Goal: Task Accomplishment & Management: Manage account settings

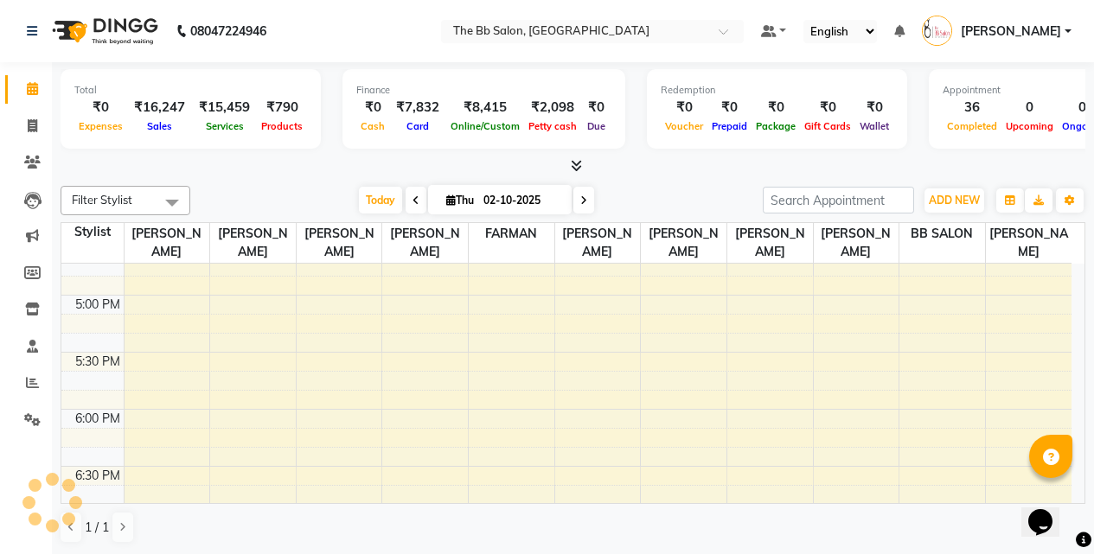
scroll to position [865, 0]
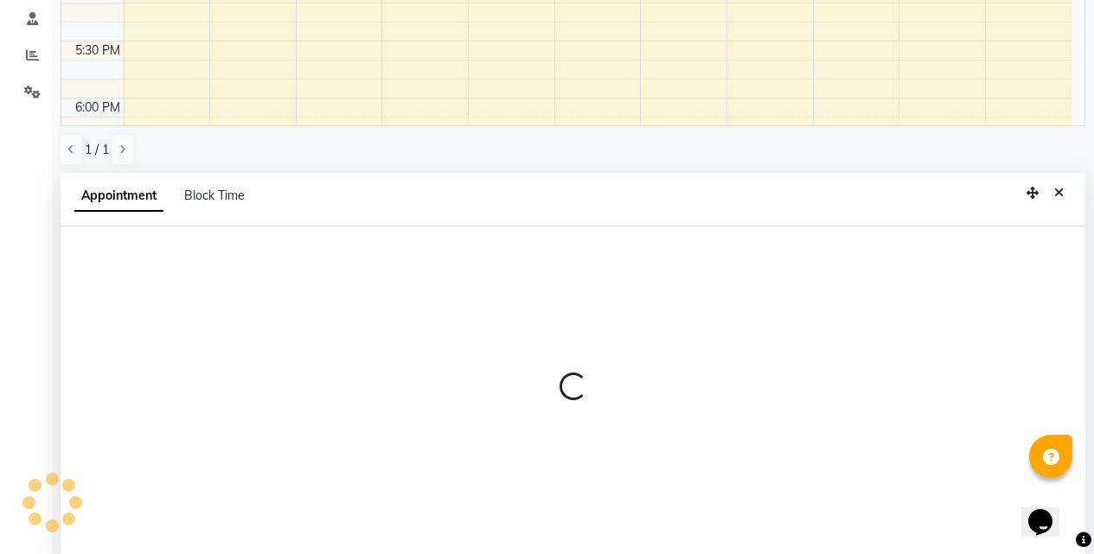
select select "83658"
select select "tentative"
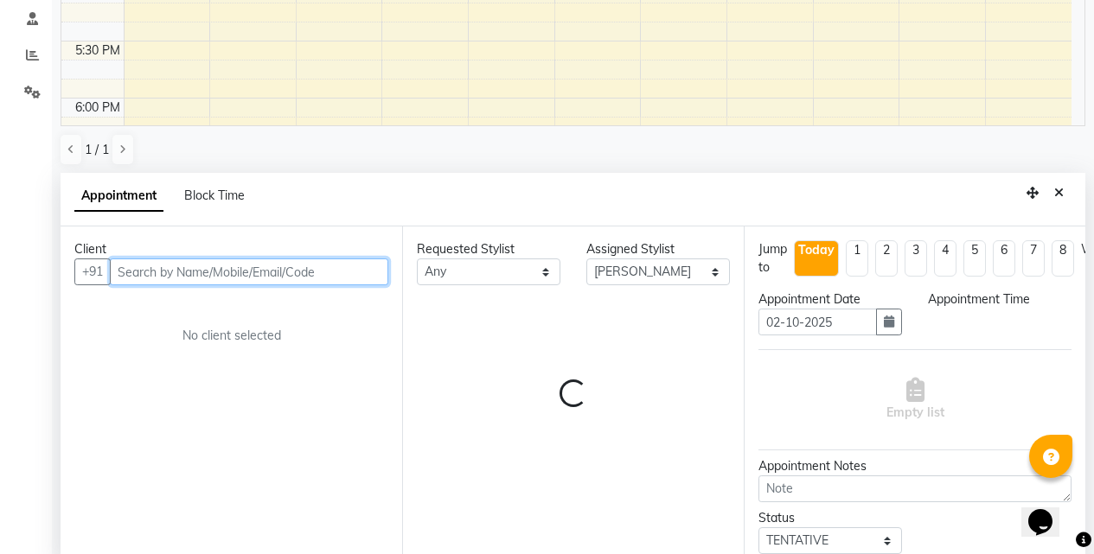
scroll to position [340, 0]
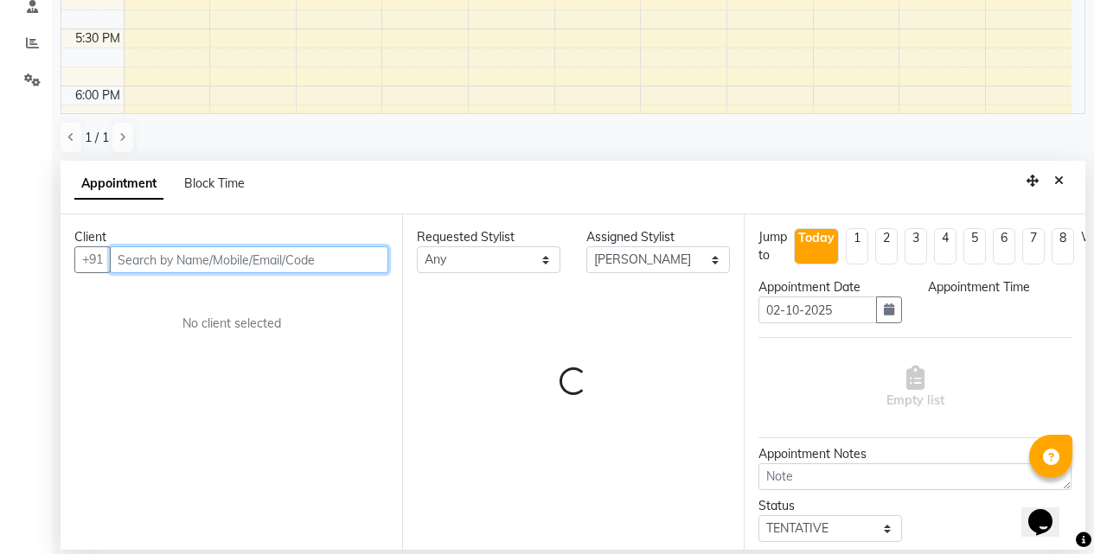
select select "1080"
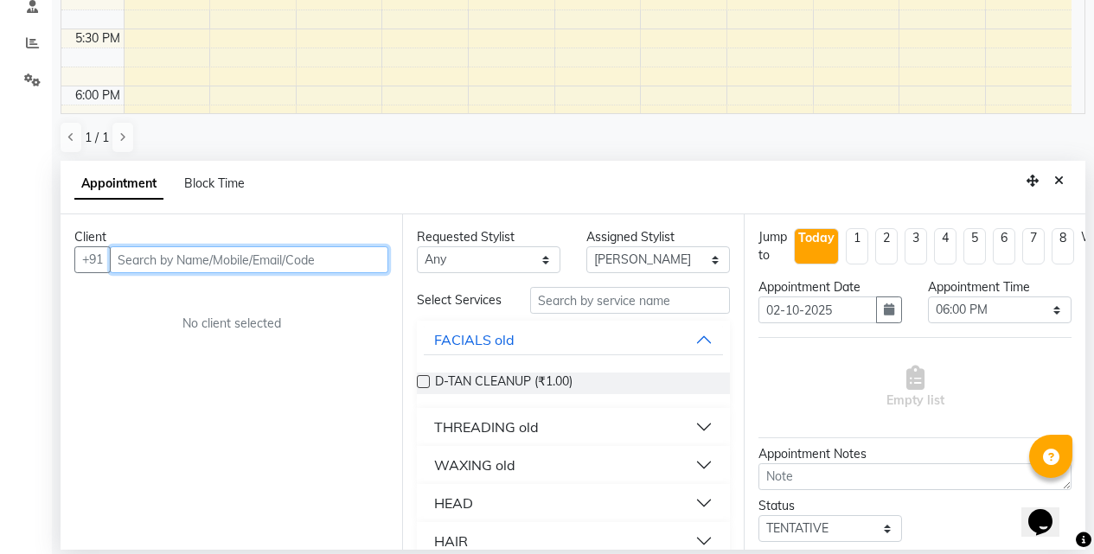
click at [327, 261] on input "text" at bounding box center [249, 259] width 278 height 27
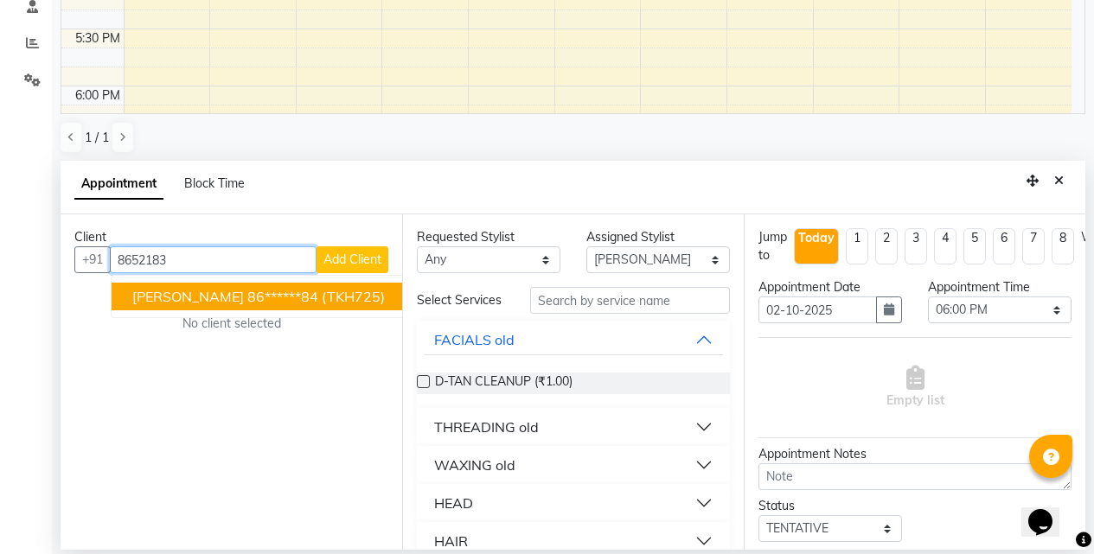
click at [373, 294] on span "(TKH725)" at bounding box center [353, 296] width 63 height 17
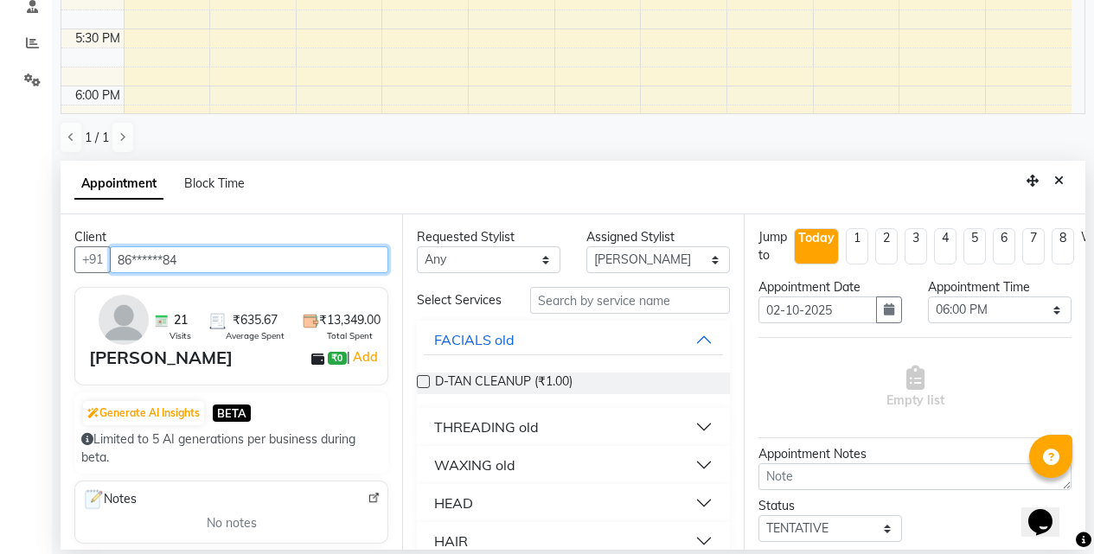
type input "86******84"
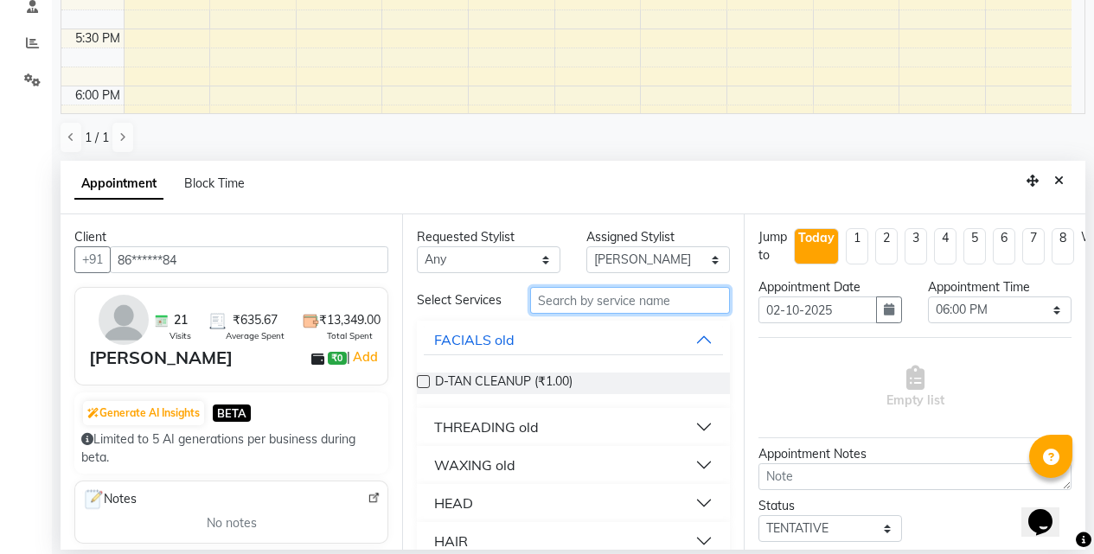
click at [634, 310] on input "text" at bounding box center [630, 300] width 200 height 27
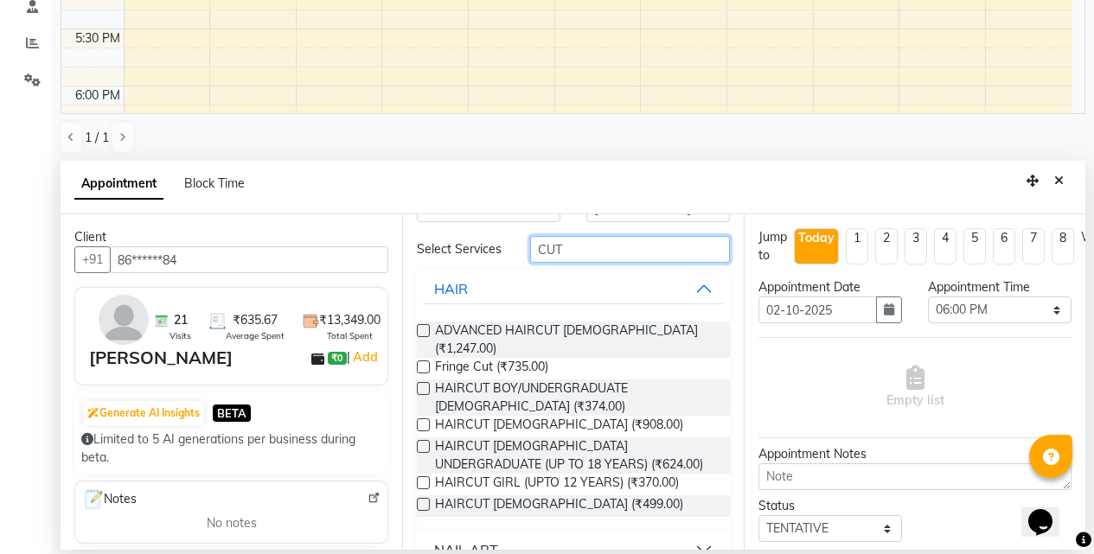
scroll to position [79, 0]
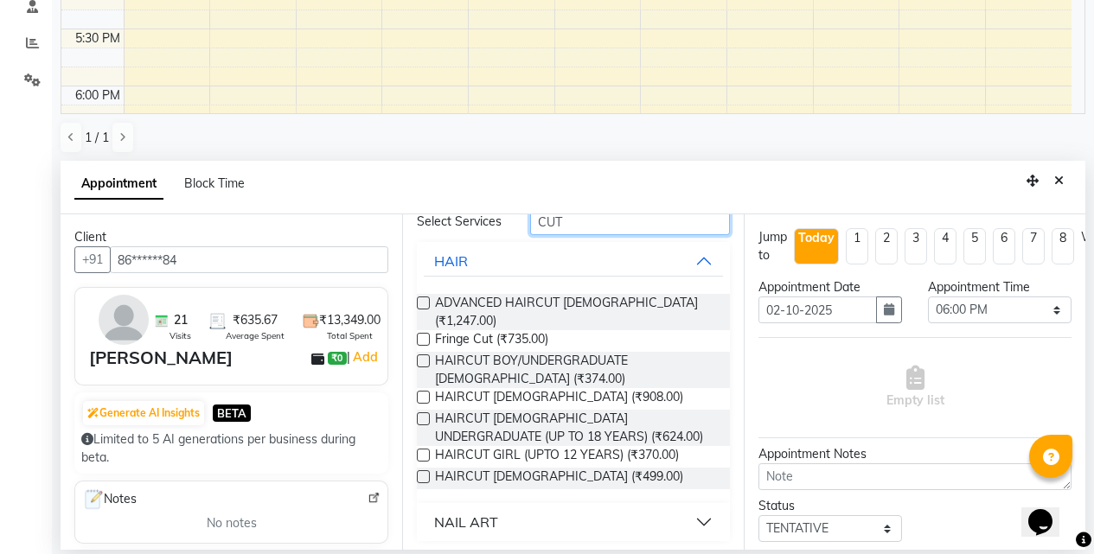
type input "CUT"
click at [418, 470] on label at bounding box center [423, 476] width 13 height 13
click at [418, 473] on input "checkbox" at bounding box center [422, 478] width 11 height 11
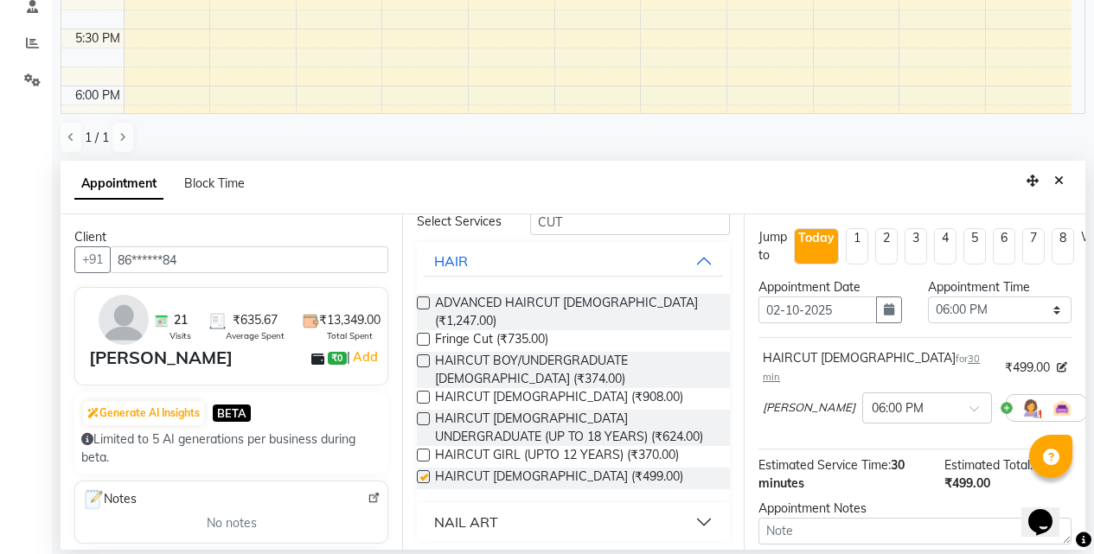
checkbox input "false"
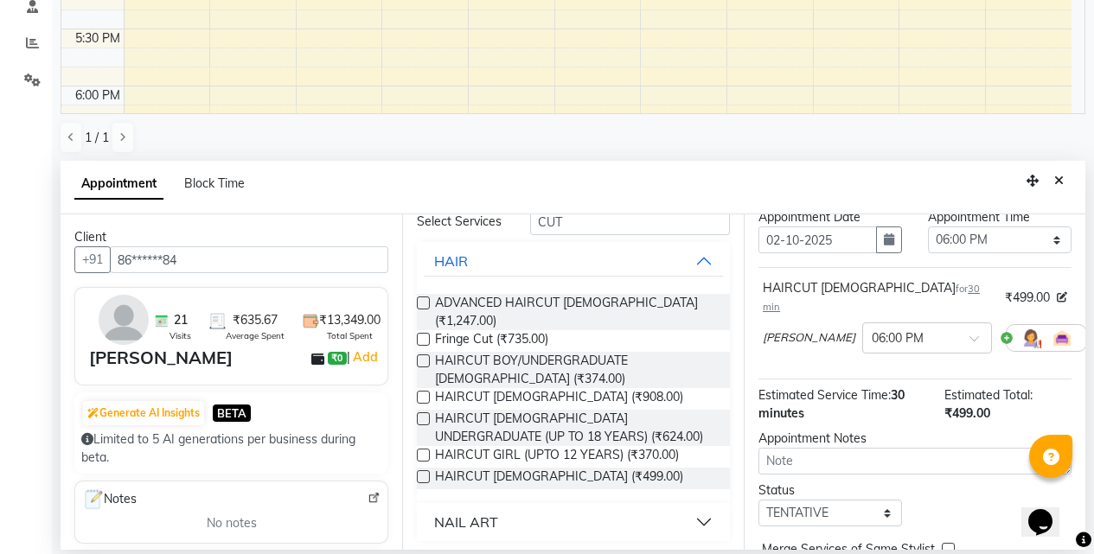
scroll to position [153, 0]
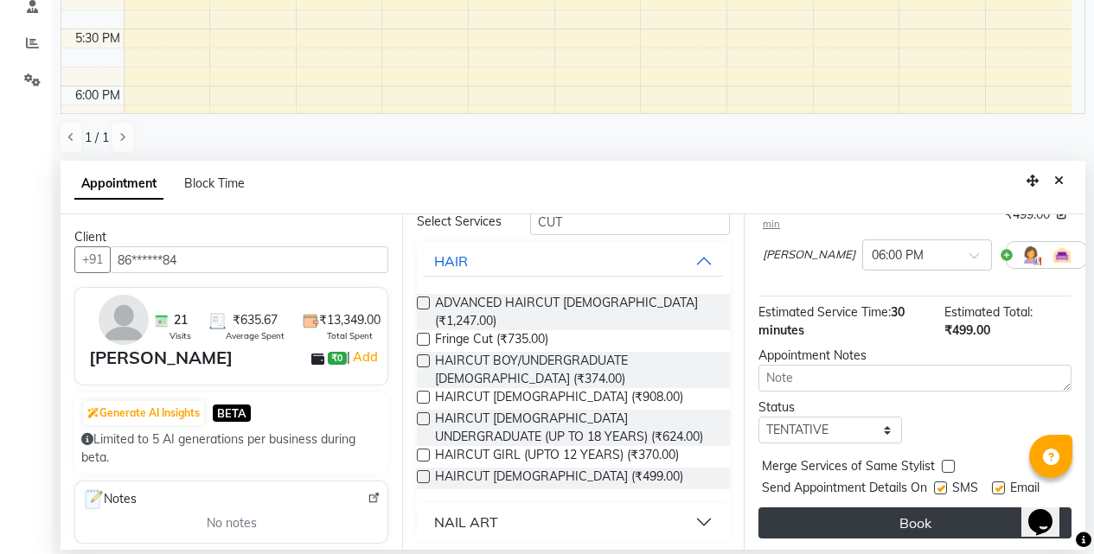
click at [869, 507] on button "Book" at bounding box center [914, 522] width 313 height 31
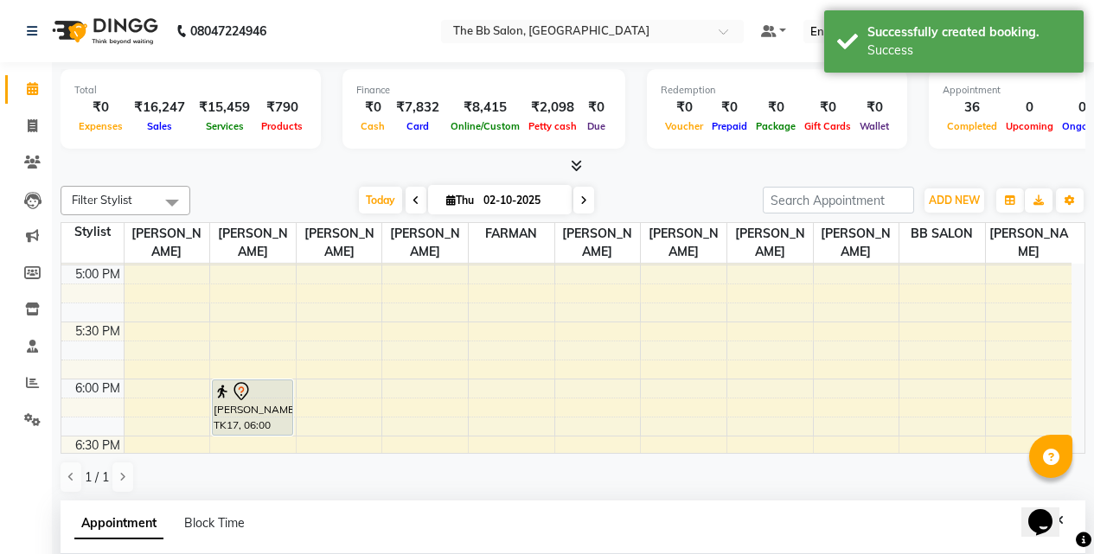
scroll to position [951, 0]
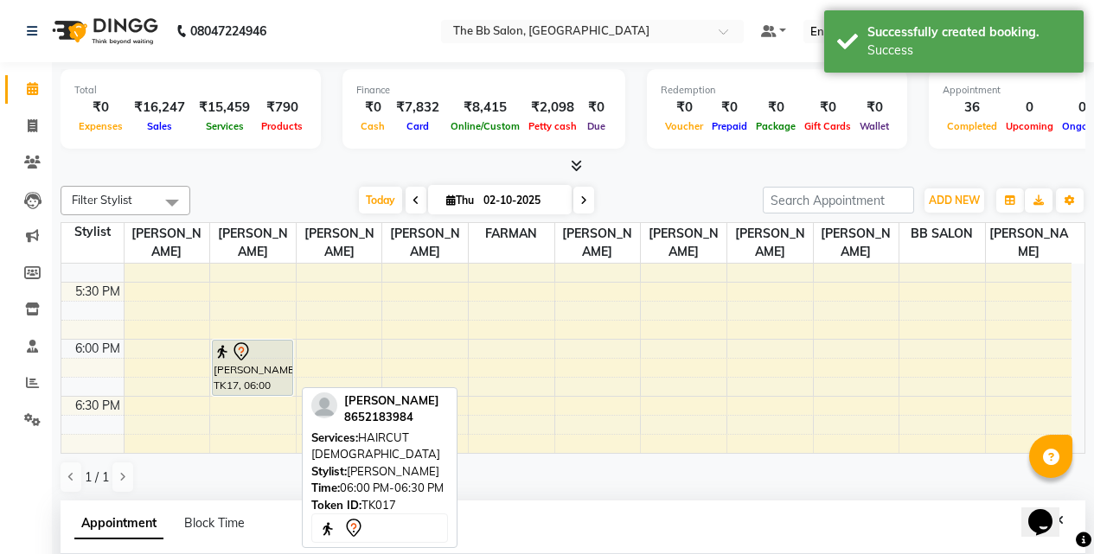
click at [272, 366] on div "[PERSON_NAME], TK17, 06:00 PM-06:30 PM, HAIRCUT [DEMOGRAPHIC_DATA]" at bounding box center [253, 368] width 80 height 54
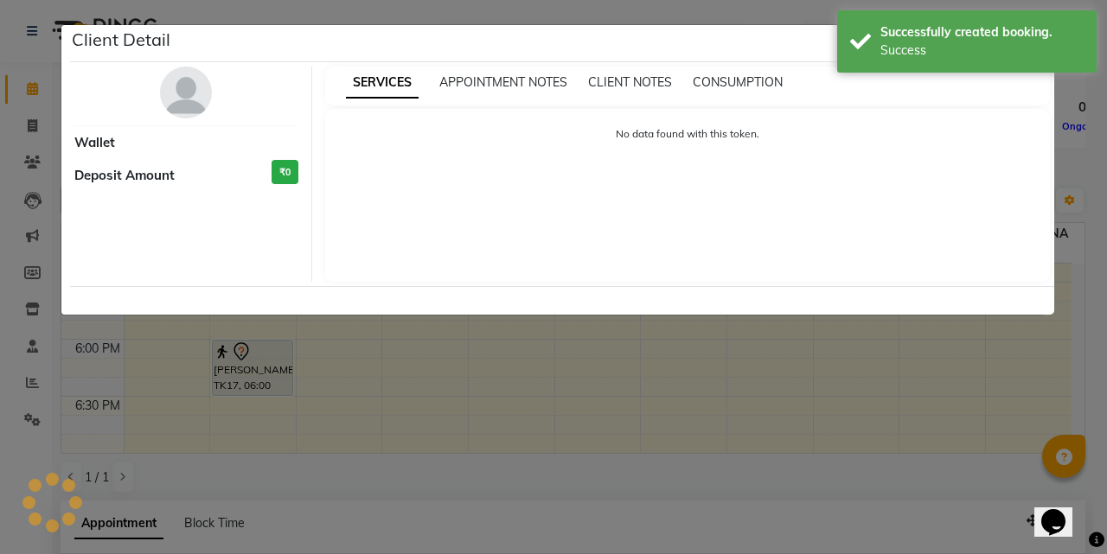
select select "7"
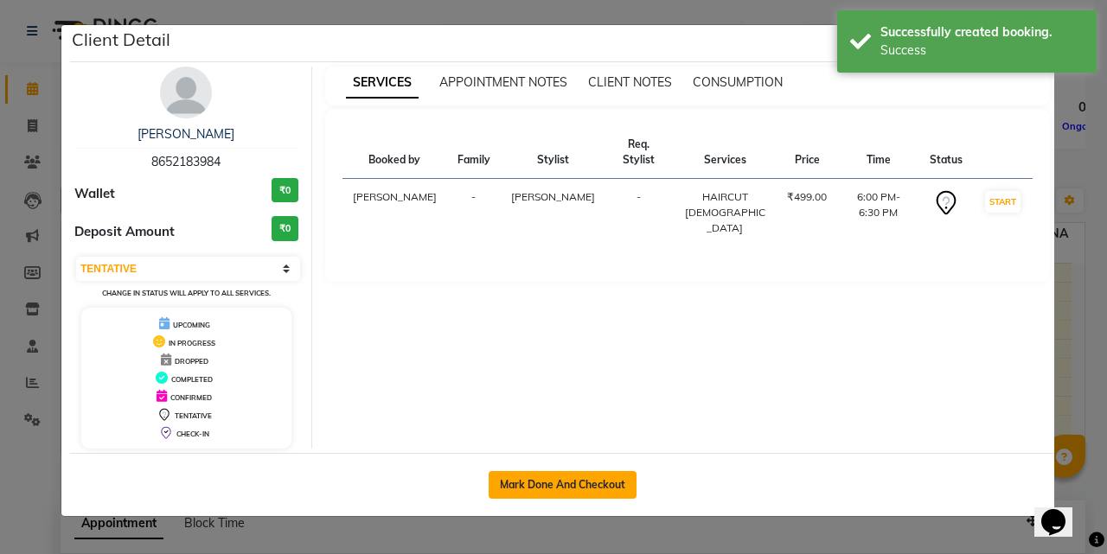
click at [578, 478] on button "Mark Done And Checkout" at bounding box center [562, 485] width 148 height 28
select select "6231"
select select "service"
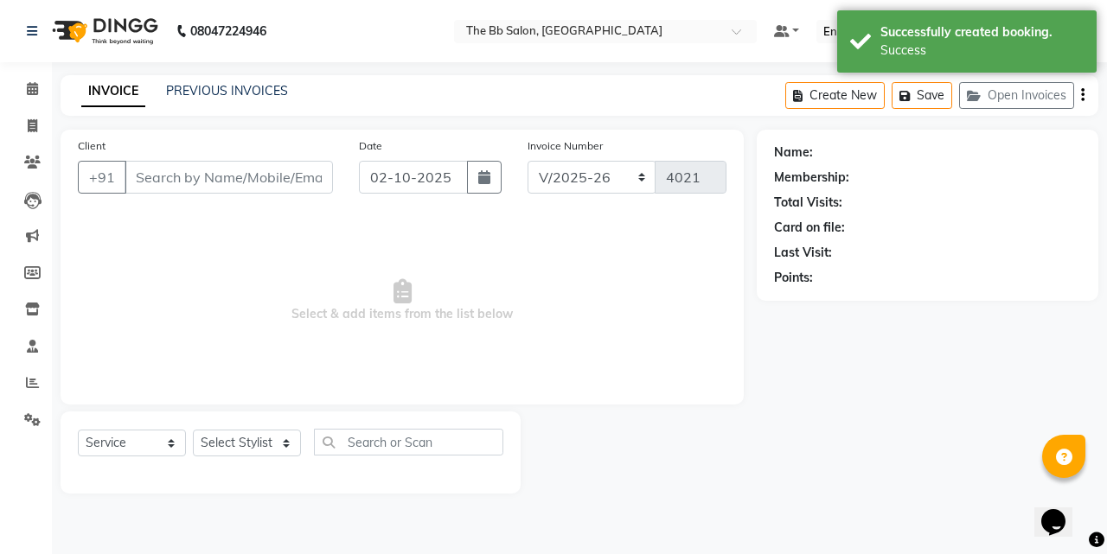
type input "86******84"
select select "83658"
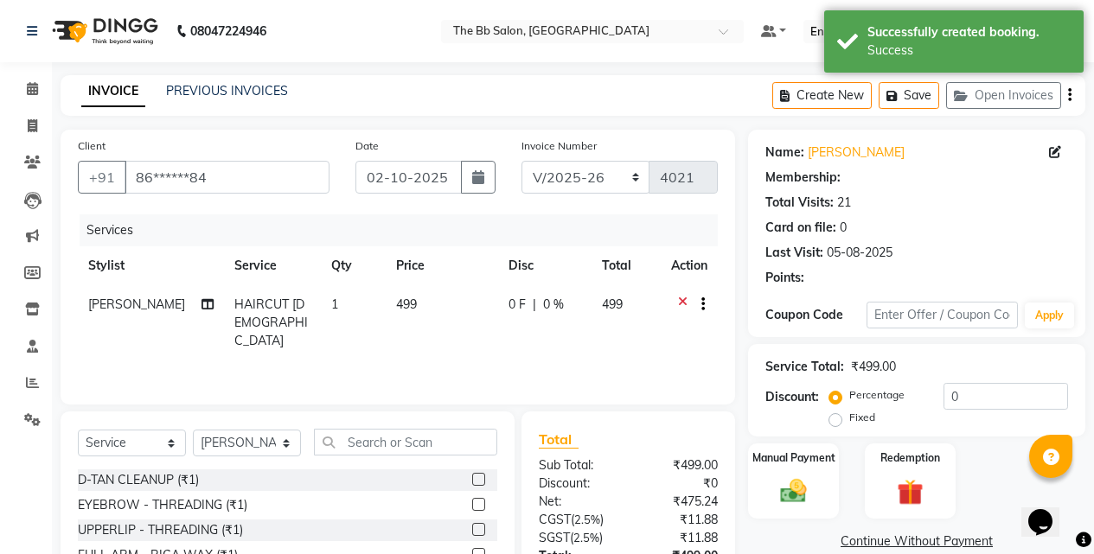
select select "1: Object"
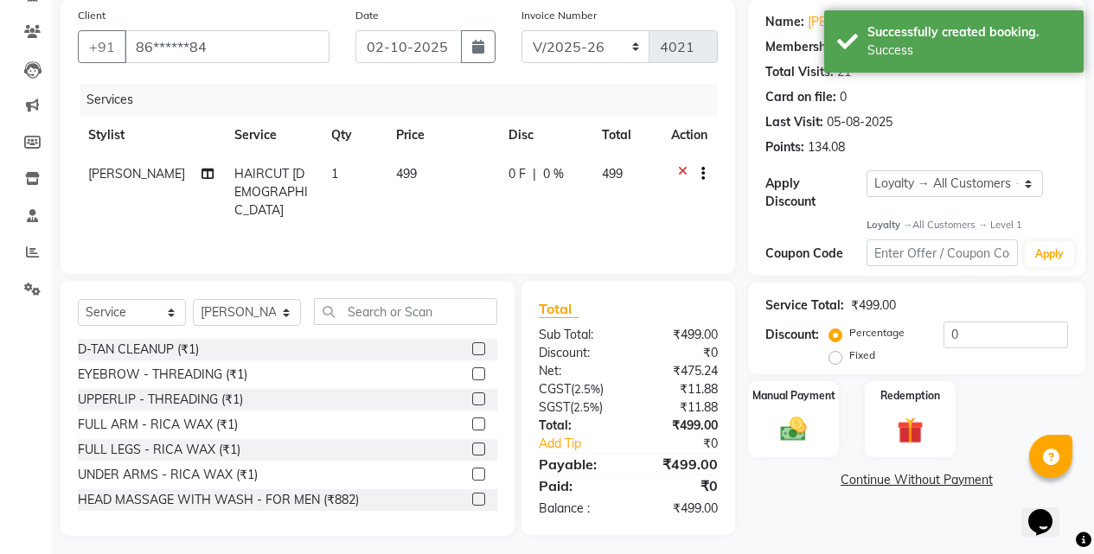
scroll to position [138, 0]
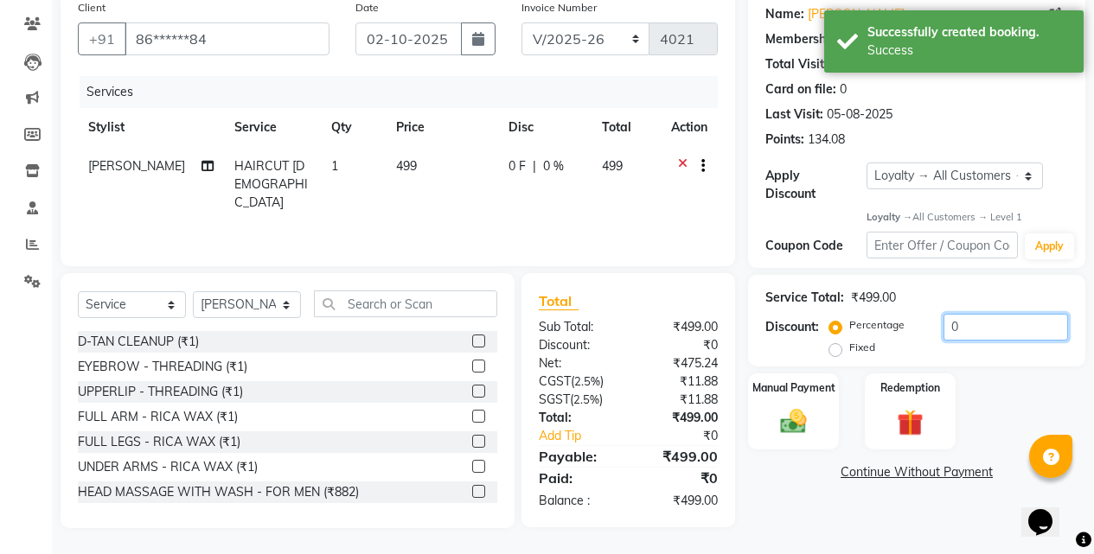
click at [945, 315] on input "0" at bounding box center [1005, 327] width 124 height 27
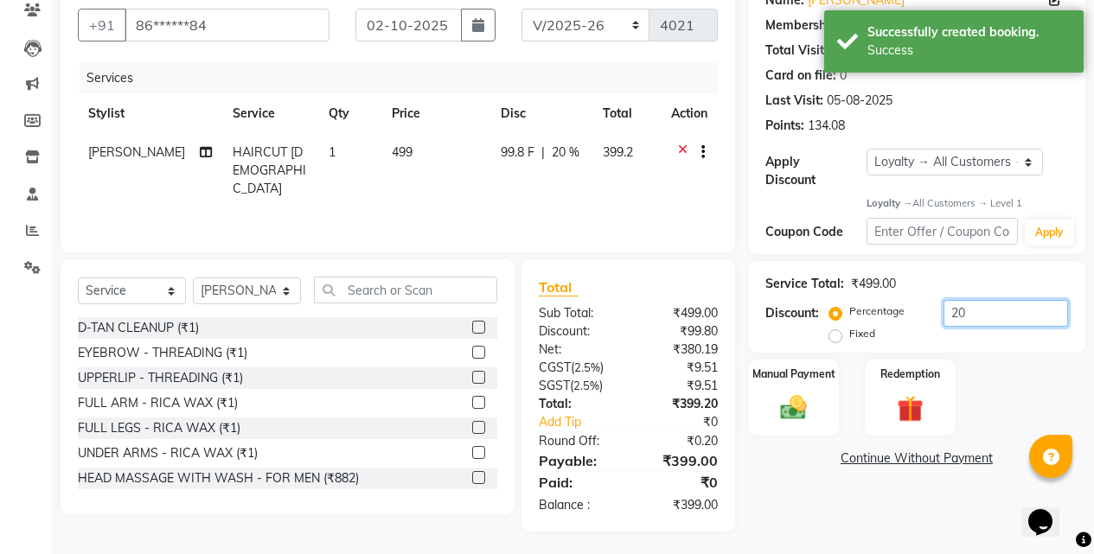
scroll to position [156, 0]
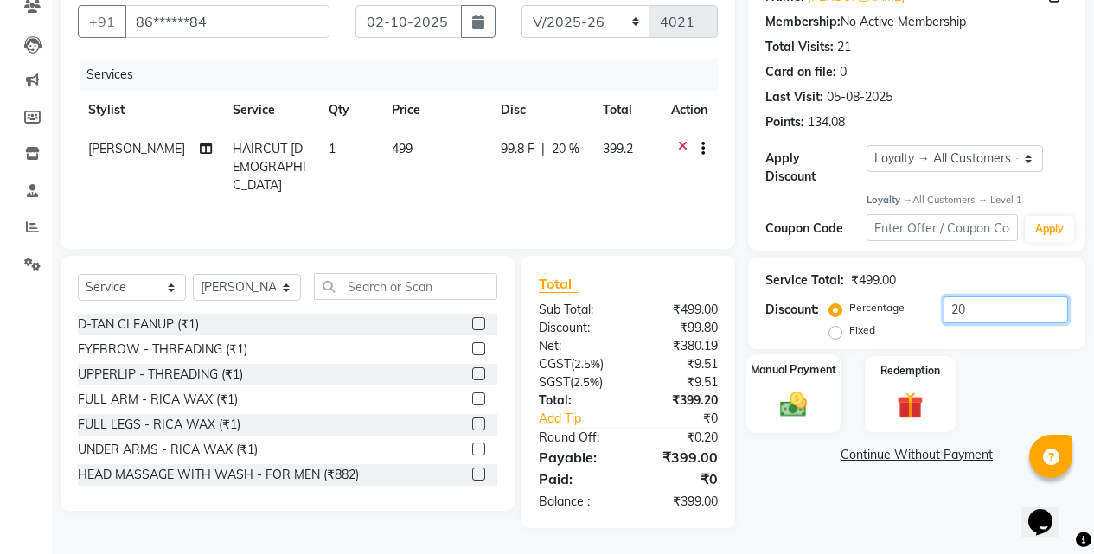
type input "20"
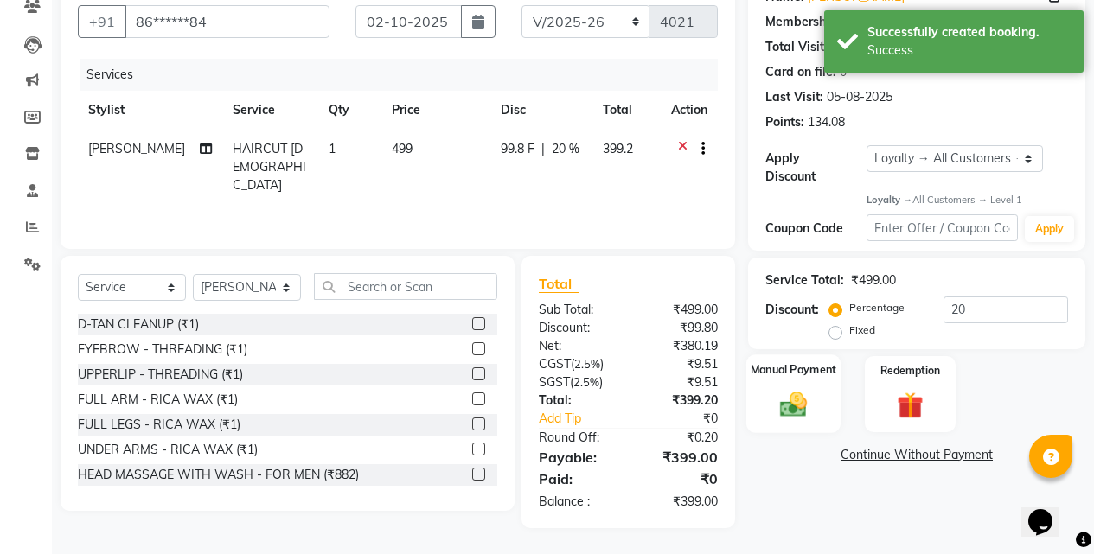
click at [806, 373] on div "Manual Payment" at bounding box center [793, 394] width 94 height 79
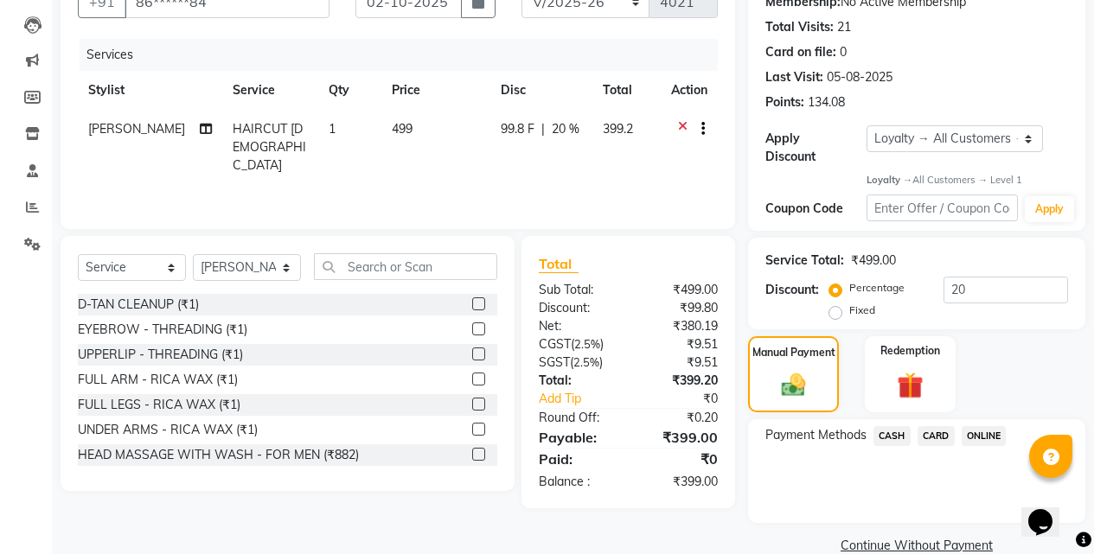
scroll to position [192, 0]
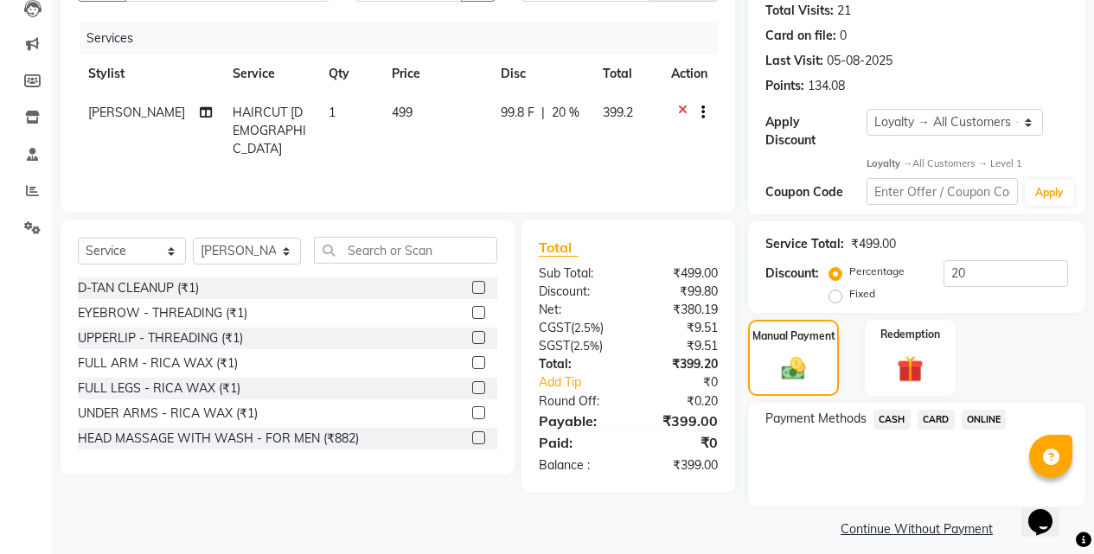
click at [975, 410] on span "ONLINE" at bounding box center [983, 420] width 45 height 20
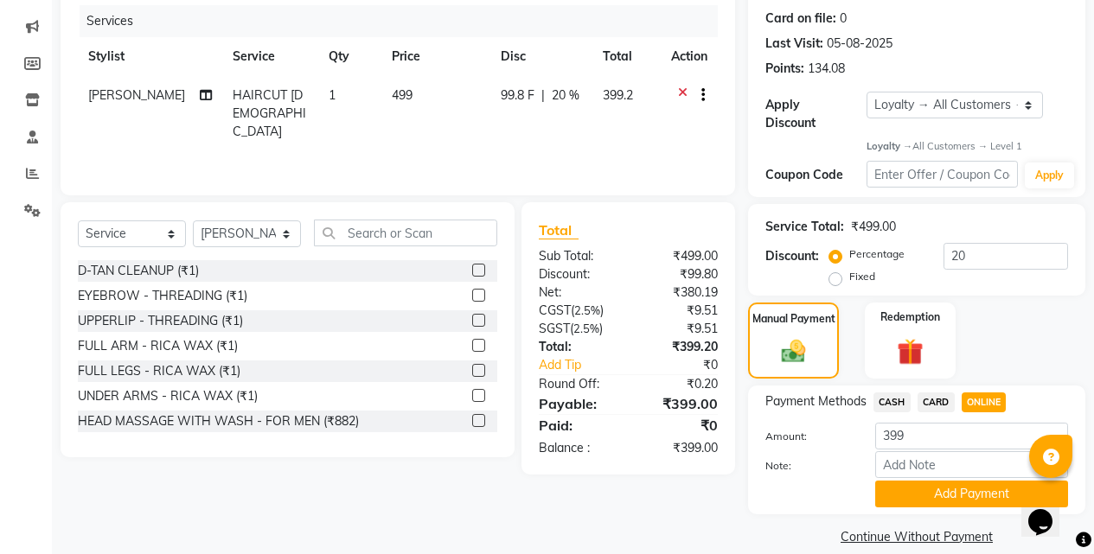
scroll to position [217, 0]
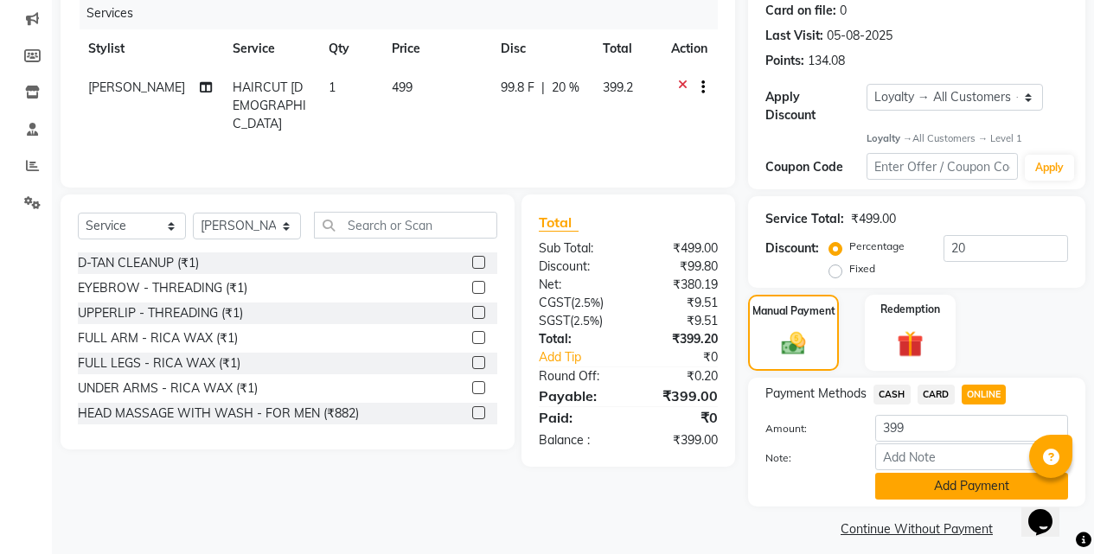
click at [928, 473] on button "Add Payment" at bounding box center [971, 486] width 193 height 27
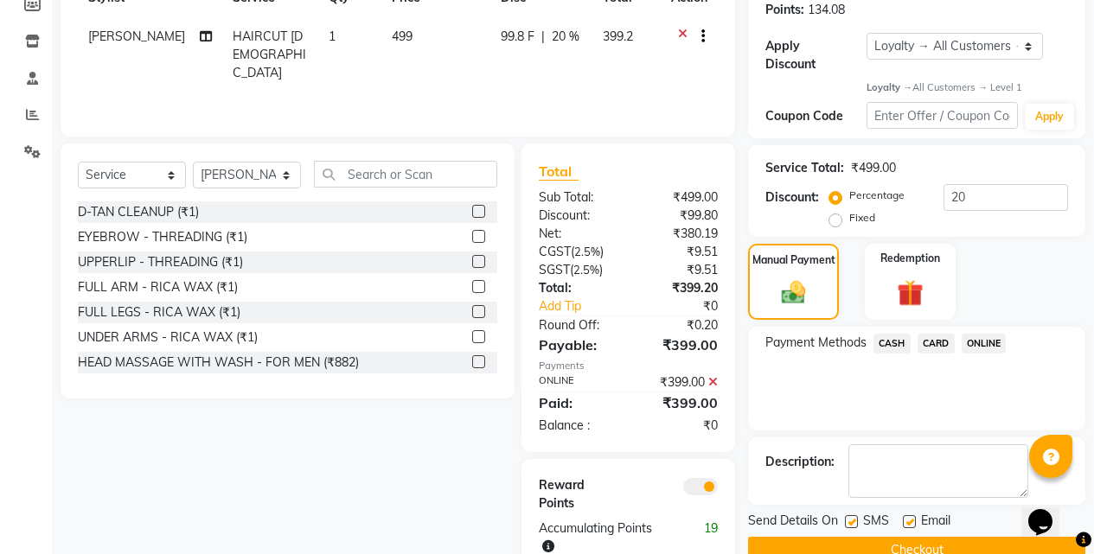
scroll to position [313, 0]
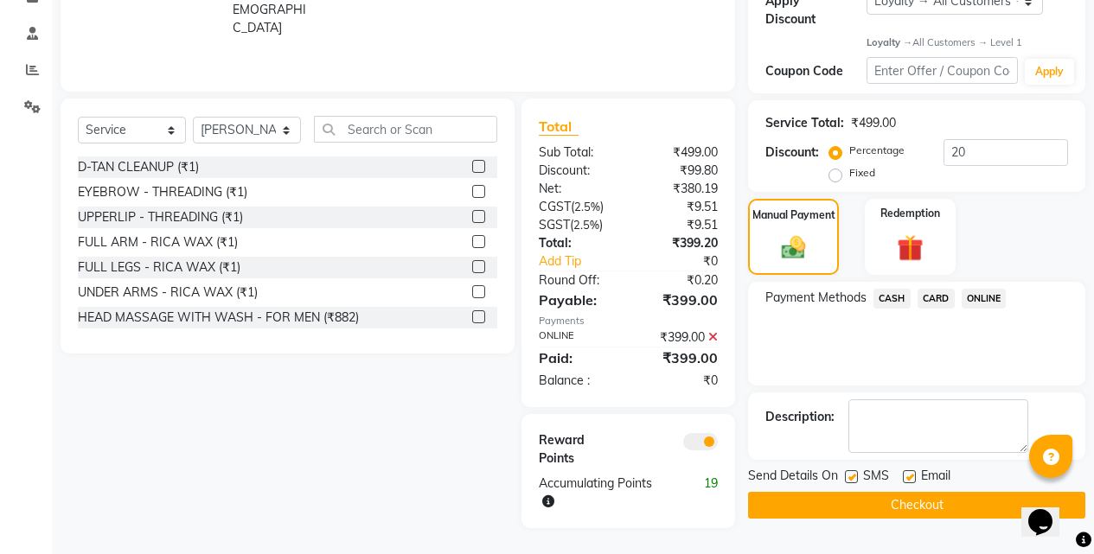
click at [888, 496] on button "Checkout" at bounding box center [916, 505] width 337 height 27
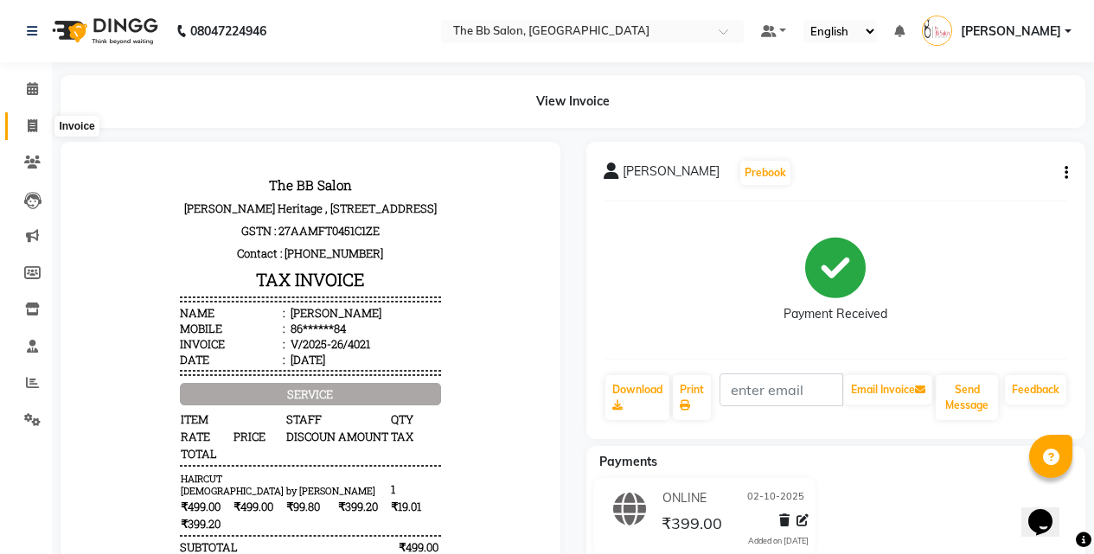
click at [30, 124] on icon at bounding box center [33, 125] width 10 height 13
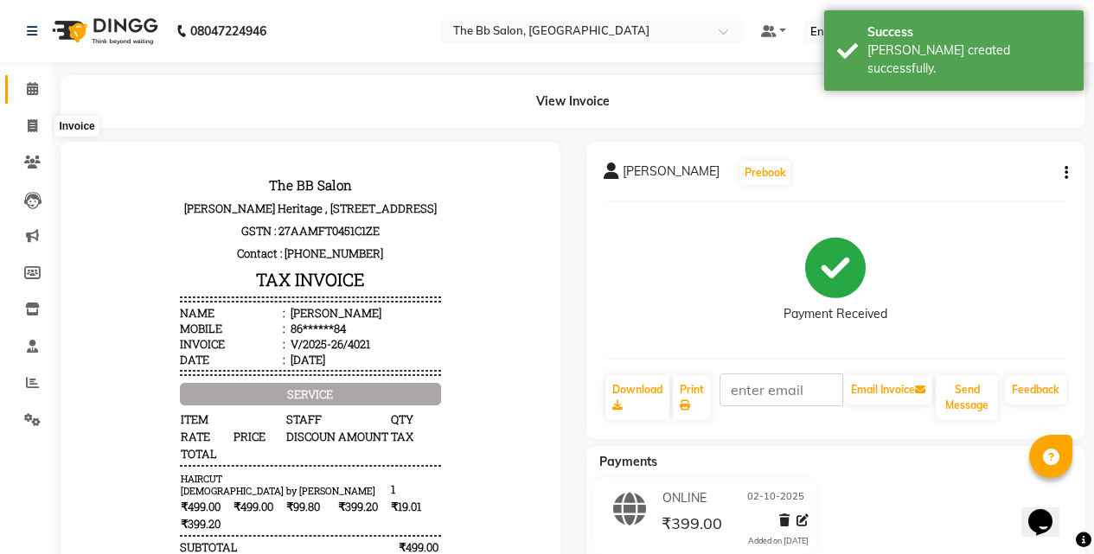
select select "6231"
select select "service"
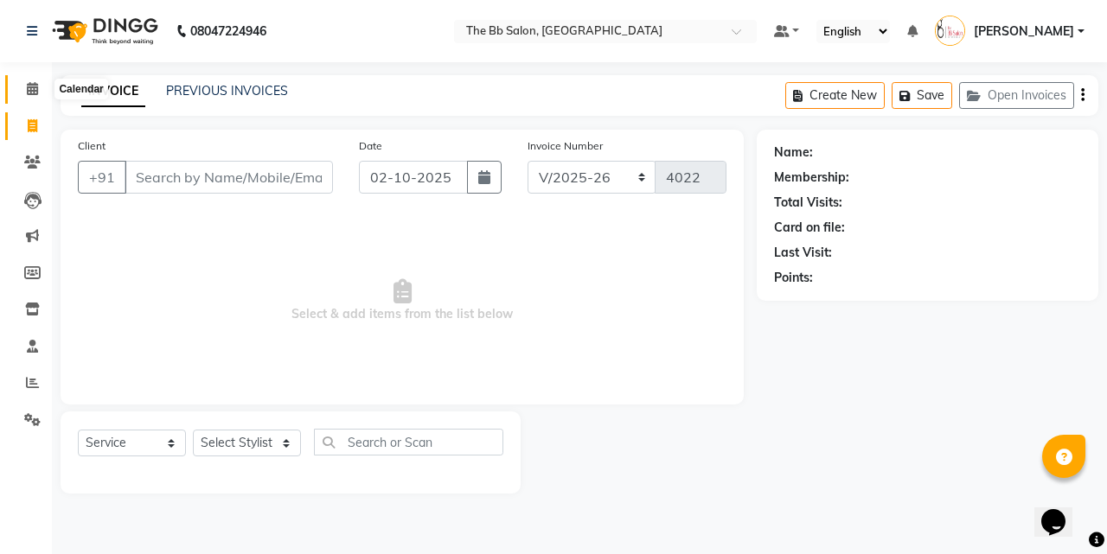
click at [32, 93] on icon at bounding box center [32, 88] width 11 height 13
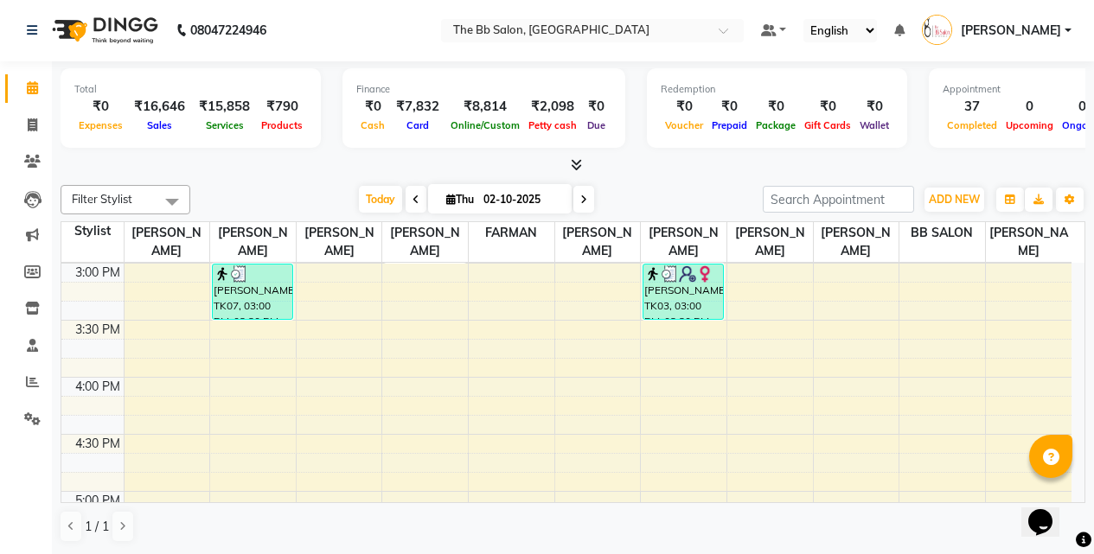
scroll to position [692, 0]
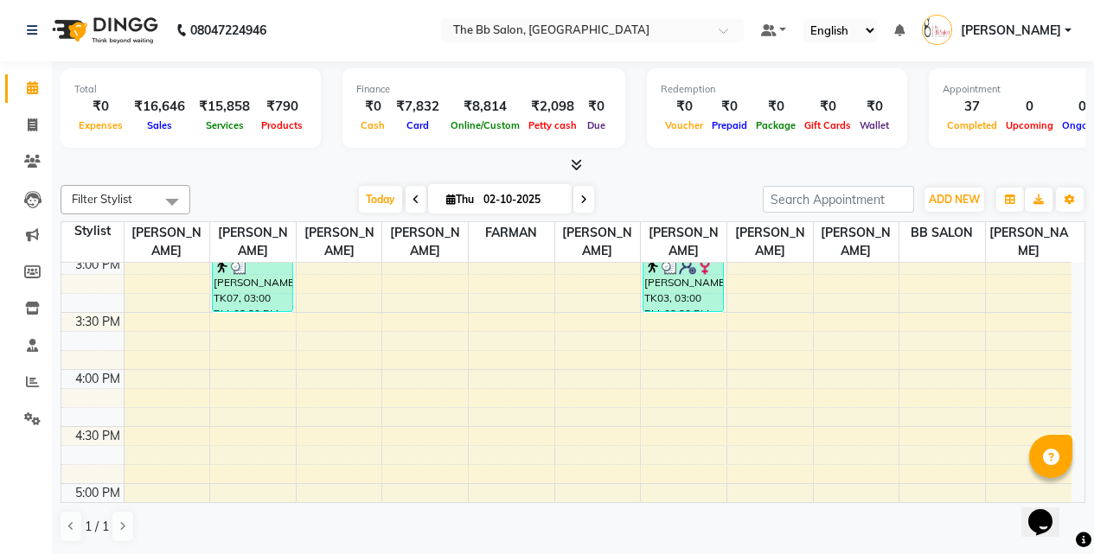
click at [371, 22] on nav "08047224946 Select Location × The Bb Salon, Kharghar Default Panel My Panel Eng…" at bounding box center [547, 30] width 1094 height 62
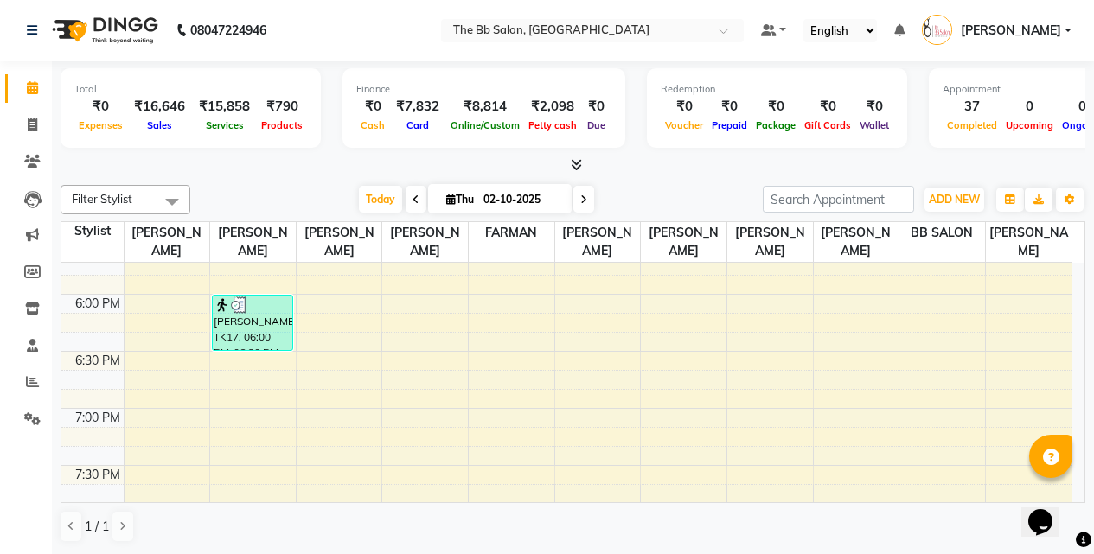
scroll to position [1037, 0]
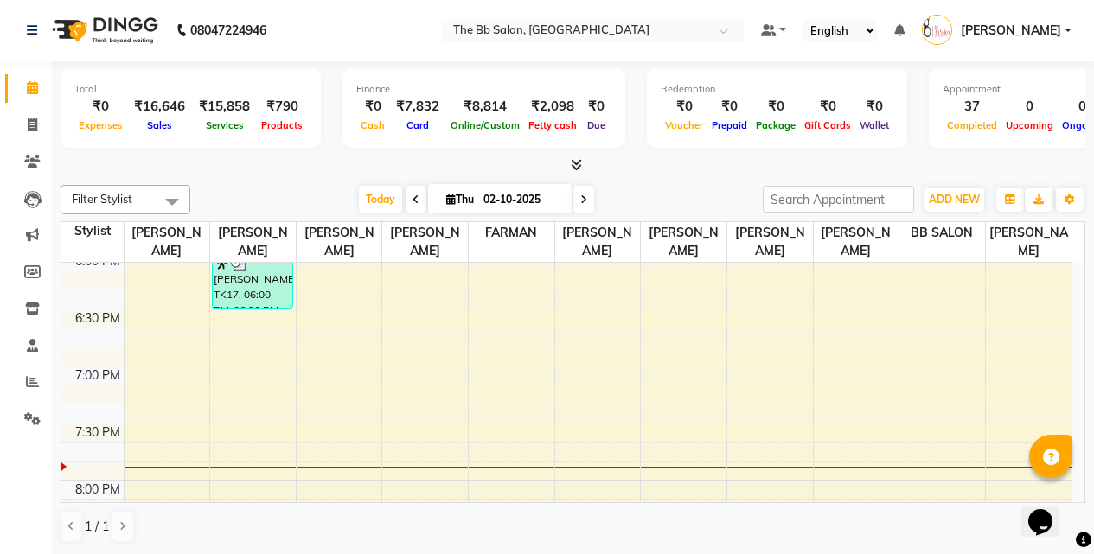
click at [443, 57] on nav "08047224946 Select Location × The Bb Salon, Kharghar Default Panel My Panel Eng…" at bounding box center [547, 30] width 1094 height 62
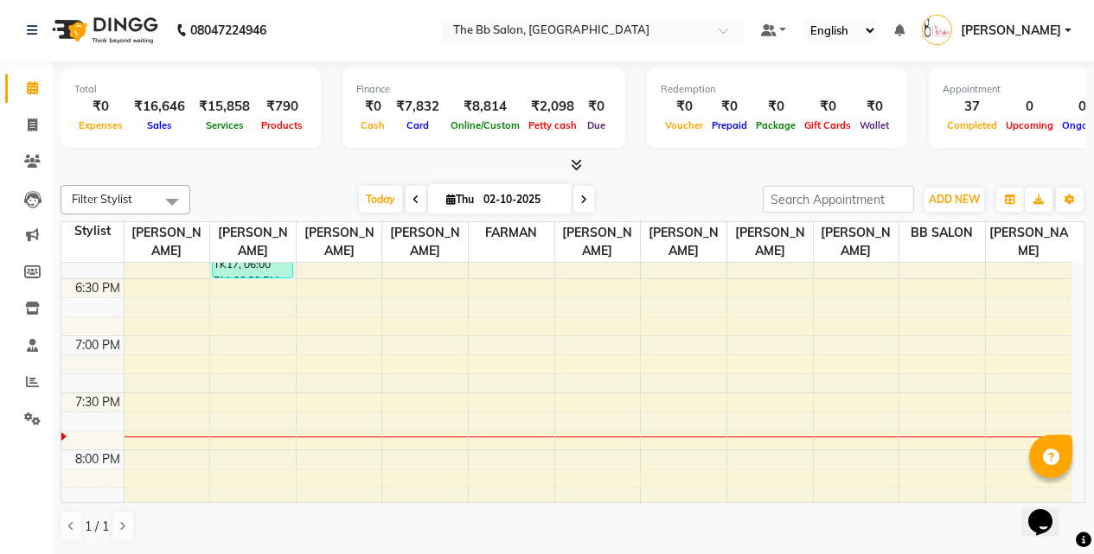
scroll to position [1098, 0]
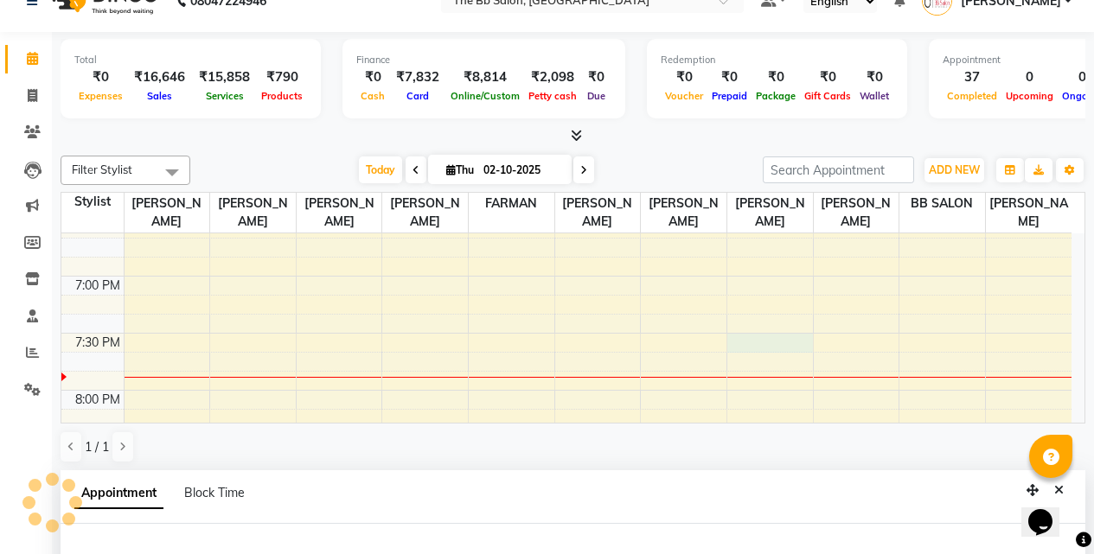
select select "83524"
select select "tentative"
select select "1170"
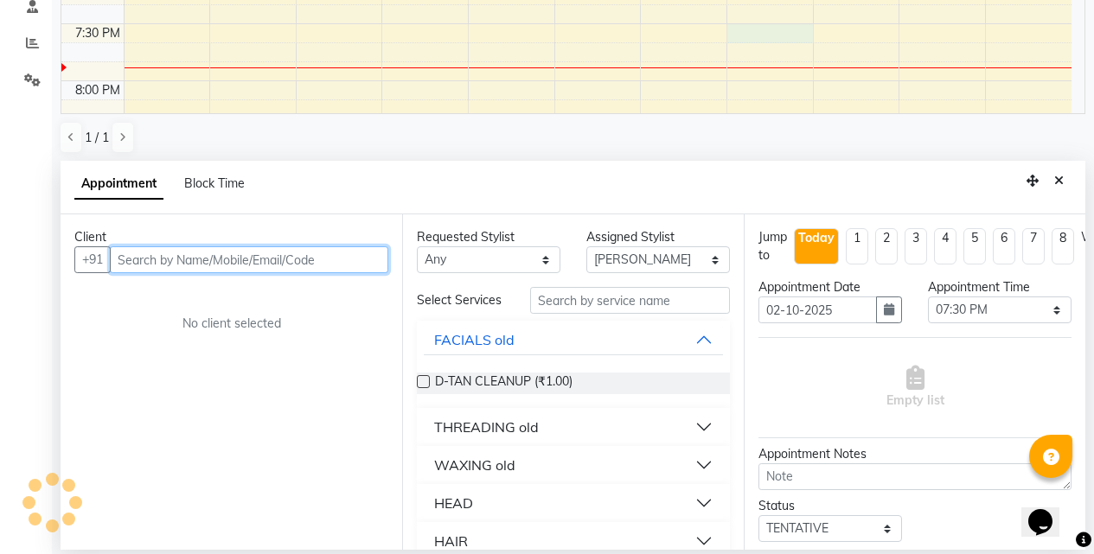
click at [230, 259] on input "text" at bounding box center [249, 259] width 278 height 27
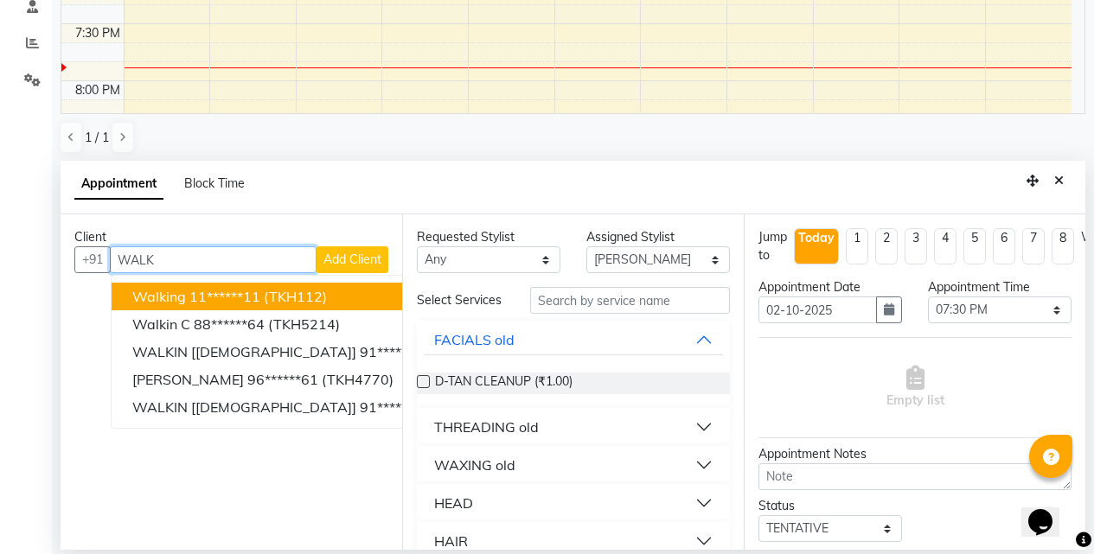
click at [349, 291] on button "walking 11******11 (TKH112)" at bounding box center [325, 297] width 427 height 28
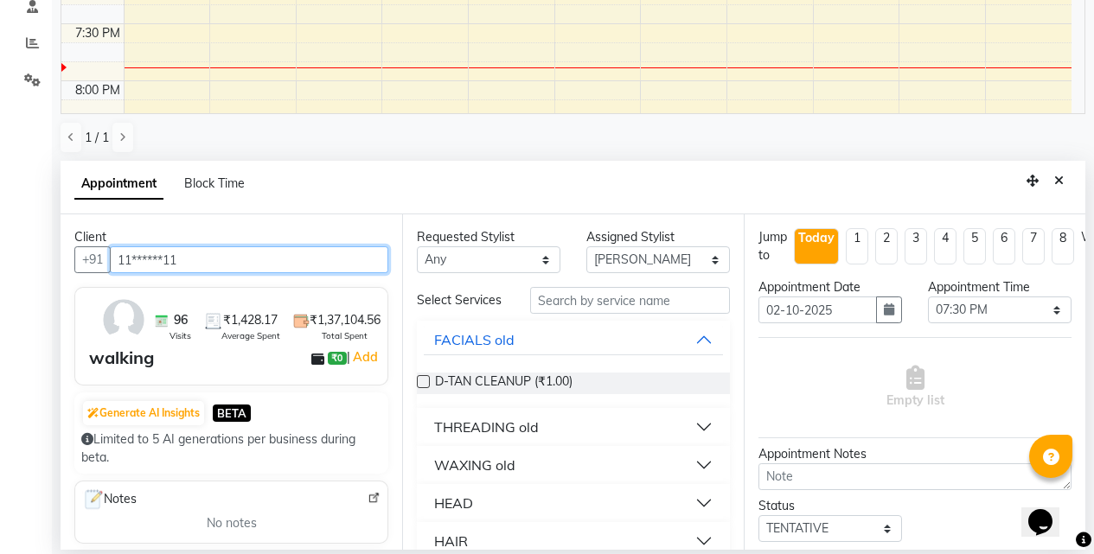
type input "11******11"
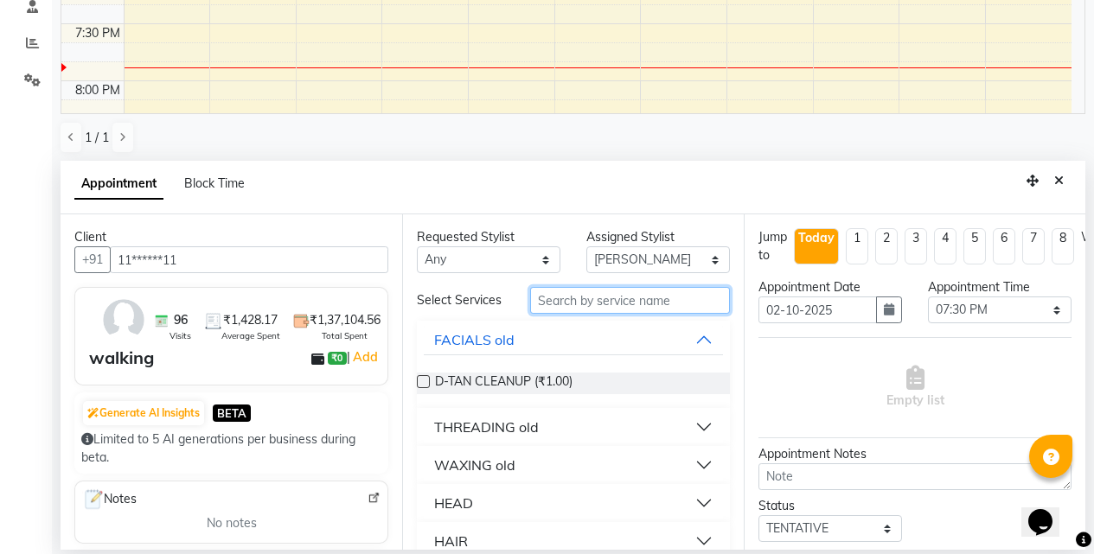
click at [564, 310] on input "text" at bounding box center [630, 300] width 200 height 27
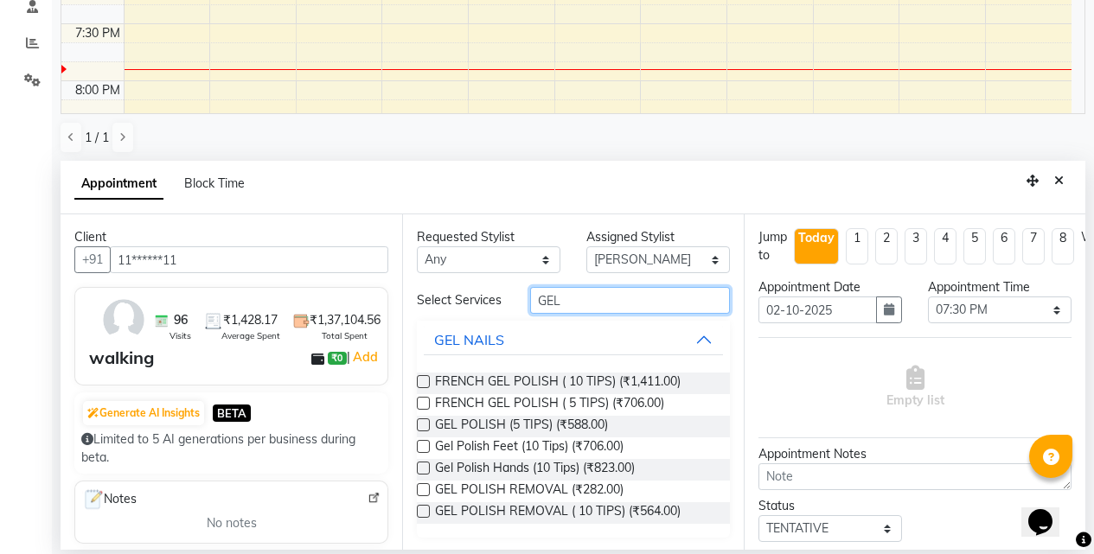
type input "GEL"
click at [424, 388] on label at bounding box center [423, 381] width 13 height 13
click at [424, 389] on input "checkbox" at bounding box center [422, 383] width 11 height 11
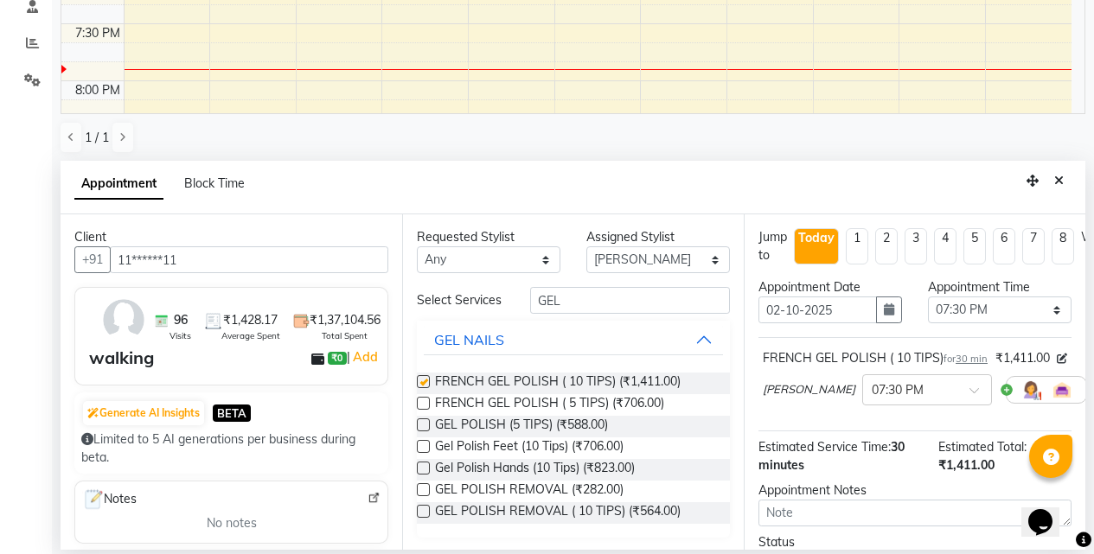
checkbox input "false"
click at [424, 453] on label at bounding box center [423, 446] width 13 height 13
click at [424, 454] on input "checkbox" at bounding box center [422, 448] width 11 height 11
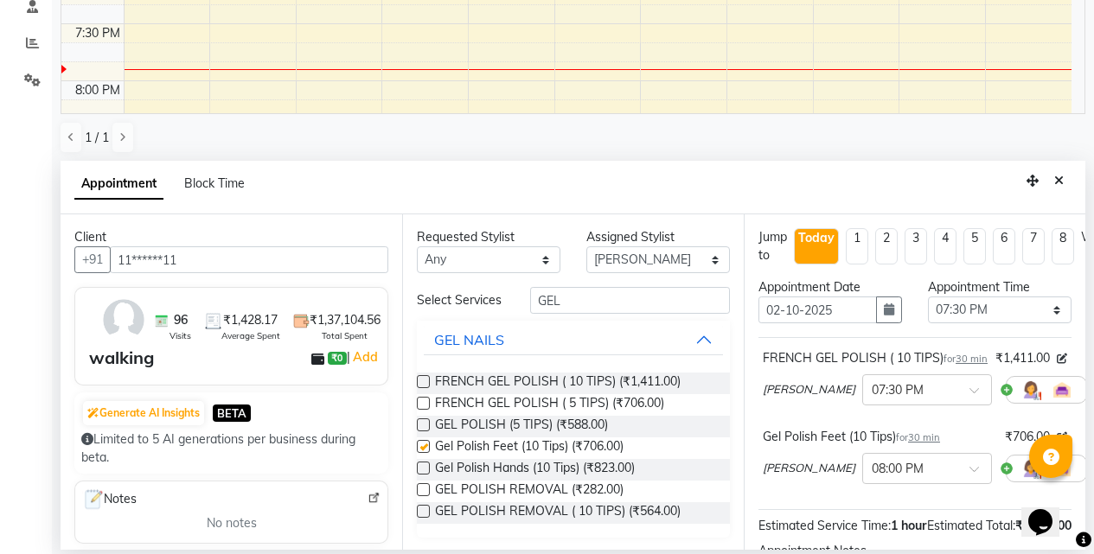
checkbox input "false"
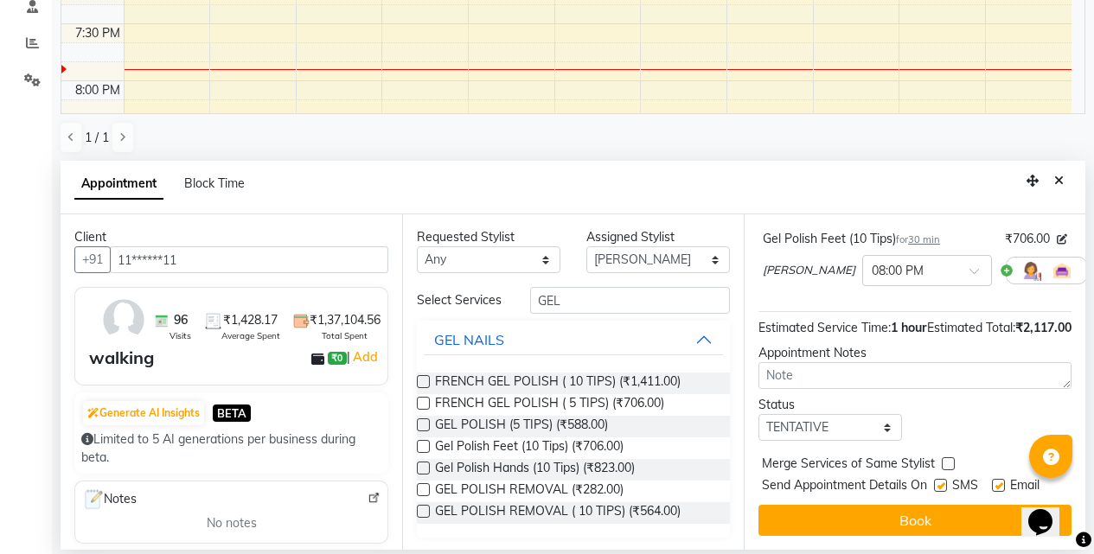
scroll to position [247, 0]
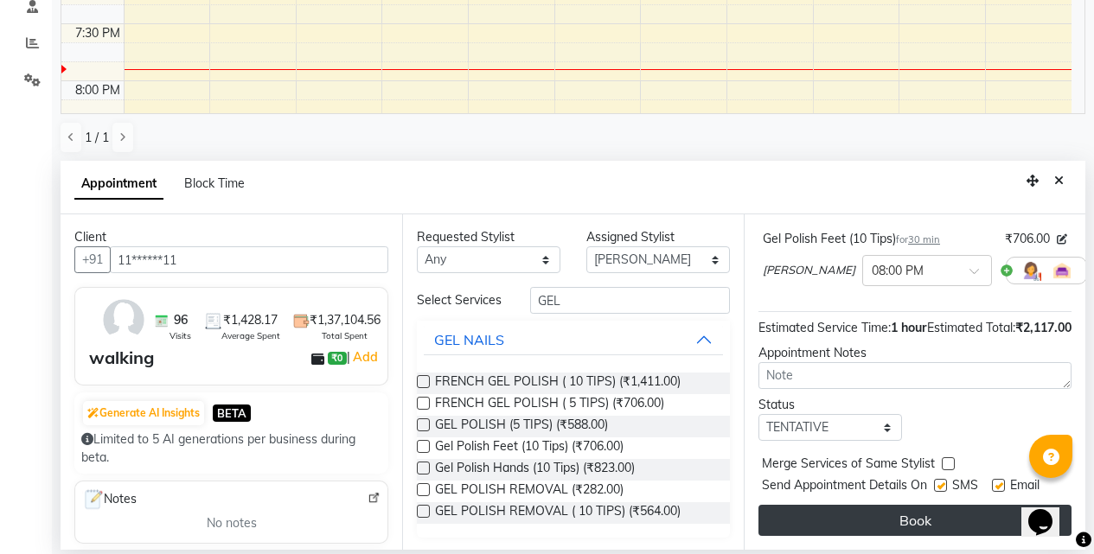
click at [904, 506] on button "Book" at bounding box center [914, 520] width 313 height 31
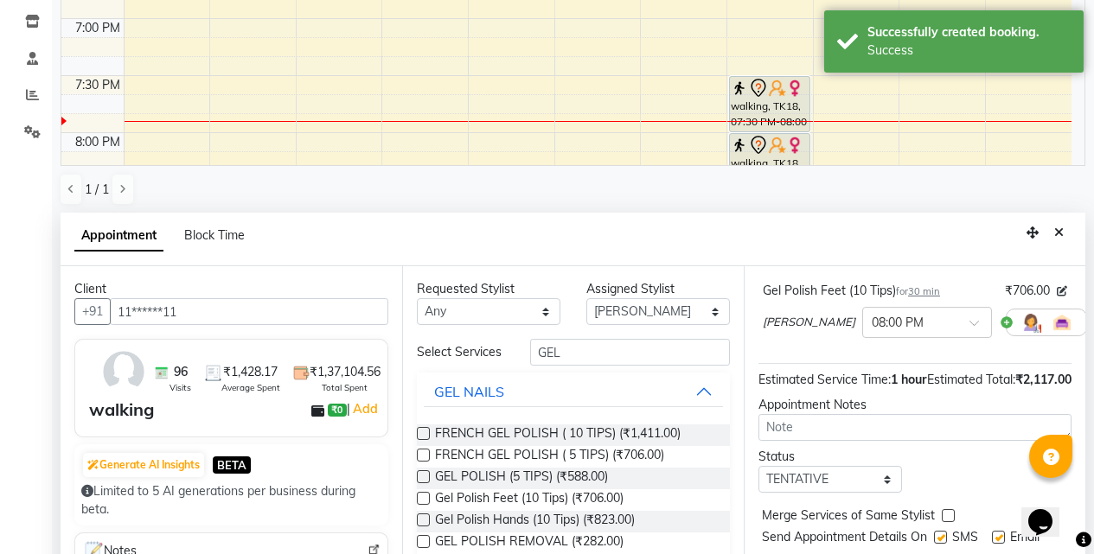
scroll to position [340, 0]
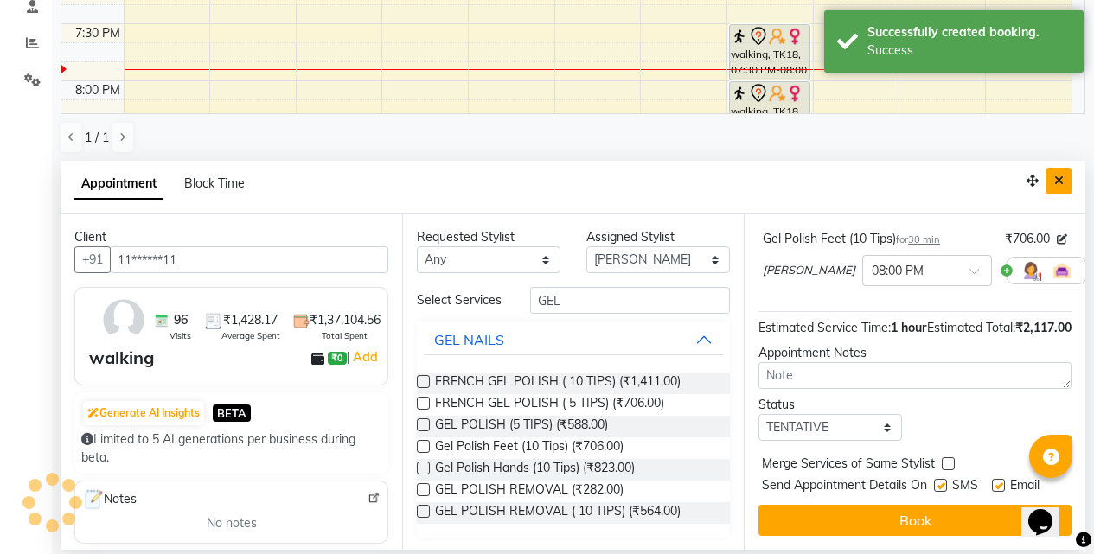
click at [1057, 178] on icon "Close" at bounding box center [1059, 181] width 10 height 12
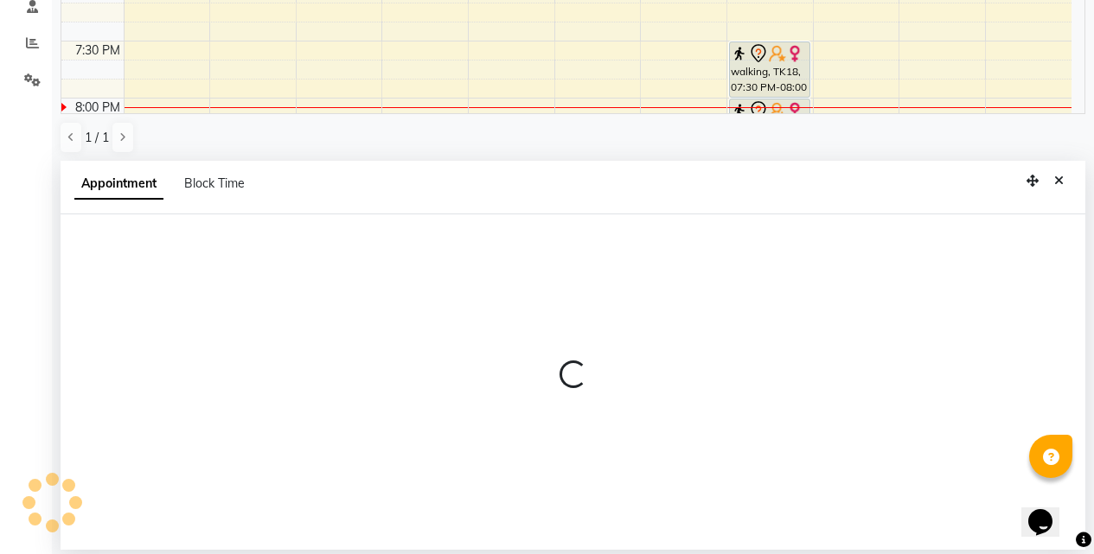
select select "83521"
select select "tentative"
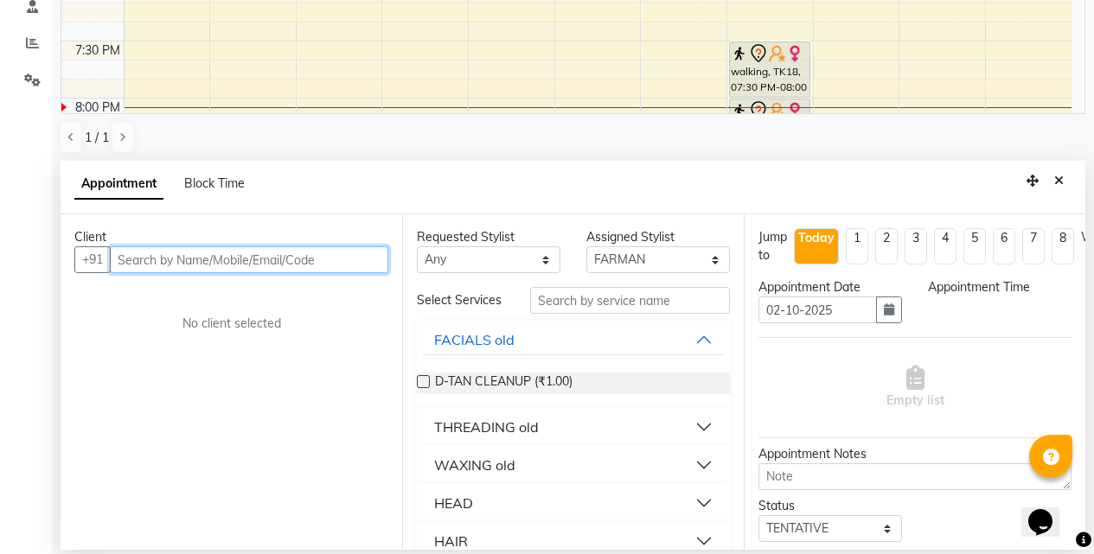
select select "1140"
click at [326, 258] on input "text" at bounding box center [249, 259] width 278 height 27
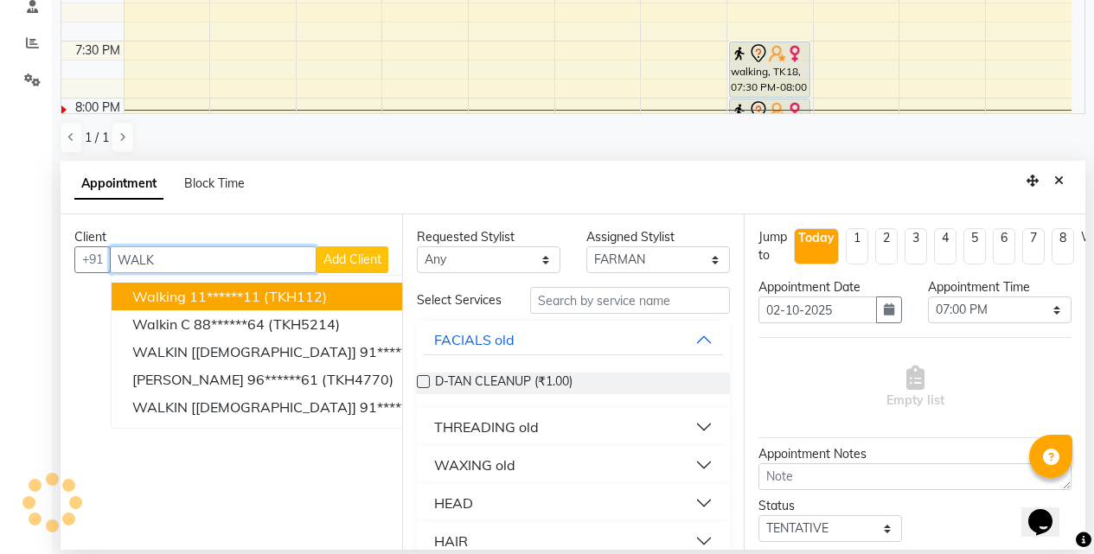
click at [325, 295] on span "(TKH112)" at bounding box center [295, 296] width 63 height 17
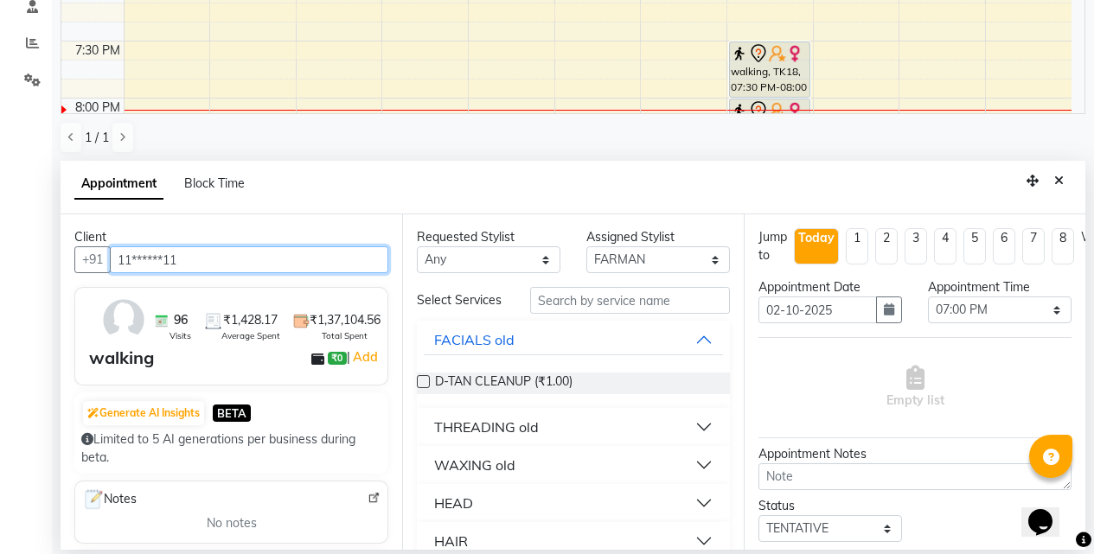
type input "11******11"
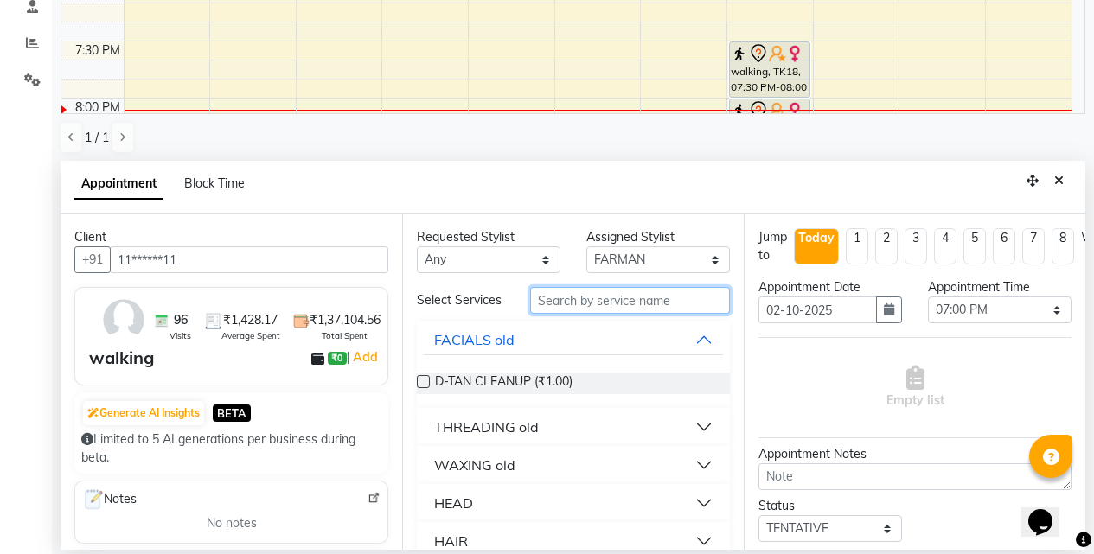
click at [616, 304] on input "text" at bounding box center [630, 300] width 200 height 27
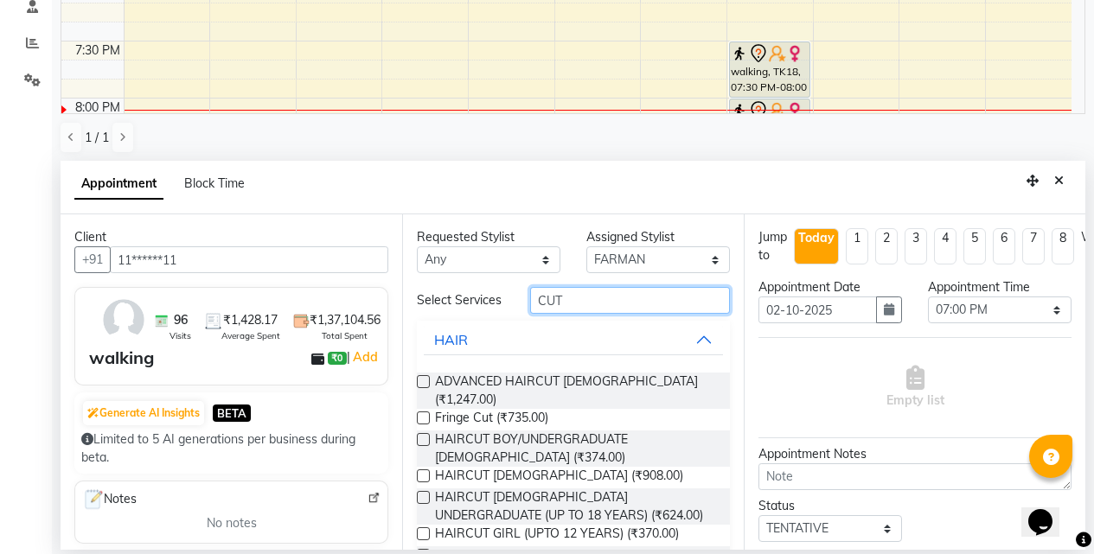
type input "CUT"
click at [424, 433] on label at bounding box center [423, 439] width 13 height 13
click at [424, 436] on input "checkbox" at bounding box center [422, 441] width 11 height 11
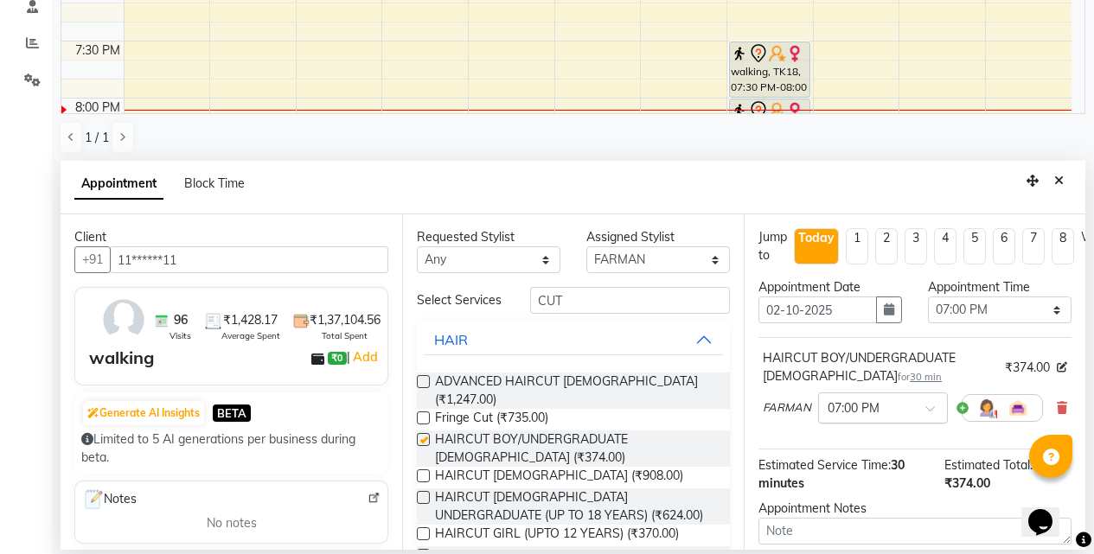
checkbox input "false"
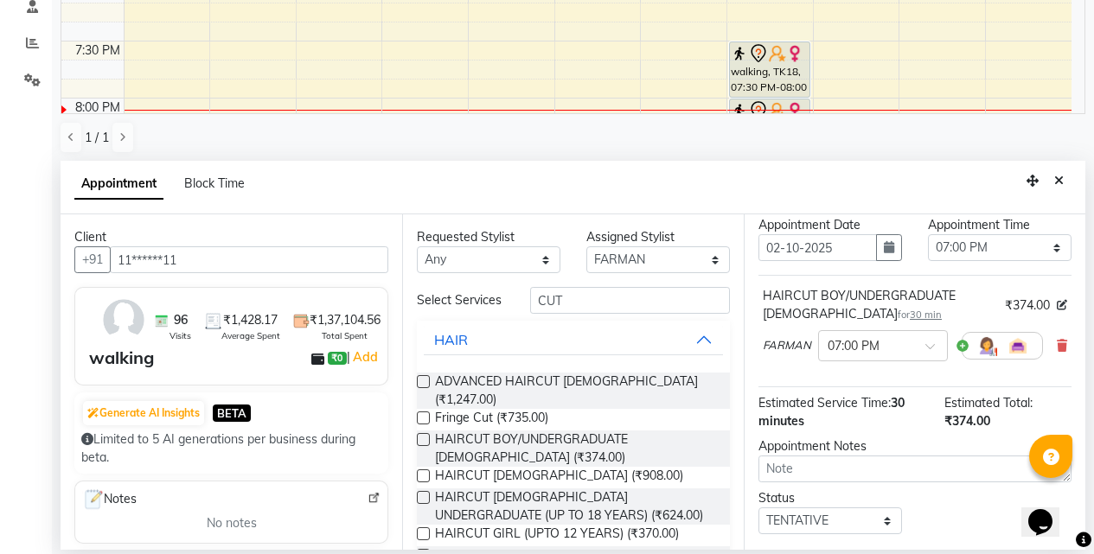
scroll to position [169, 0]
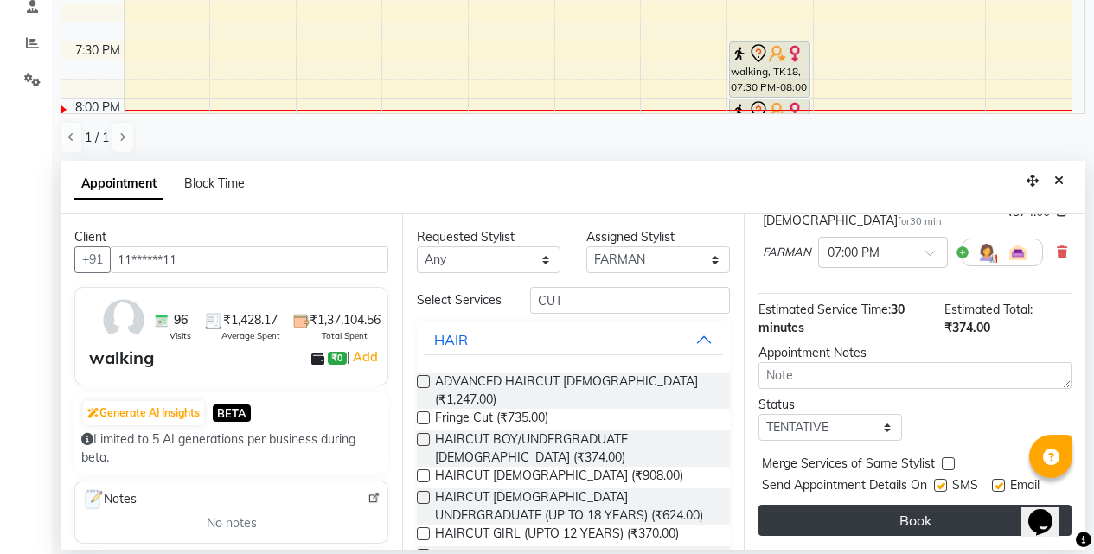
click at [854, 507] on button "Book" at bounding box center [914, 520] width 313 height 31
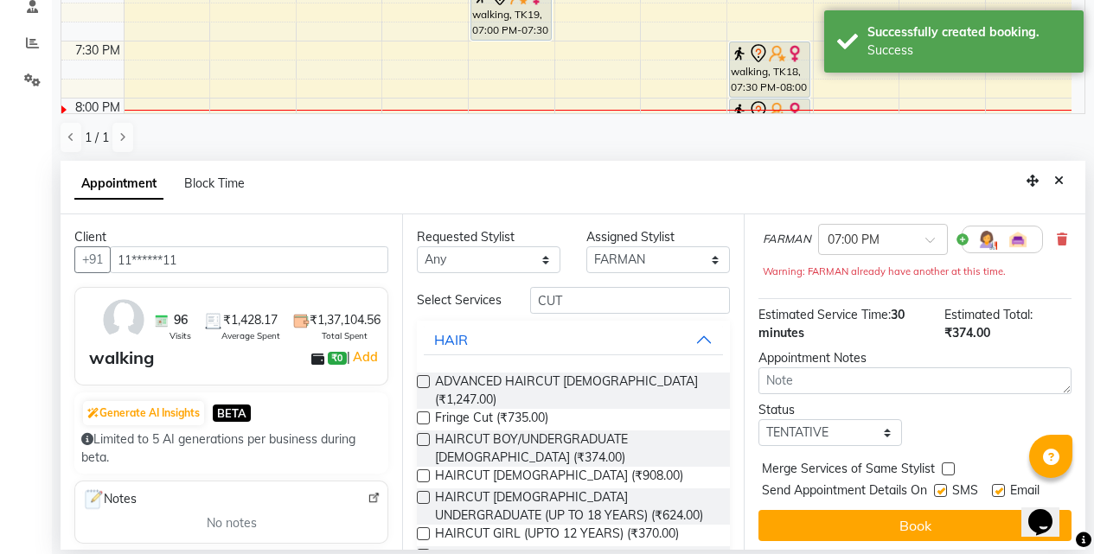
scroll to position [0, 0]
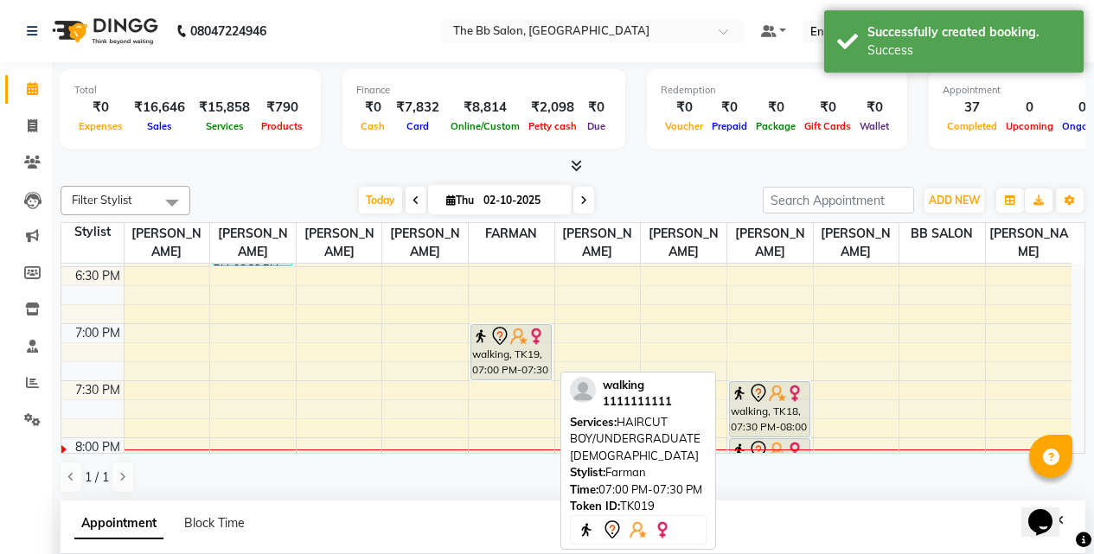
click at [507, 376] on div at bounding box center [511, 379] width 80 height 7
select select "7"
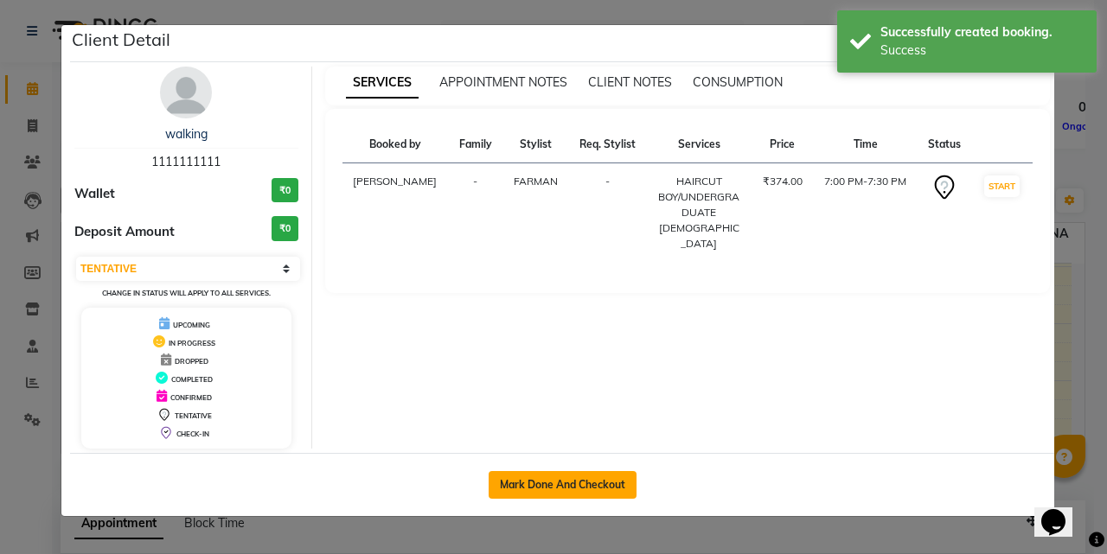
click at [598, 487] on button "Mark Done And Checkout" at bounding box center [562, 485] width 148 height 28
select select "service"
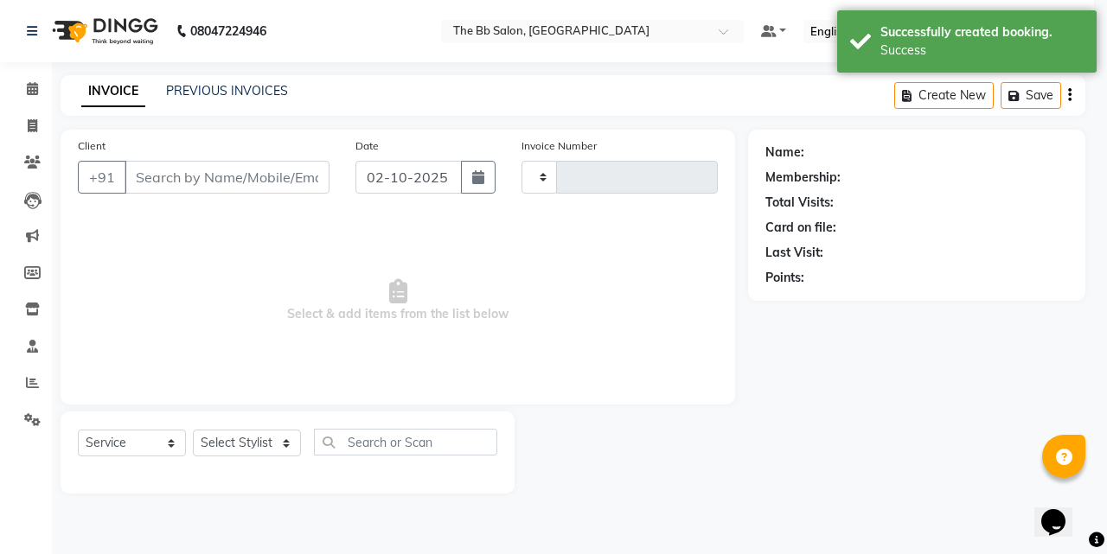
select select "3"
type input "4022"
select select "6231"
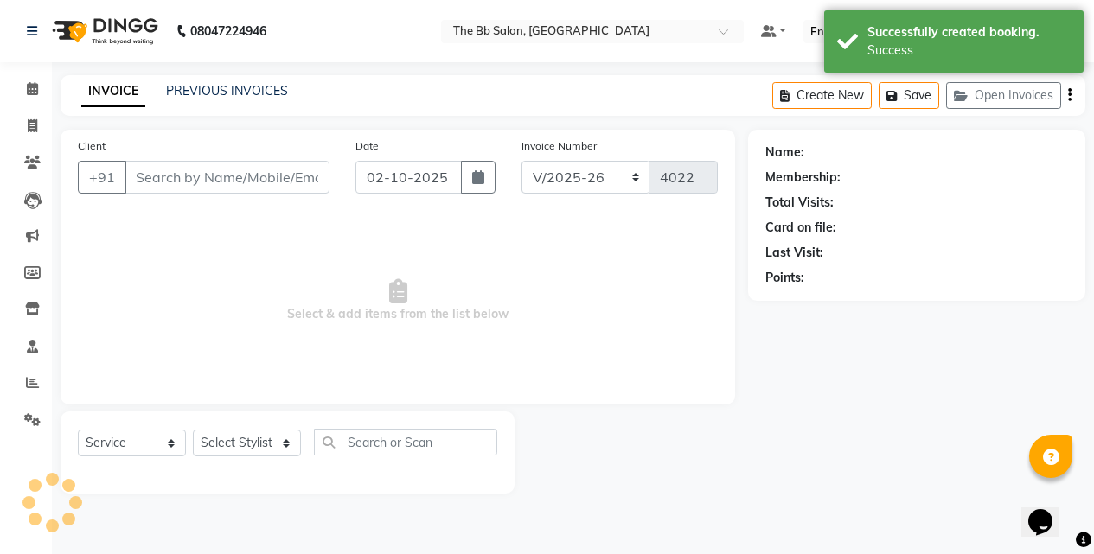
type input "11******11"
select select "83521"
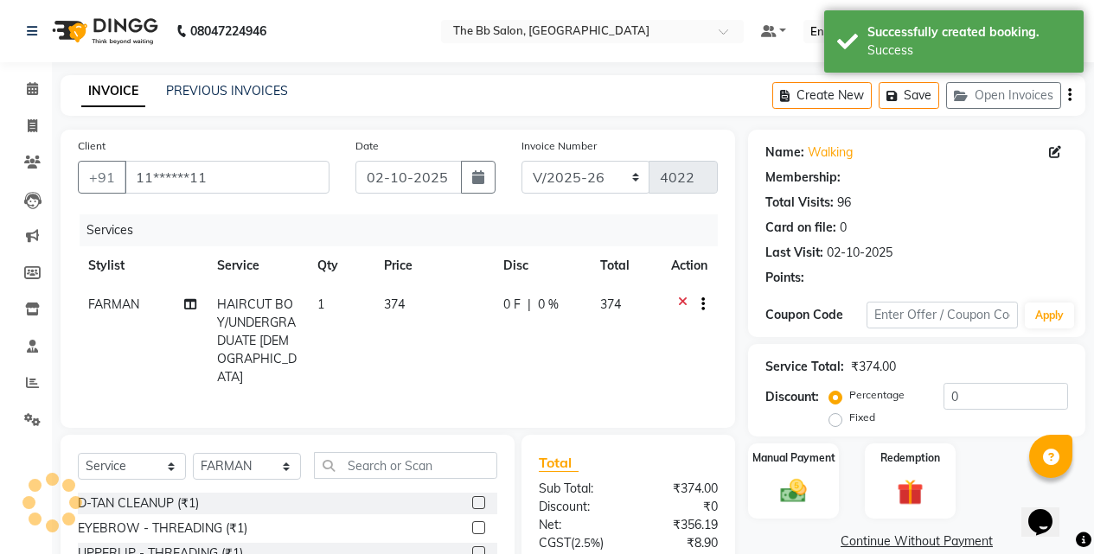
select select "1: Object"
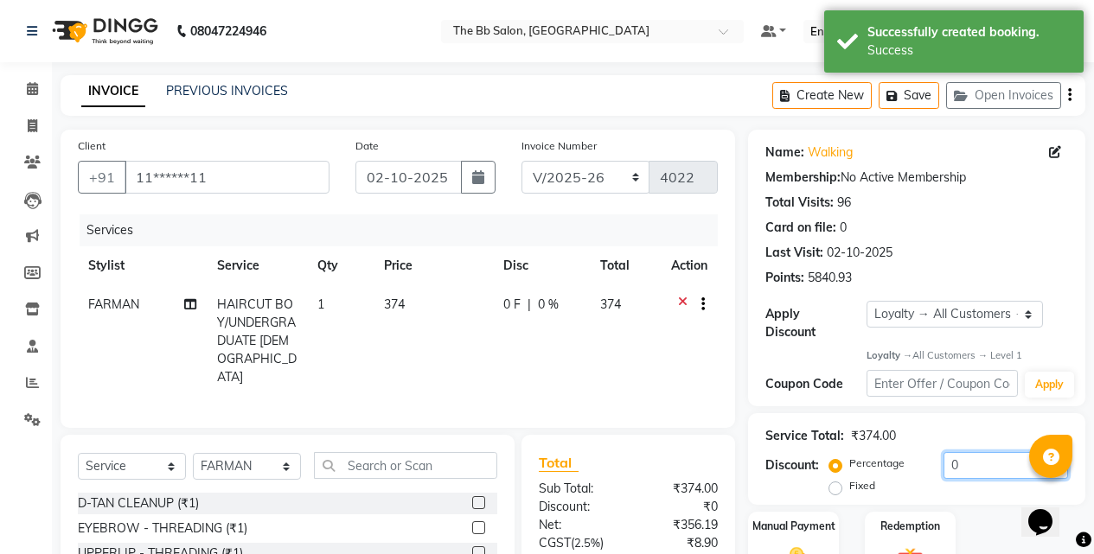
click at [953, 452] on input "0" at bounding box center [1005, 465] width 124 height 27
click at [944, 452] on input "0" at bounding box center [1005, 465] width 124 height 27
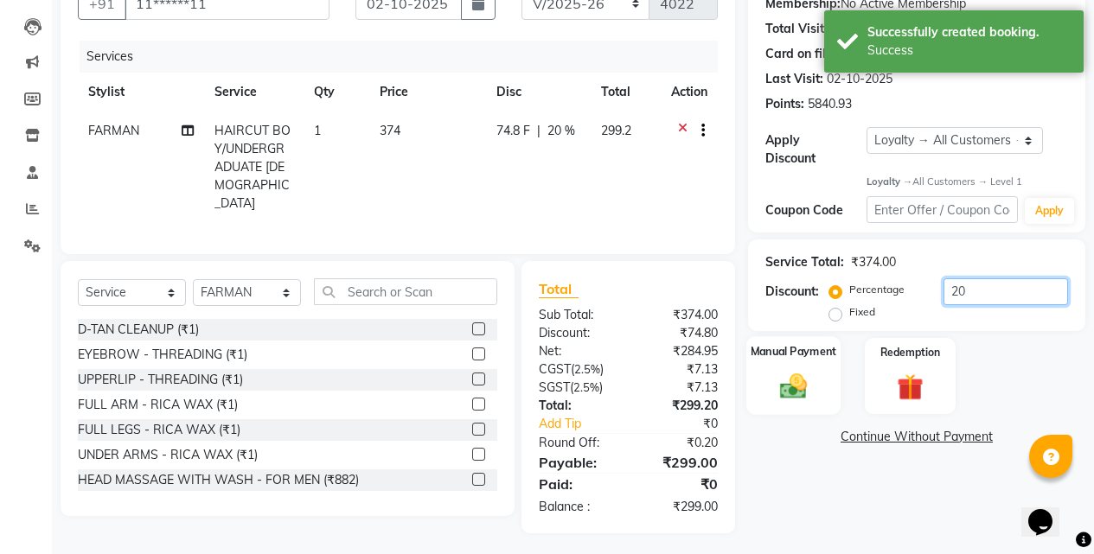
type input "20"
click at [791, 371] on img at bounding box center [793, 386] width 44 height 31
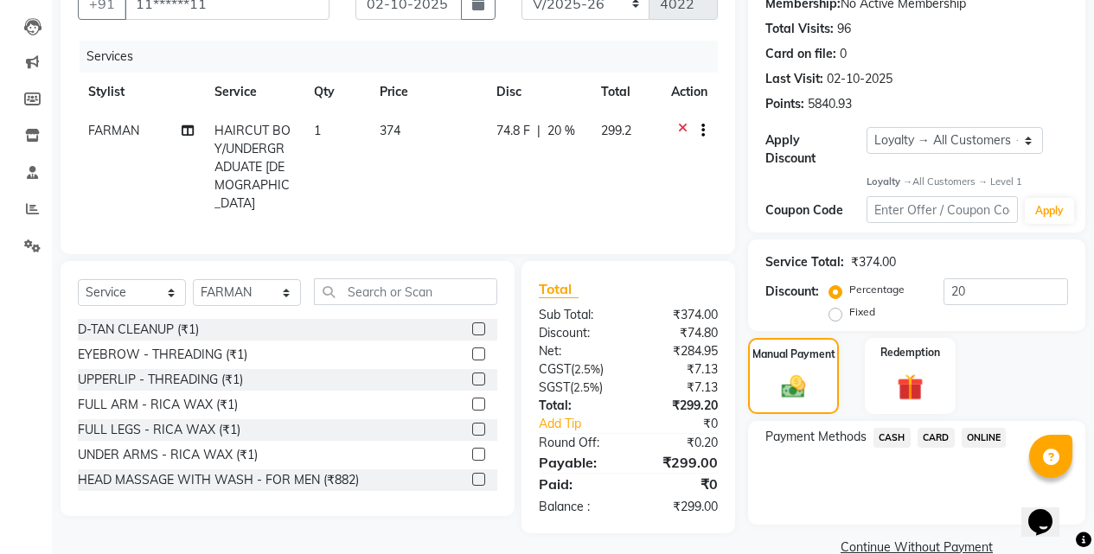
click at [891, 428] on span "CASH" at bounding box center [891, 438] width 37 height 20
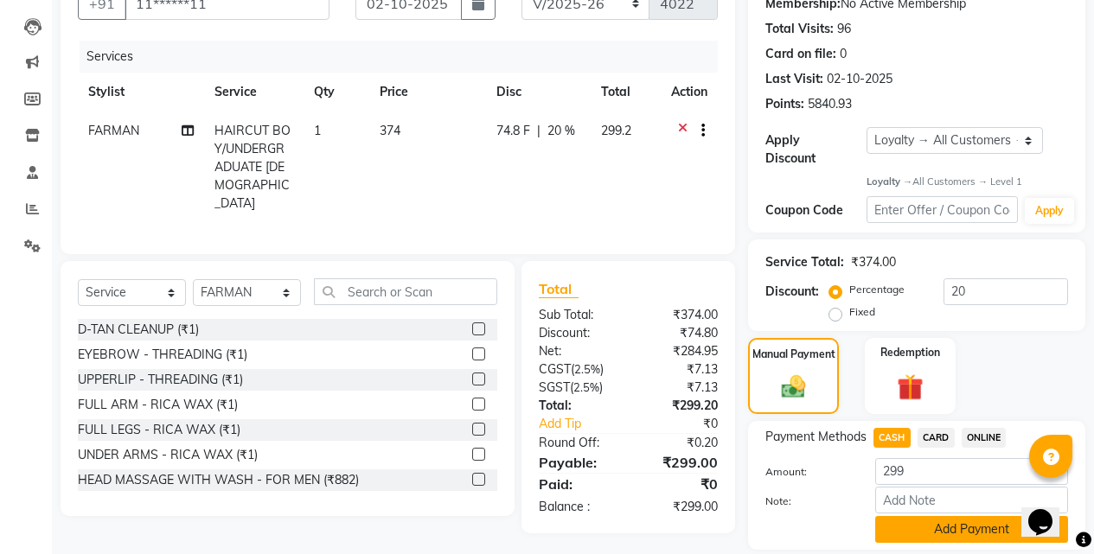
click at [924, 519] on button "Add Payment" at bounding box center [971, 529] width 193 height 27
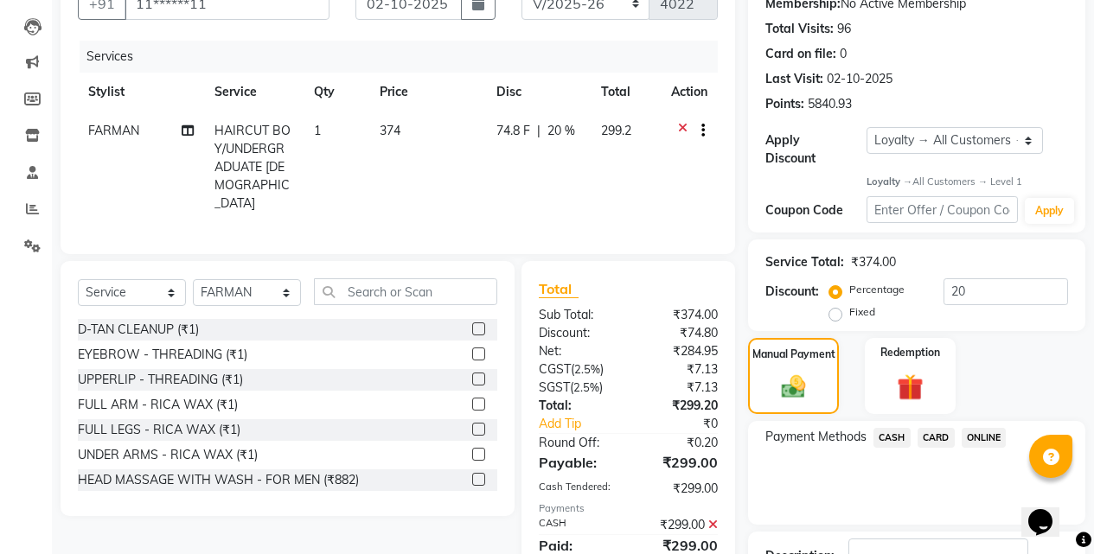
scroll to position [374, 0]
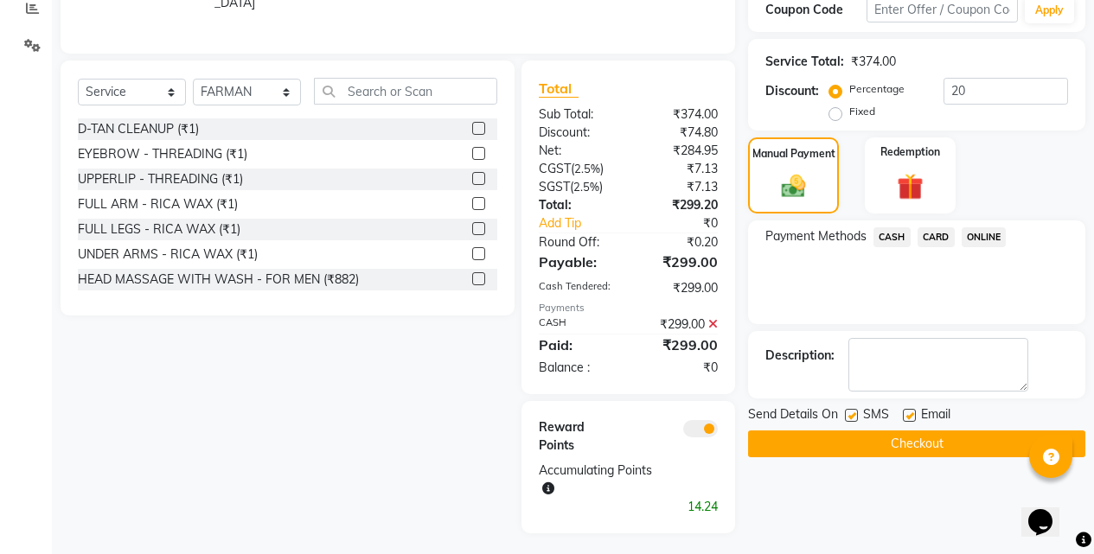
click at [881, 431] on button "Checkout" at bounding box center [916, 444] width 337 height 27
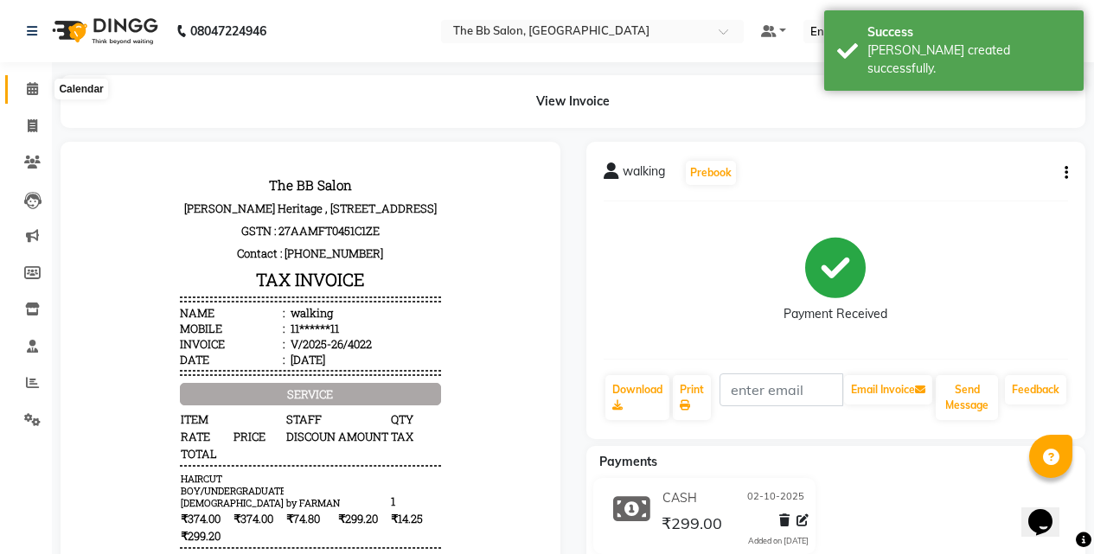
click at [37, 80] on span at bounding box center [32, 90] width 30 height 20
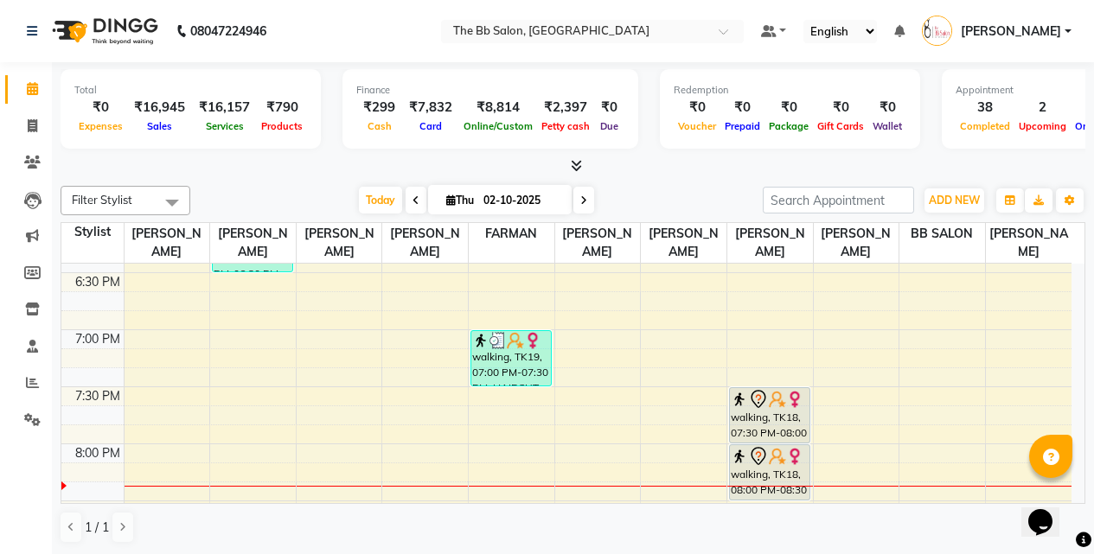
scroll to position [1012, 0]
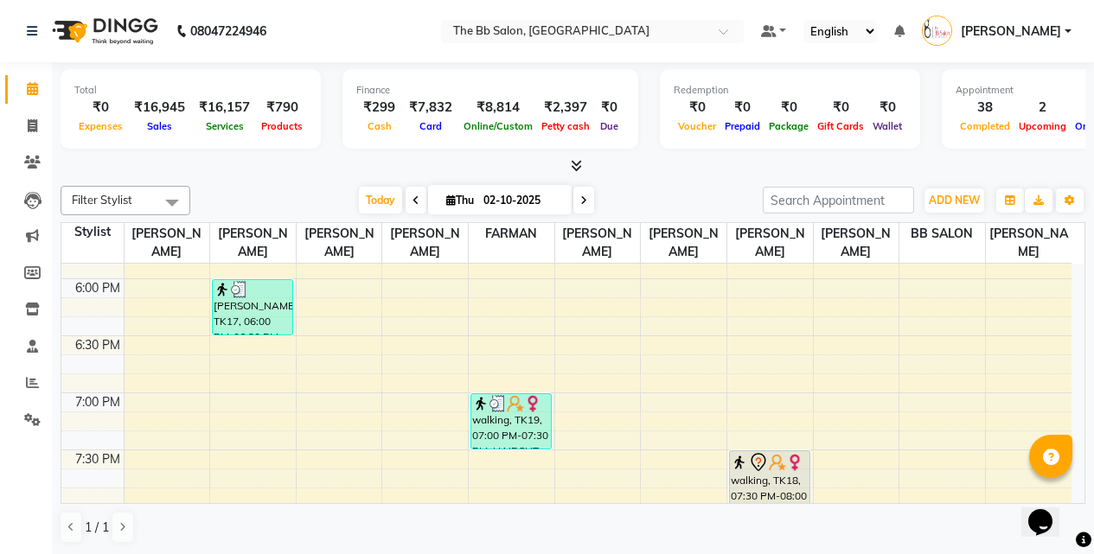
click at [585, 197] on span at bounding box center [583, 200] width 21 height 27
type input "03-10-2025"
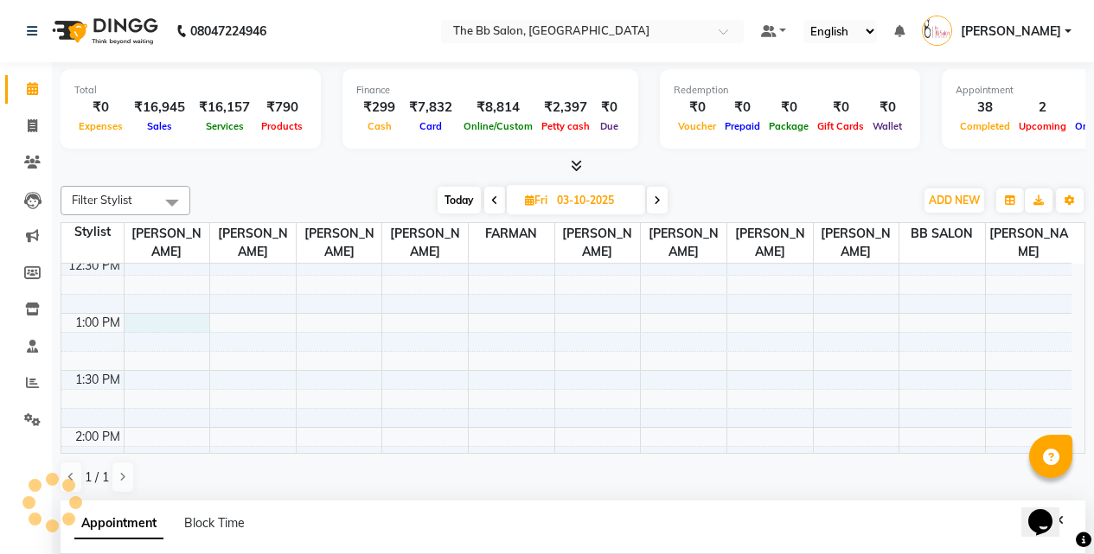
scroll to position [340, 0]
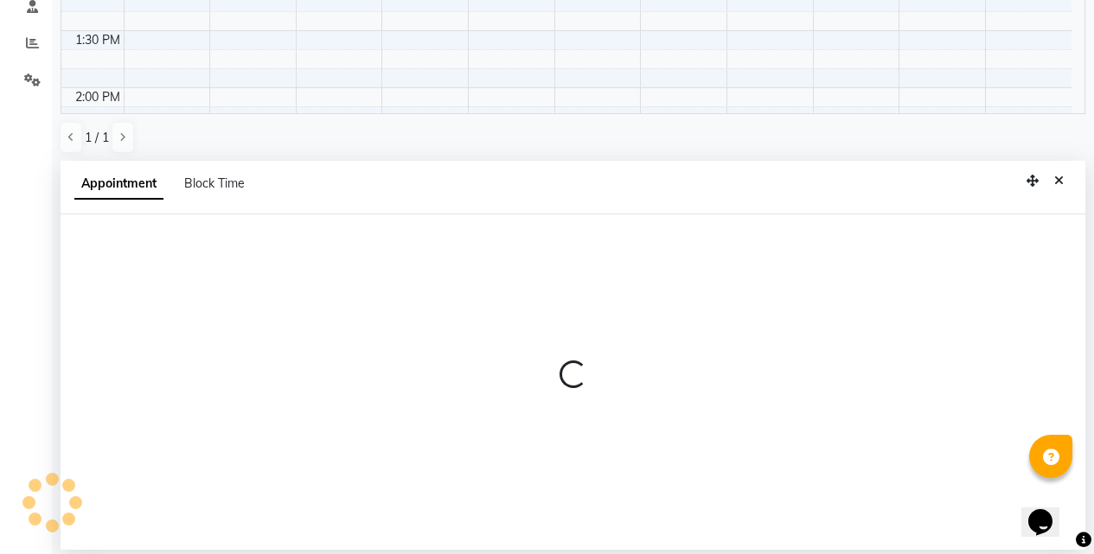
select select "83660"
select select "780"
select select "tentative"
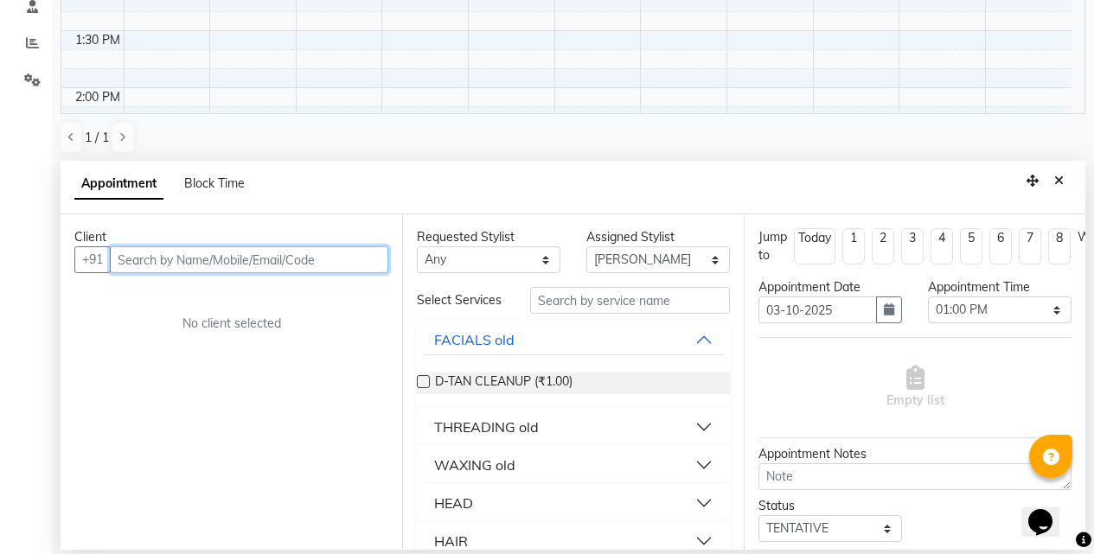
click at [282, 256] on input "text" at bounding box center [249, 259] width 278 height 27
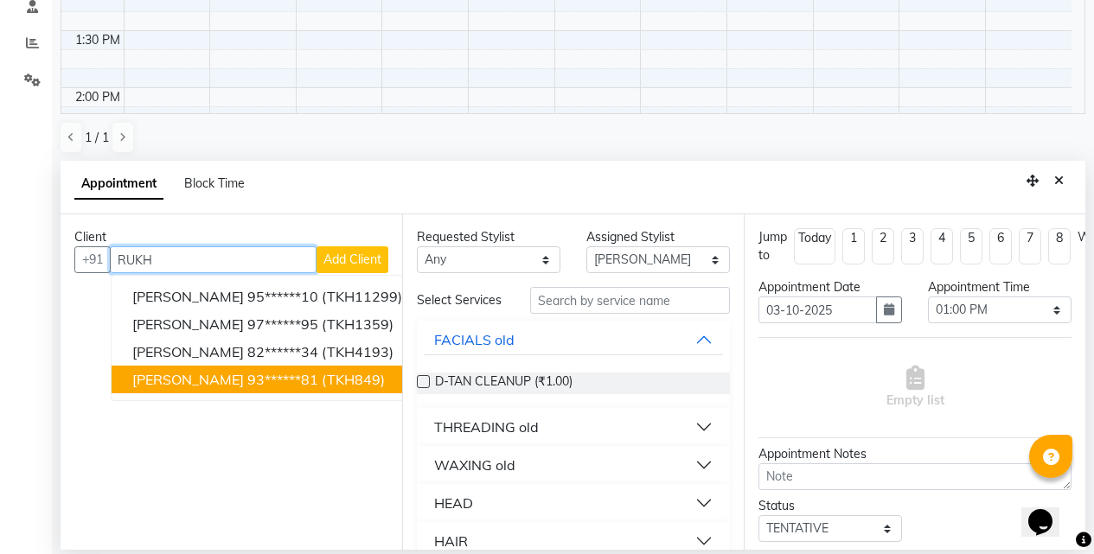
click at [312, 380] on button "[PERSON_NAME] 93******81 (TKH849)" at bounding box center [269, 380] width 315 height 28
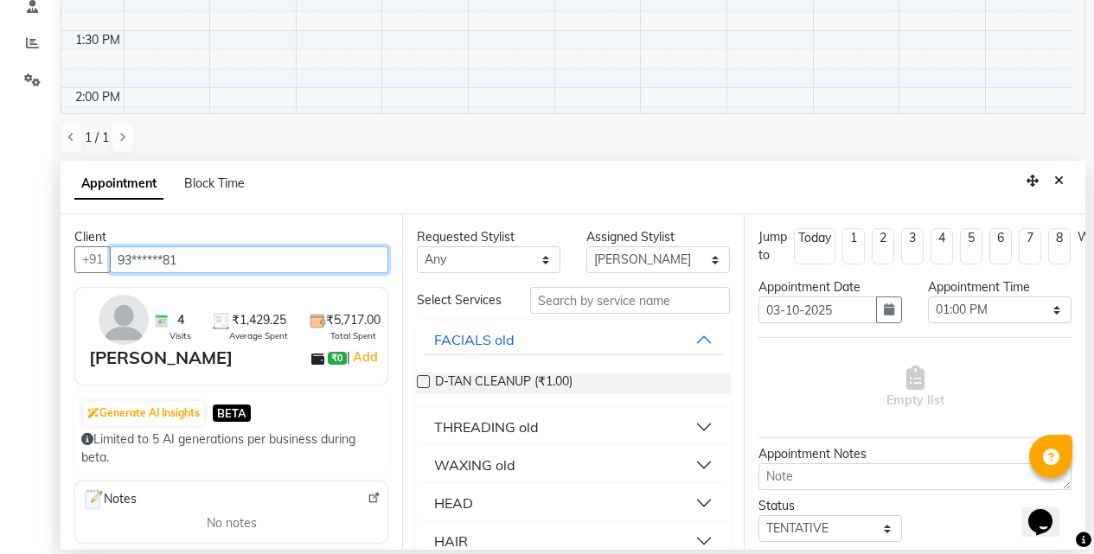
type input "93******81"
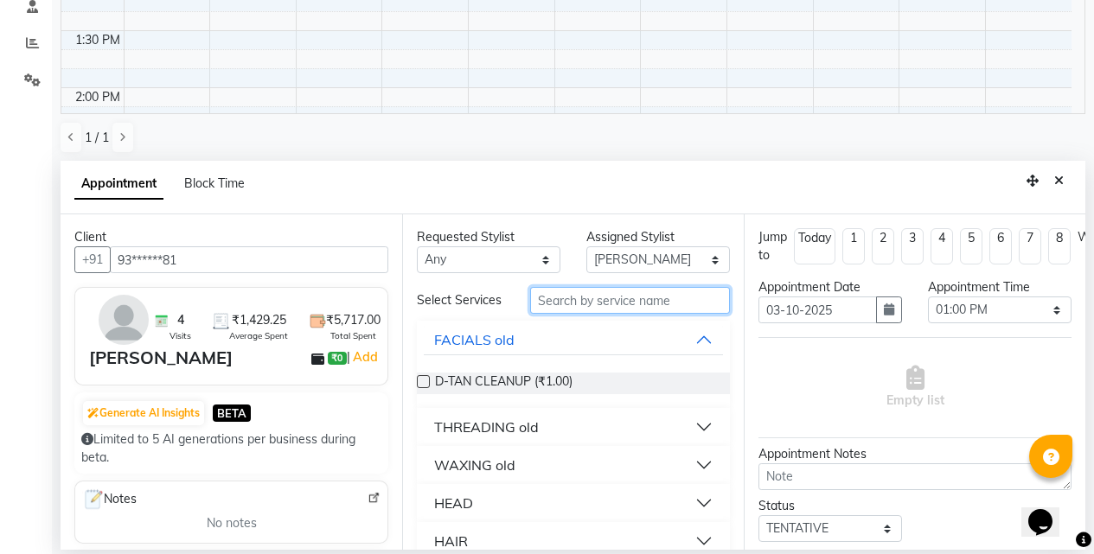
click at [597, 306] on input "text" at bounding box center [630, 300] width 200 height 27
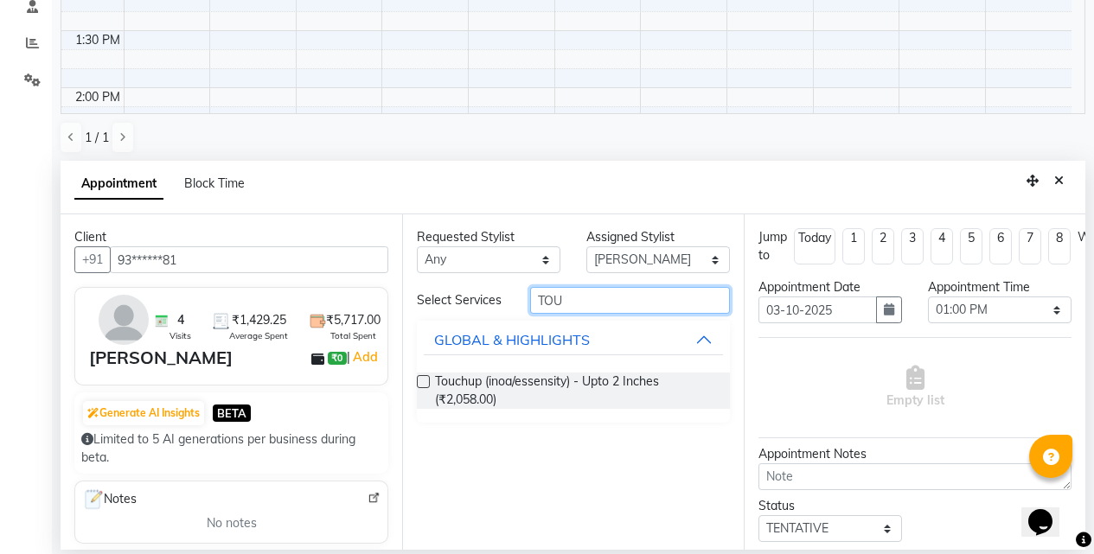
type input "TOU"
click at [424, 381] on label at bounding box center [423, 381] width 13 height 13
click at [424, 381] on input "checkbox" at bounding box center [422, 383] width 11 height 11
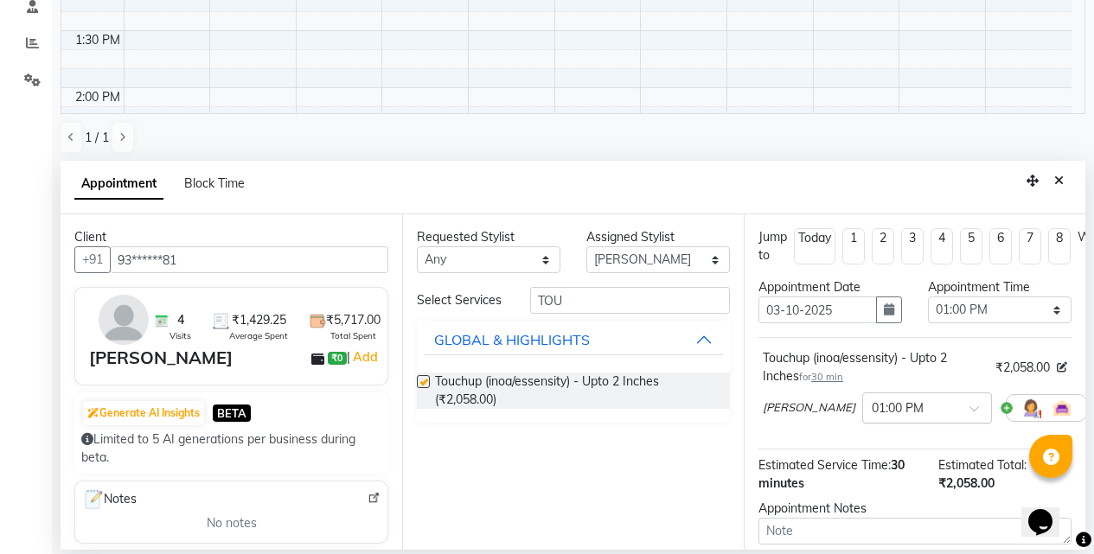
checkbox input "false"
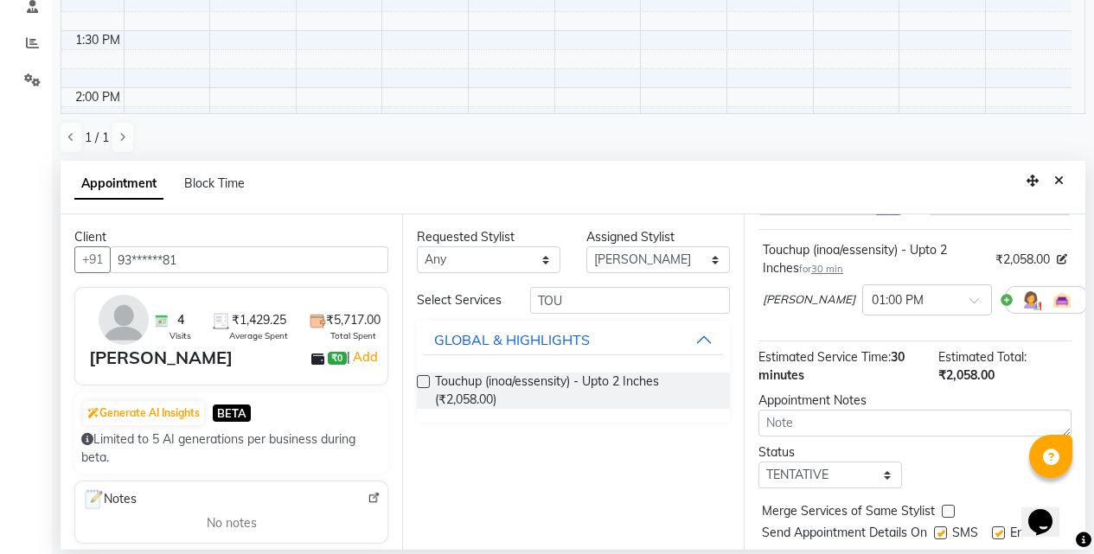
scroll to position [171, 0]
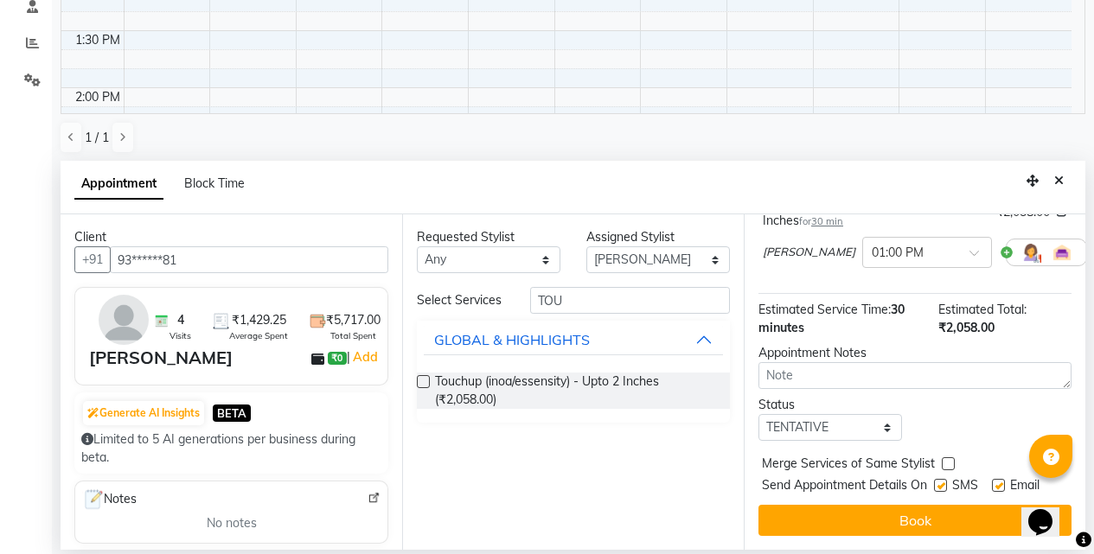
click at [871, 512] on button "Book" at bounding box center [914, 520] width 313 height 31
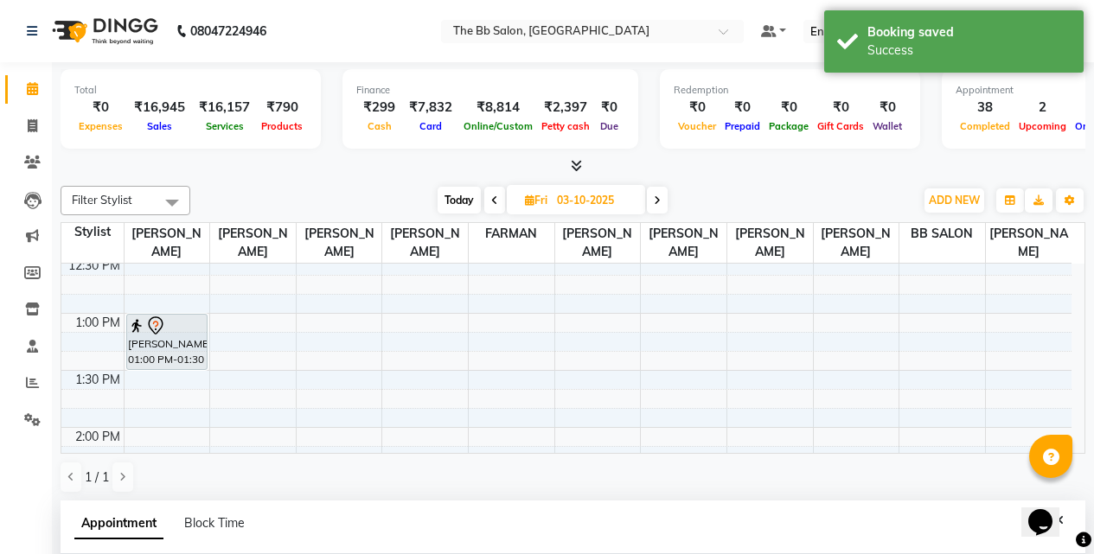
scroll to position [340, 0]
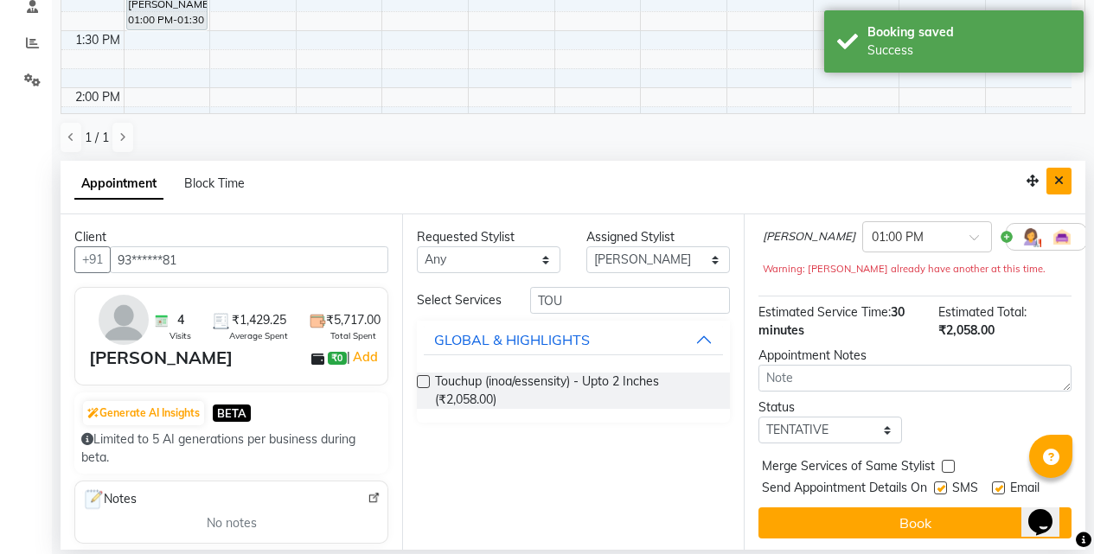
click at [1058, 180] on icon "Close" at bounding box center [1059, 181] width 10 height 12
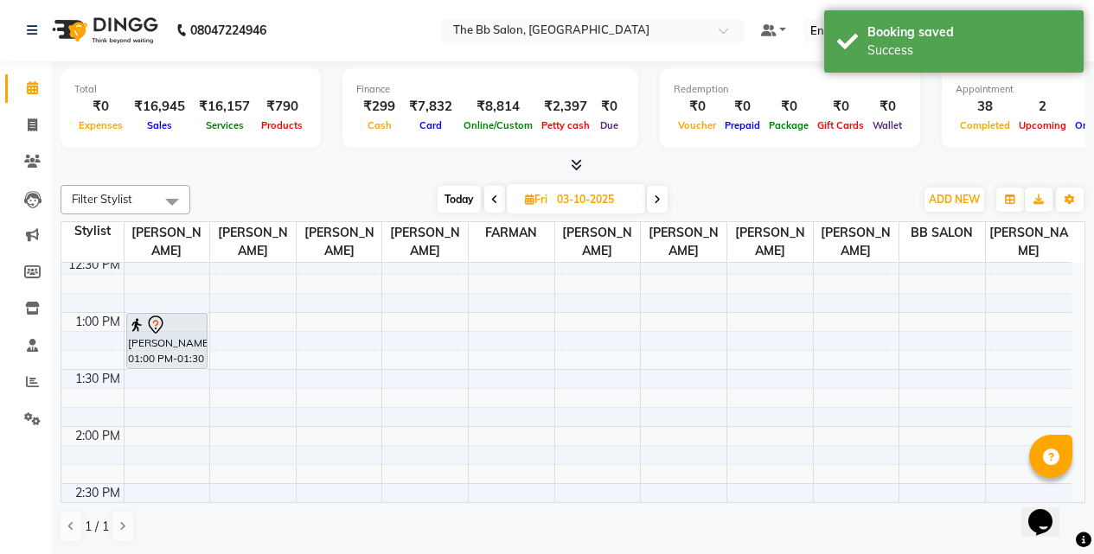
scroll to position [1, 0]
click at [455, 195] on span "Today" at bounding box center [458, 199] width 43 height 27
type input "02-10-2025"
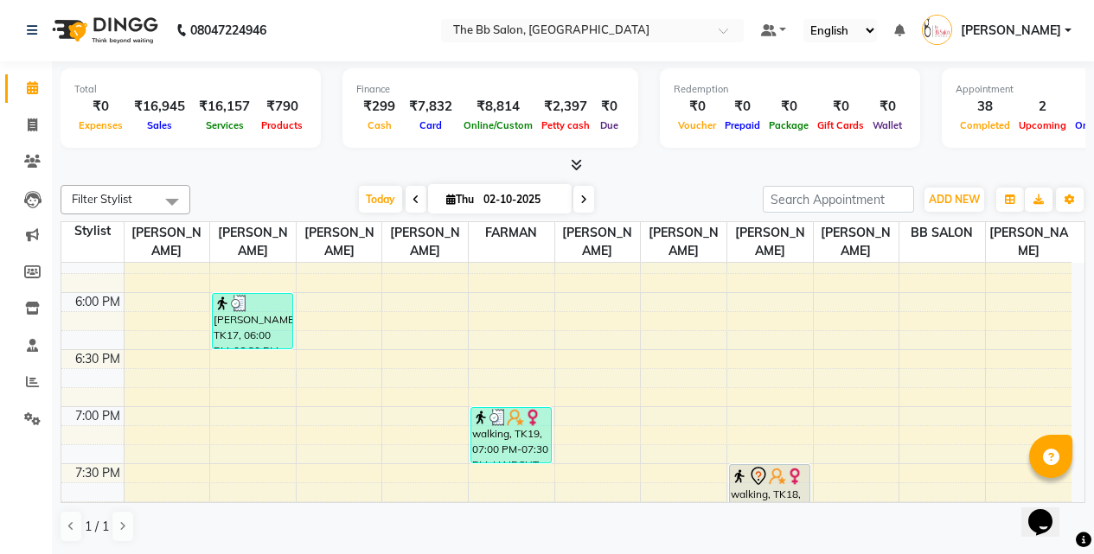
scroll to position [1083, 0]
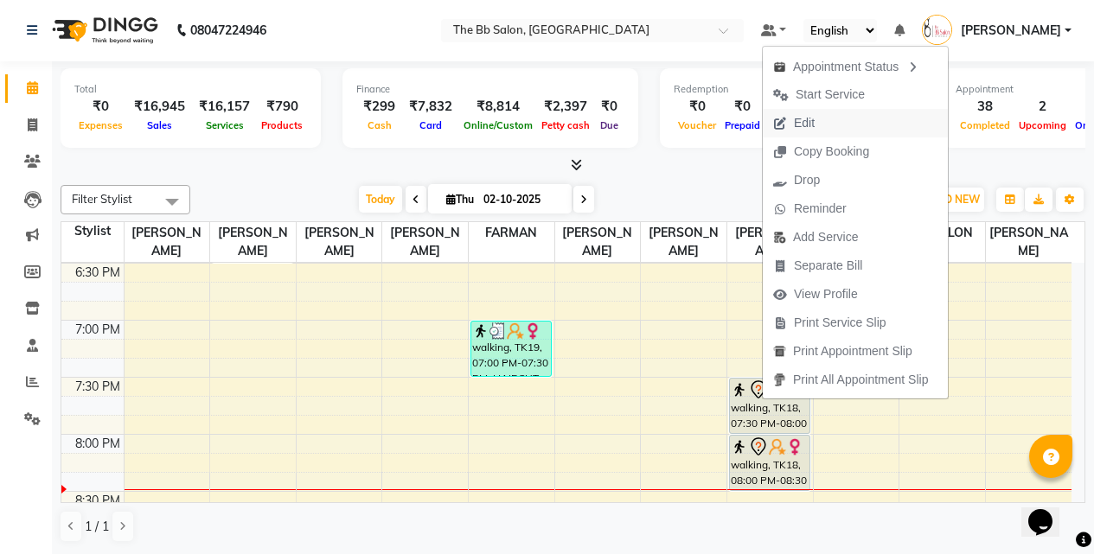
click at [811, 125] on span "Edit" at bounding box center [804, 123] width 21 height 18
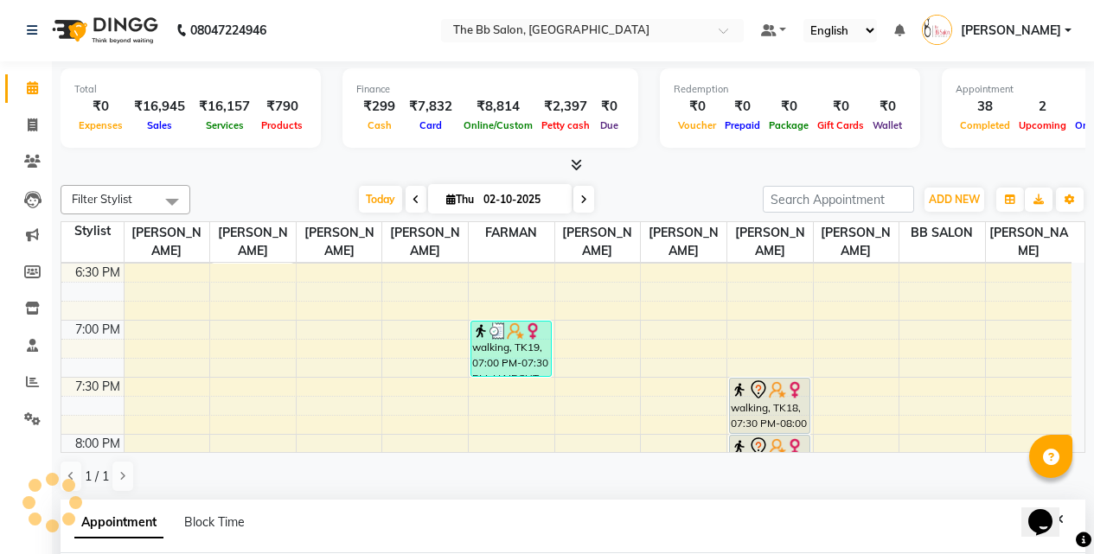
select select "tentative"
type input "02-10-2025"
select select "1170"
select select "83524"
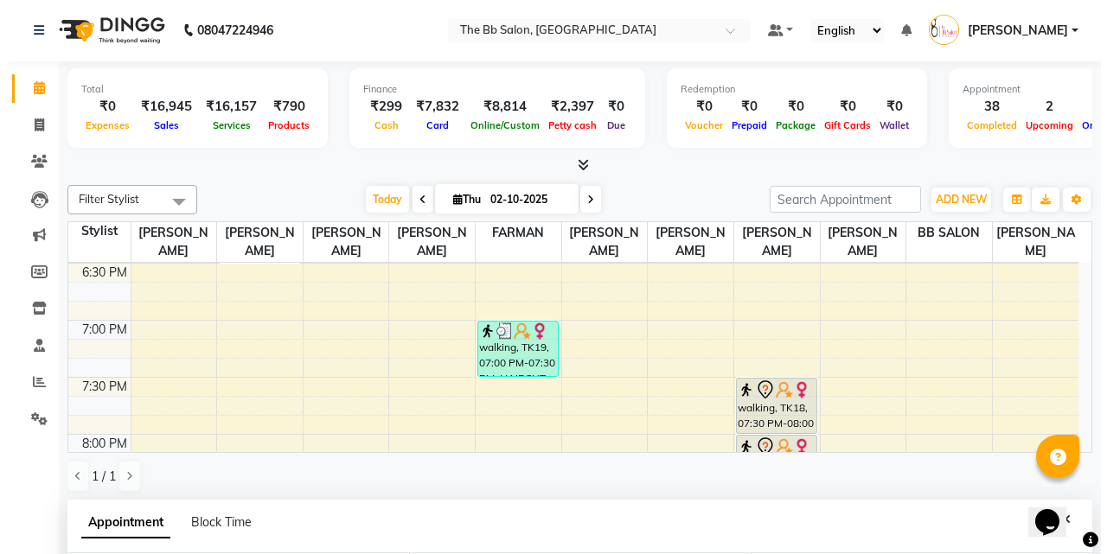
scroll to position [1256, 0]
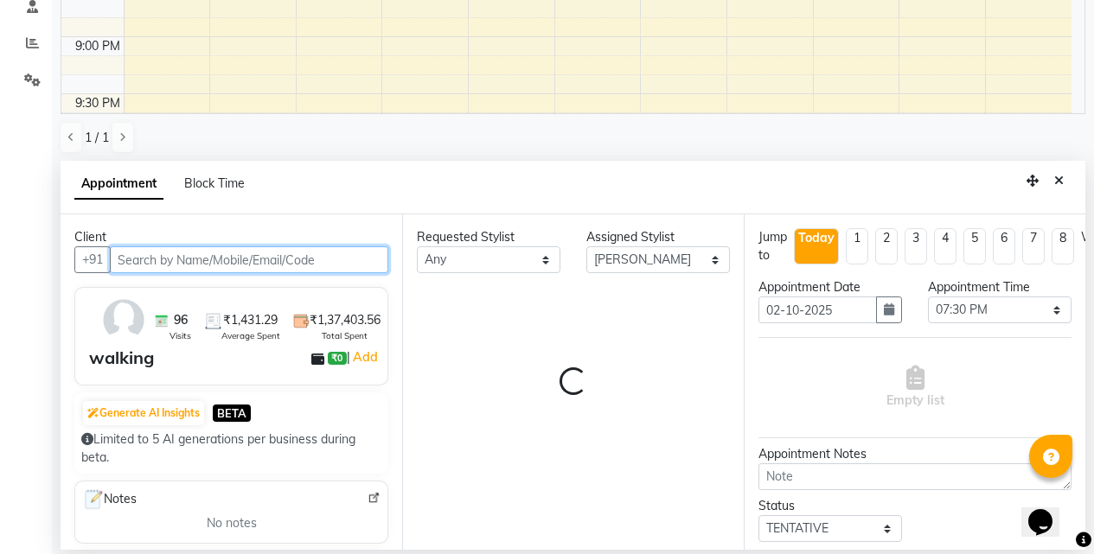
select select "3065"
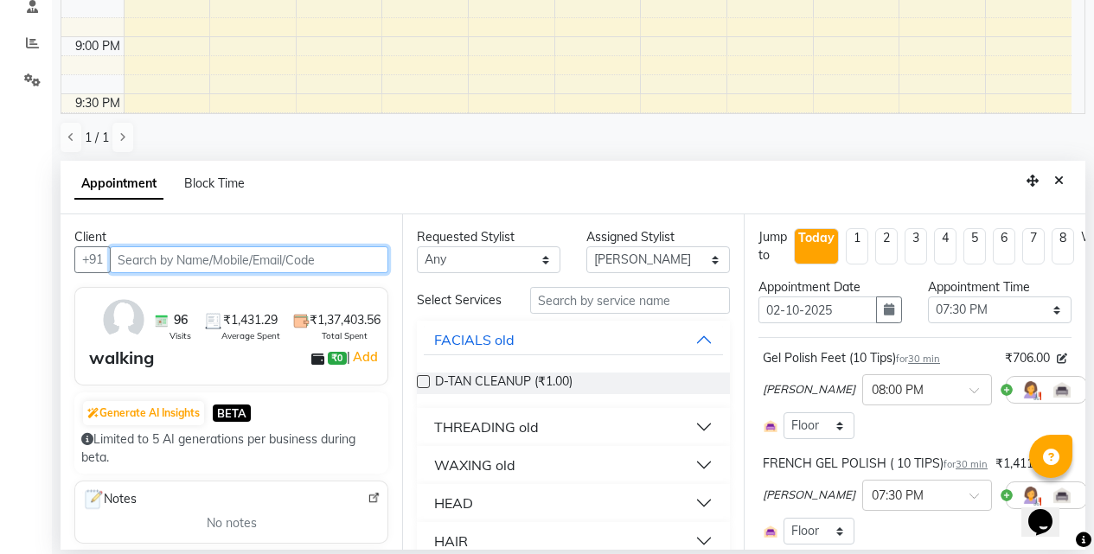
click at [242, 258] on input "text" at bounding box center [249, 259] width 278 height 27
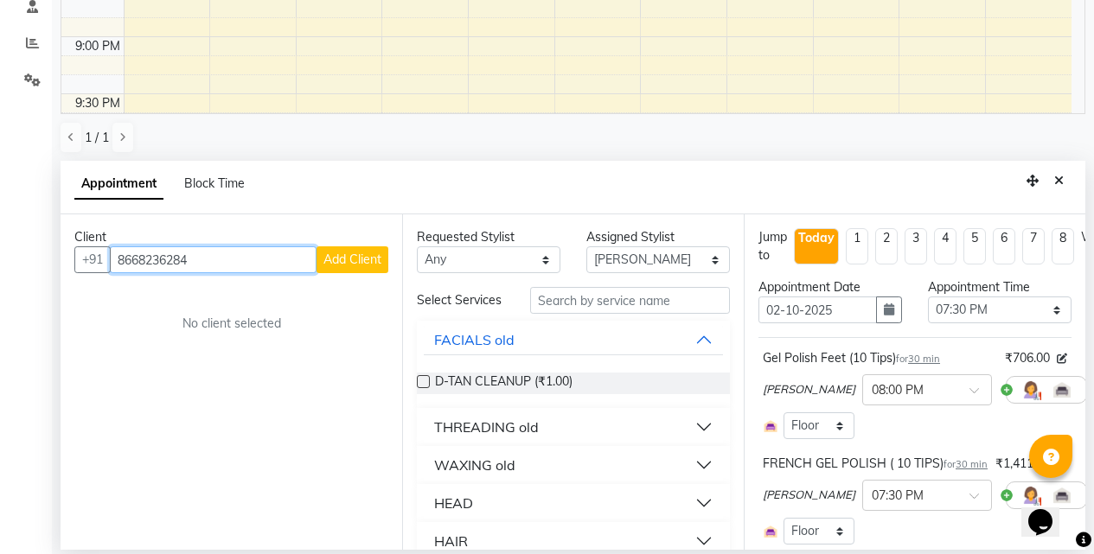
type input "8668236284"
click at [349, 257] on span "Add Client" at bounding box center [352, 260] width 58 height 16
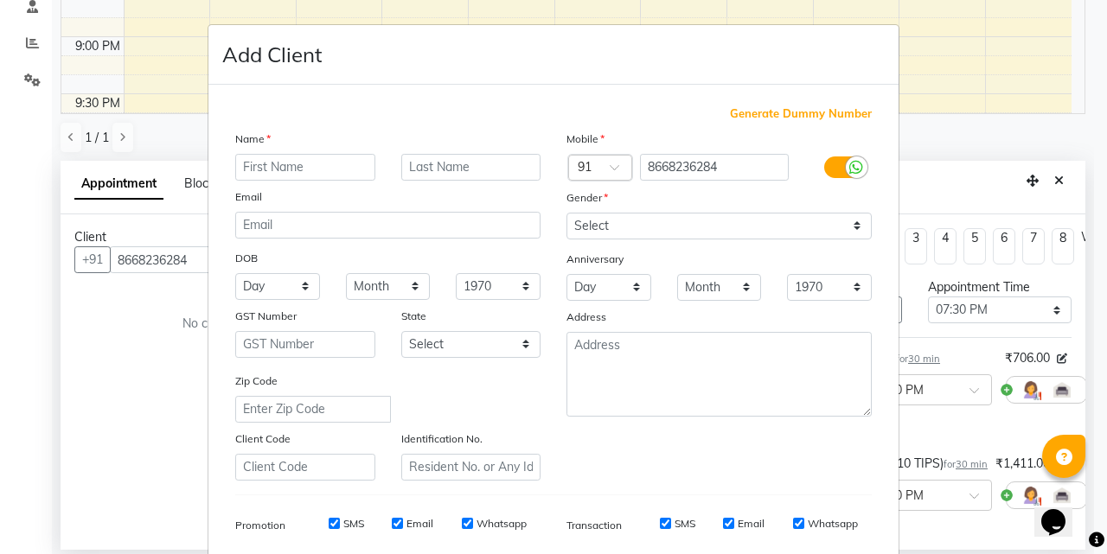
click at [311, 172] on input "text" at bounding box center [305, 167] width 140 height 27
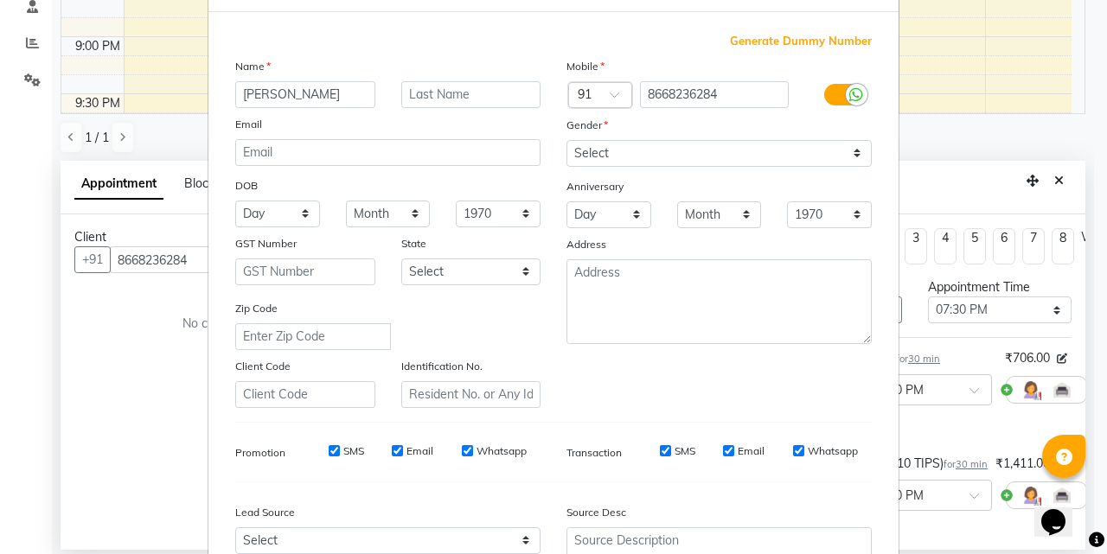
scroll to position [71, 0]
type input "[PERSON_NAME]"
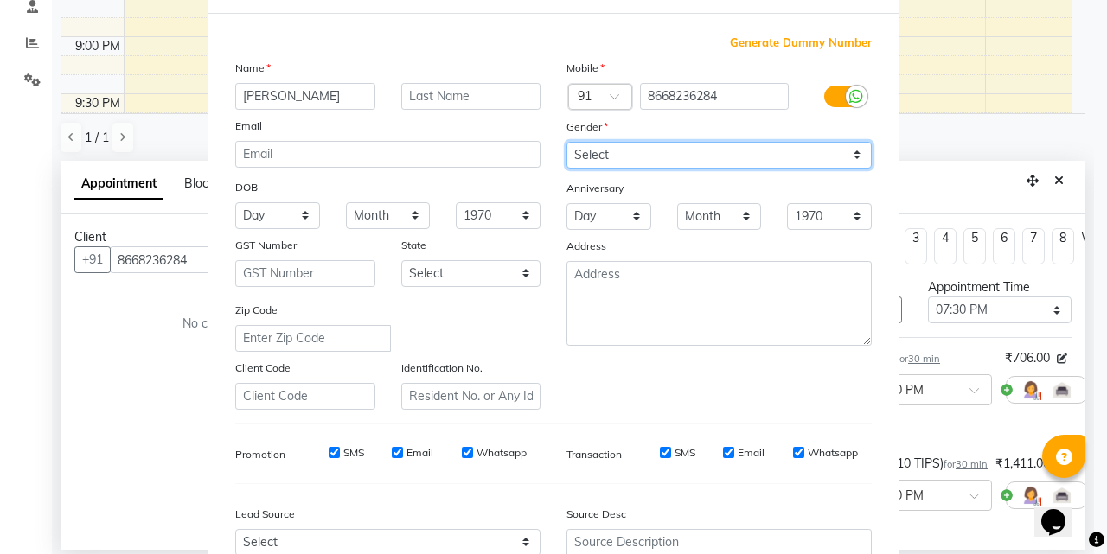
click at [852, 156] on select "Select [DEMOGRAPHIC_DATA] [DEMOGRAPHIC_DATA] Other Prefer Not To Say" at bounding box center [718, 155] width 305 height 27
select select "[DEMOGRAPHIC_DATA]"
click at [566, 142] on select "Select [DEMOGRAPHIC_DATA] [DEMOGRAPHIC_DATA] Other Prefer Not To Say" at bounding box center [718, 155] width 305 height 27
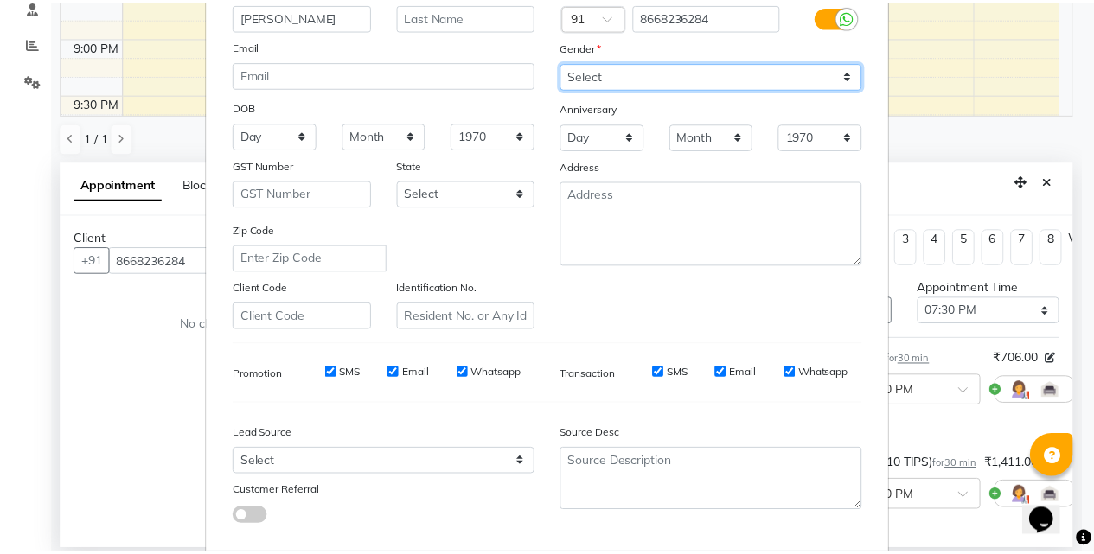
scroll to position [244, 0]
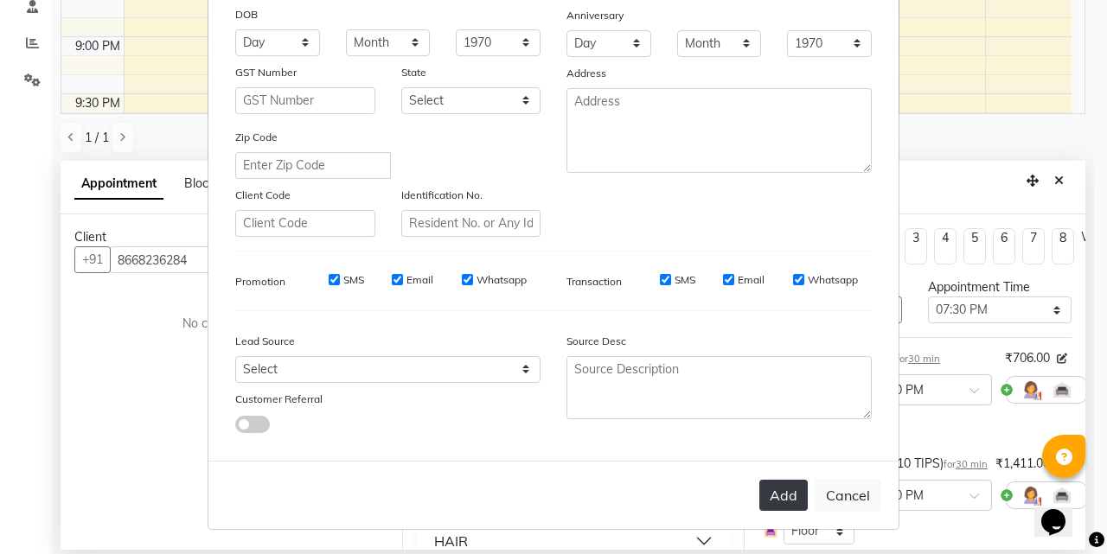
click at [774, 497] on button "Add" at bounding box center [783, 495] width 48 height 31
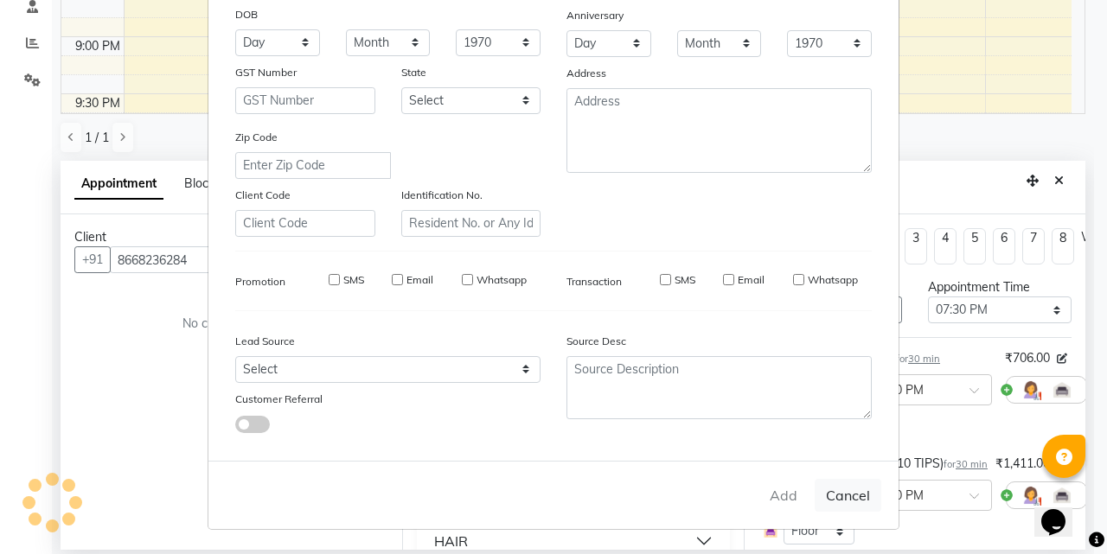
type input "86******84"
select select
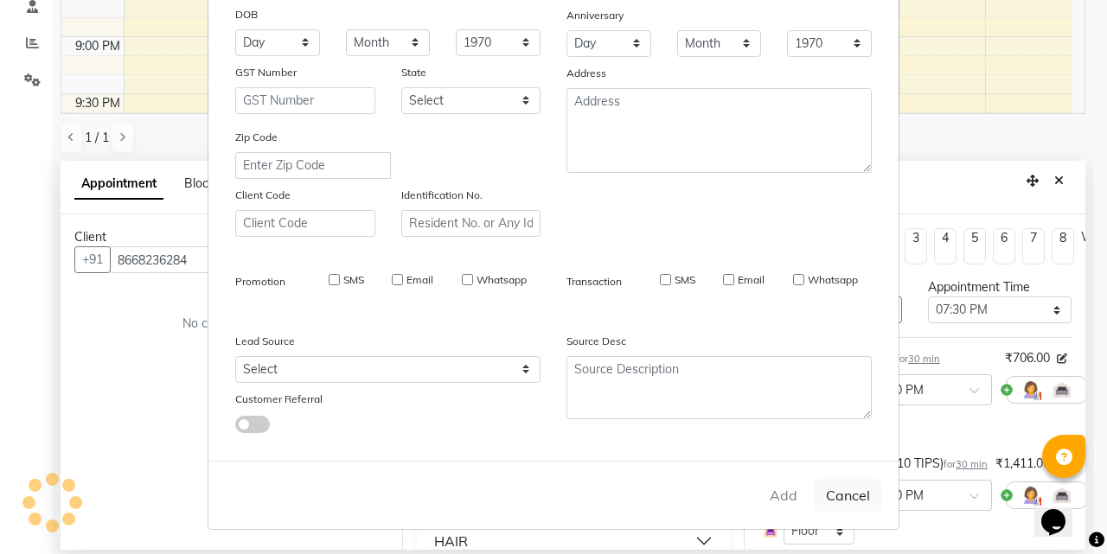
select select
checkbox input "false"
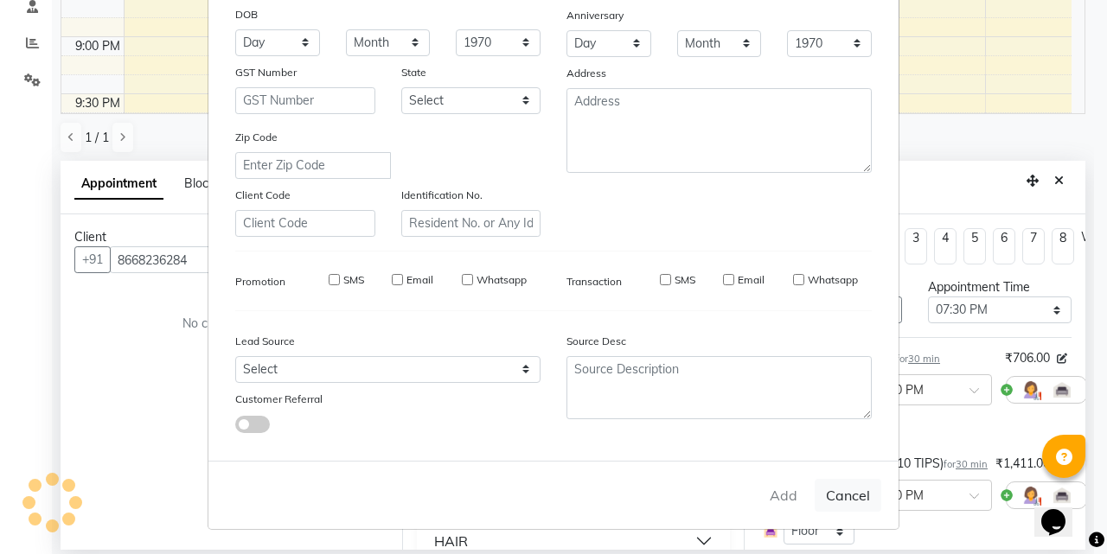
checkbox input "false"
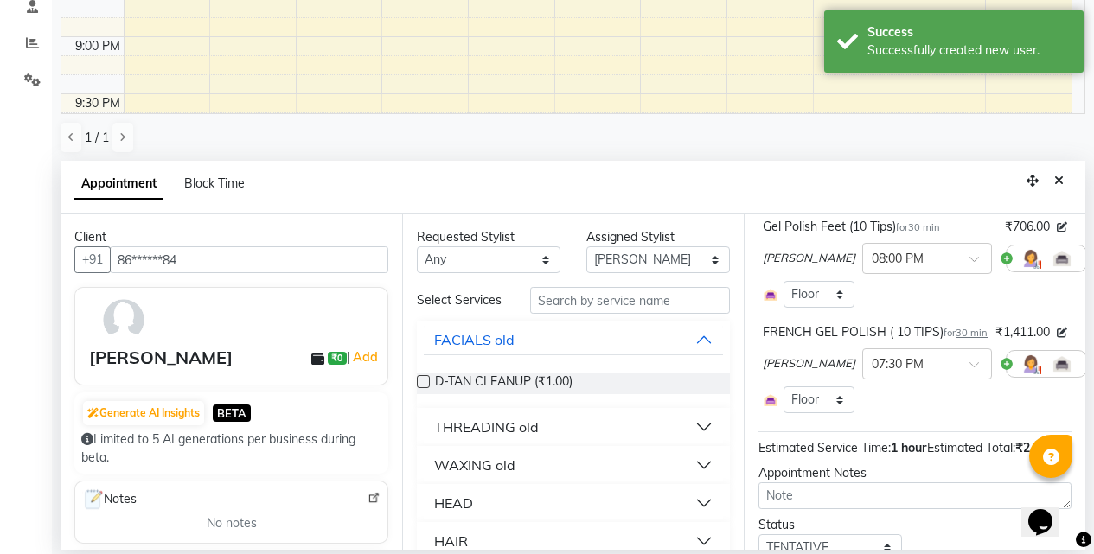
scroll to position [173, 0]
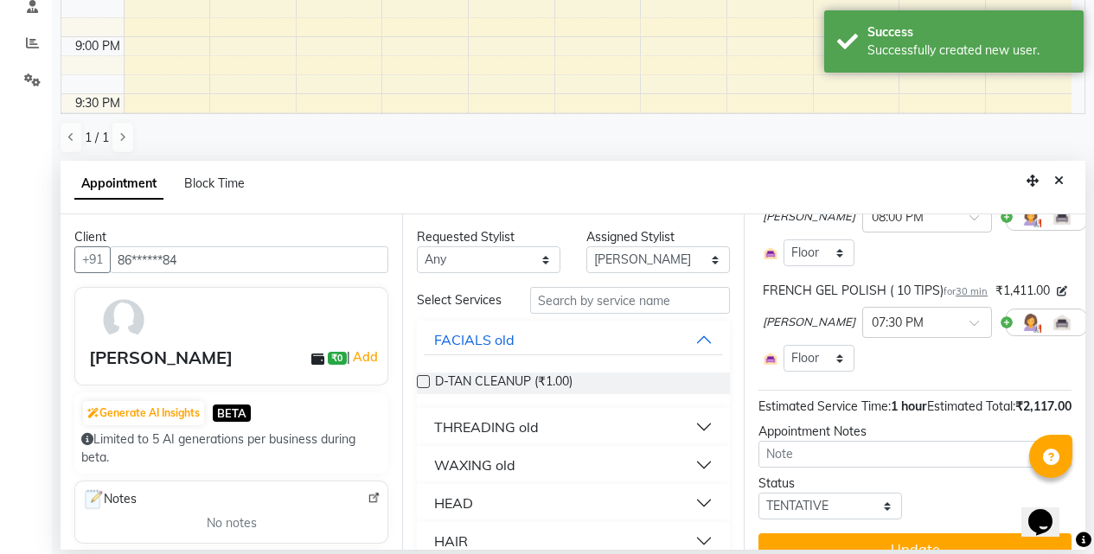
click at [1093, 329] on icon at bounding box center [1099, 322] width 10 height 12
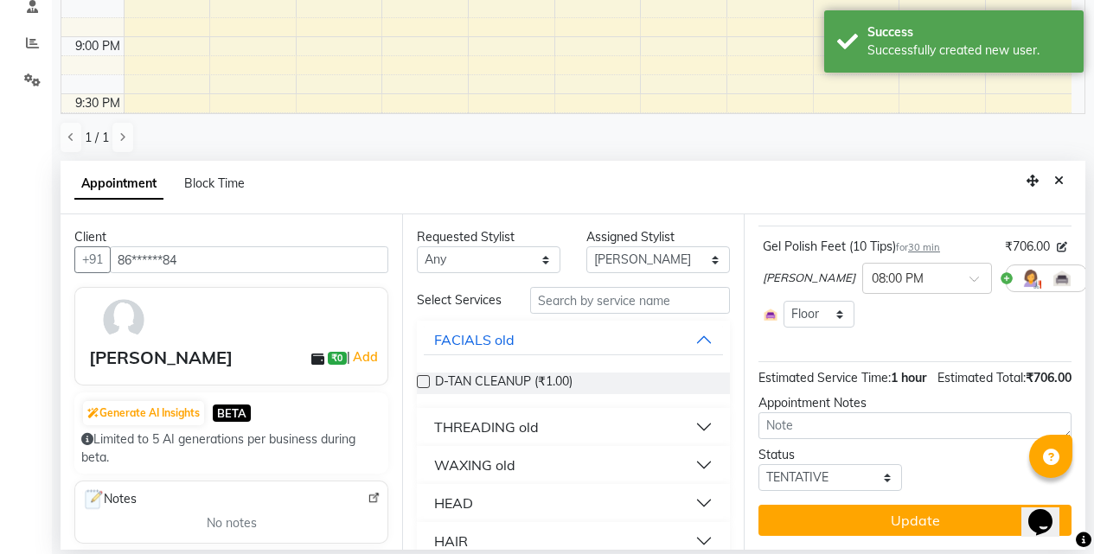
scroll to position [143, 0]
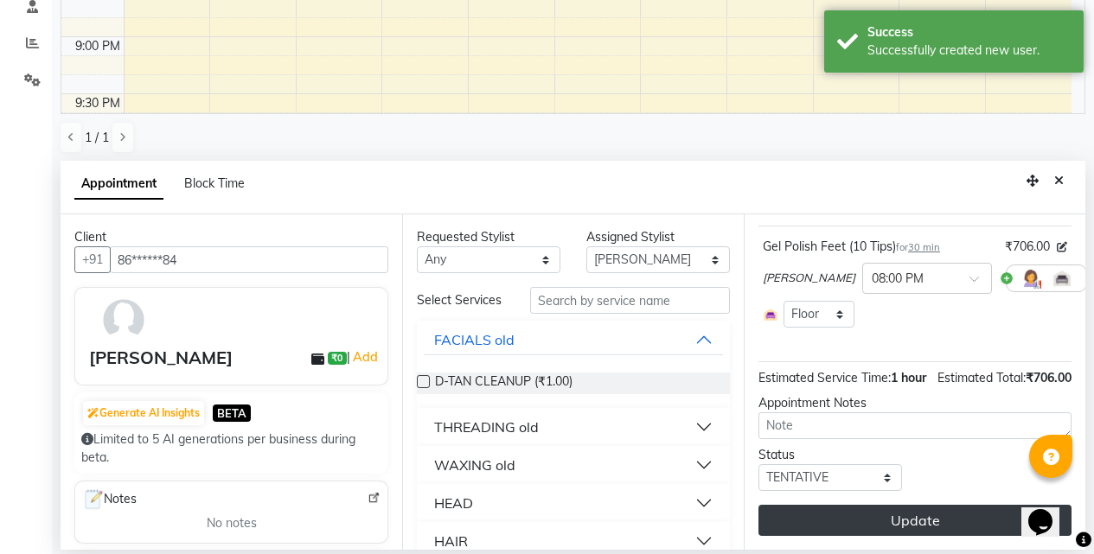
click at [912, 514] on button "Update" at bounding box center [914, 520] width 313 height 31
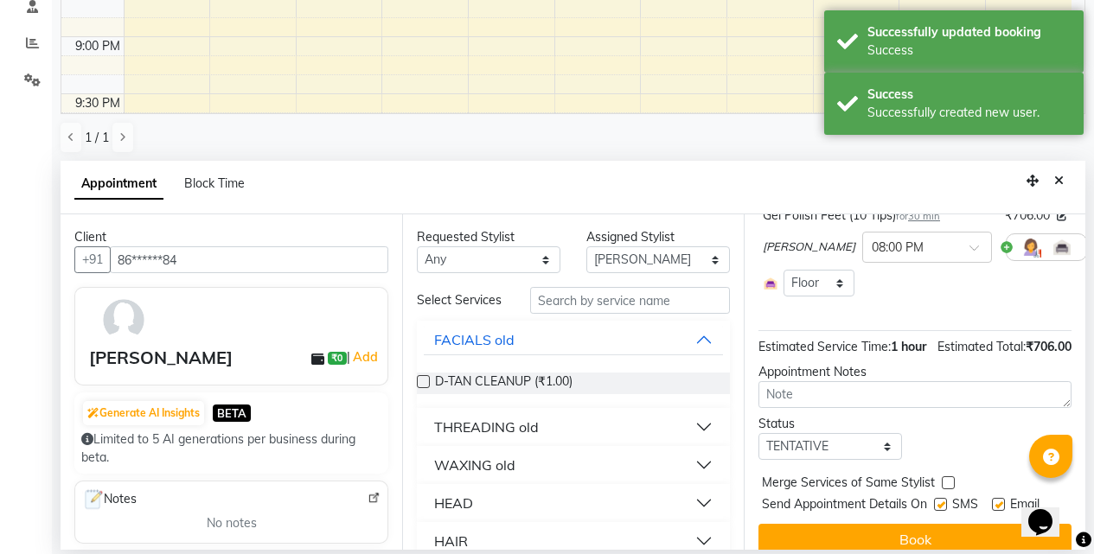
scroll to position [0, 0]
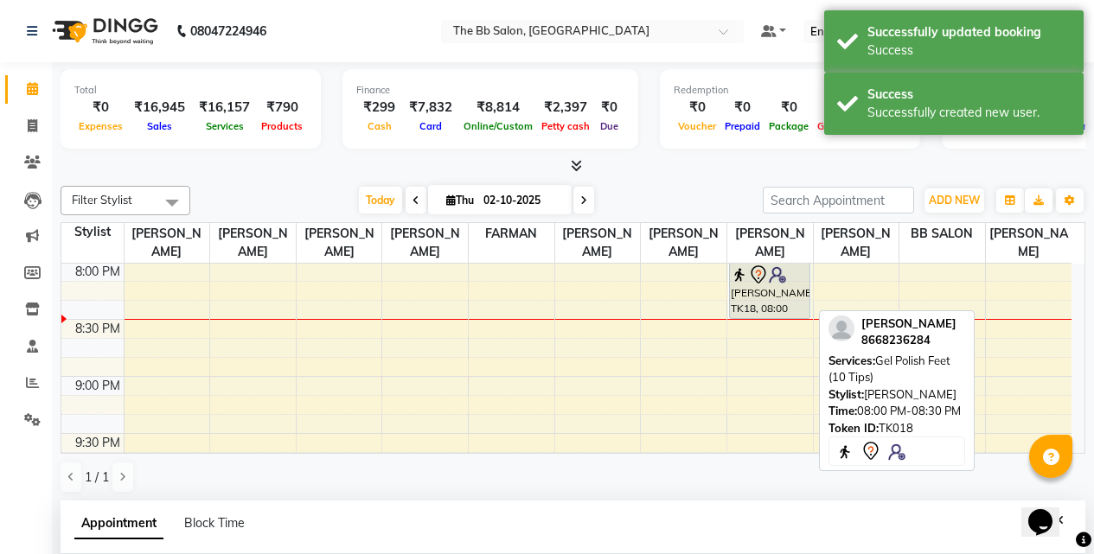
click at [757, 293] on div "[PERSON_NAME], TK18, 08:00 PM-08:30 PM, Gel Polish Feet (10 Tips)" at bounding box center [770, 291] width 80 height 54
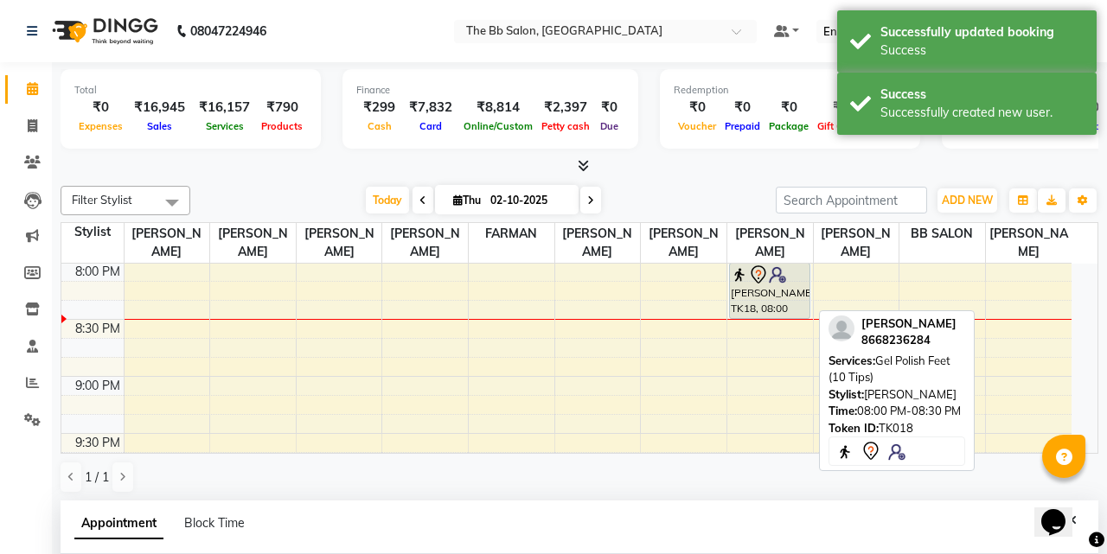
select select "7"
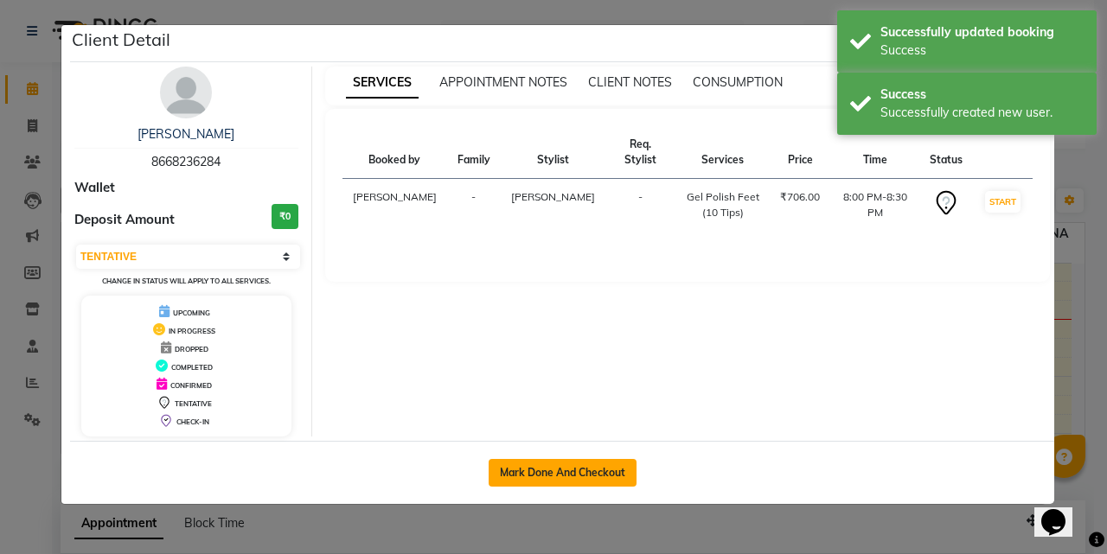
click at [558, 480] on button "Mark Done And Checkout" at bounding box center [562, 473] width 148 height 28
select select "service"
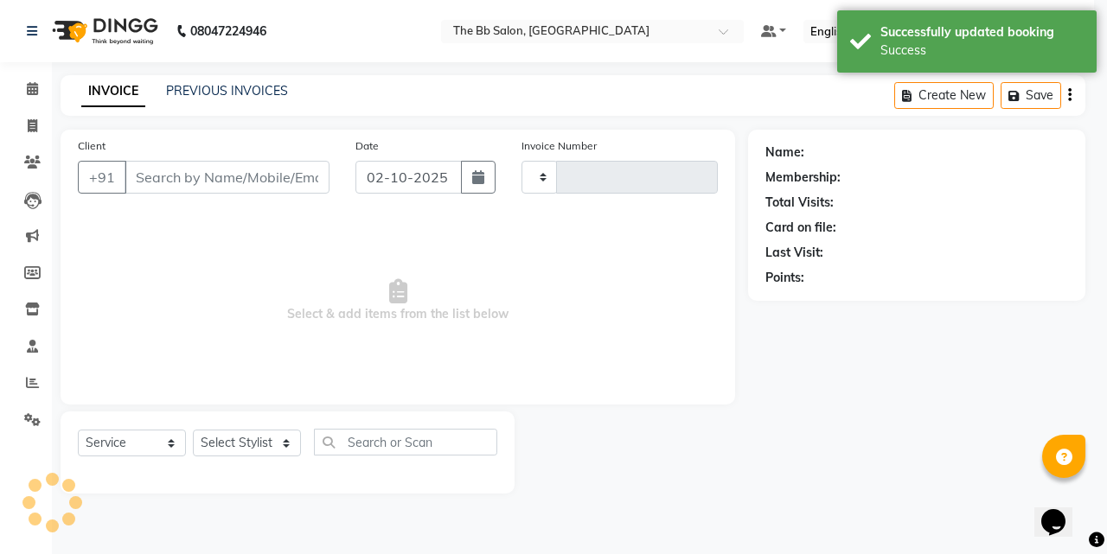
type input "4023"
select select "6231"
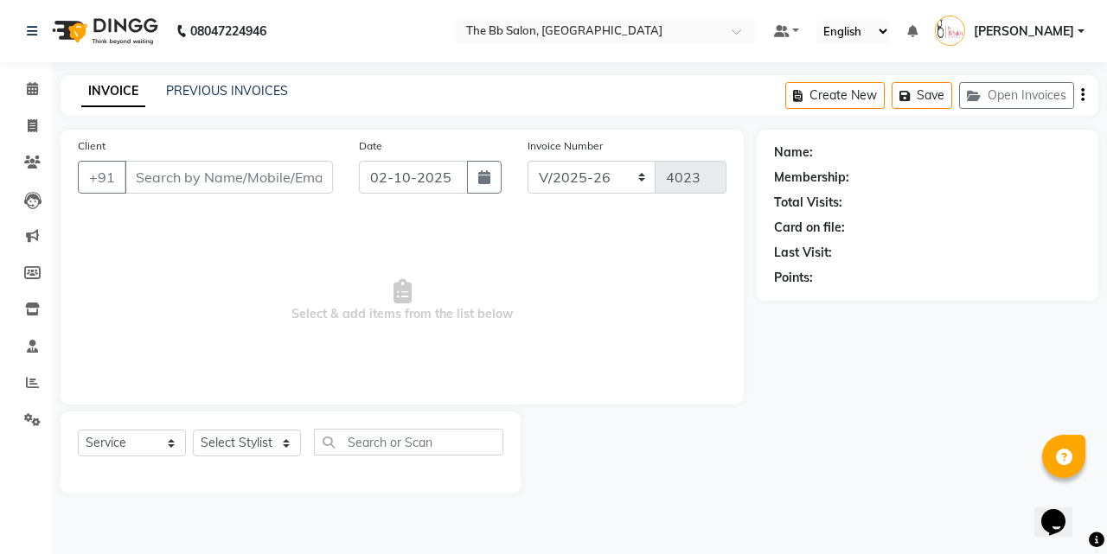
type input "86******84"
select select "83524"
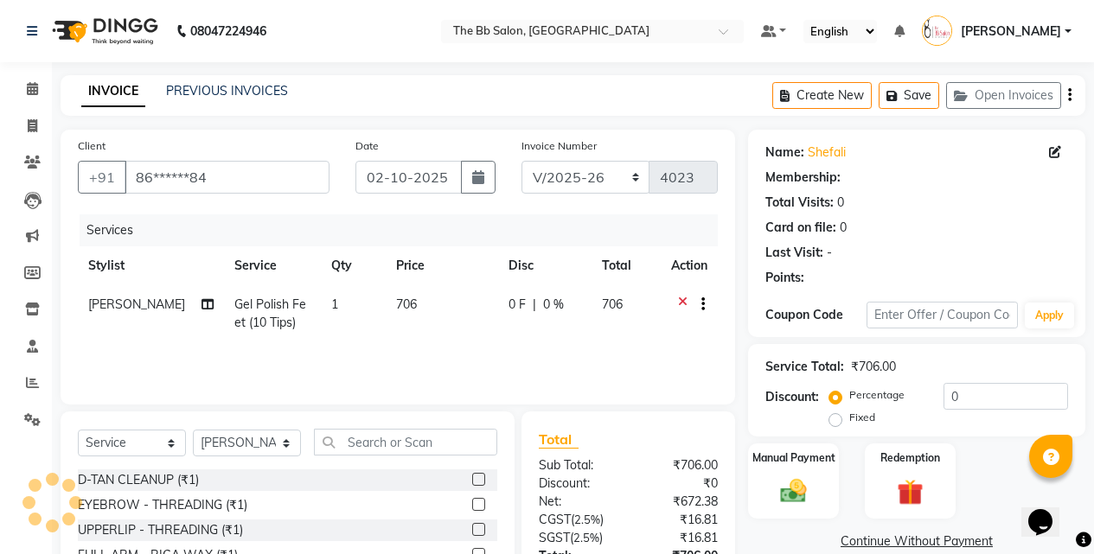
select select "1: Object"
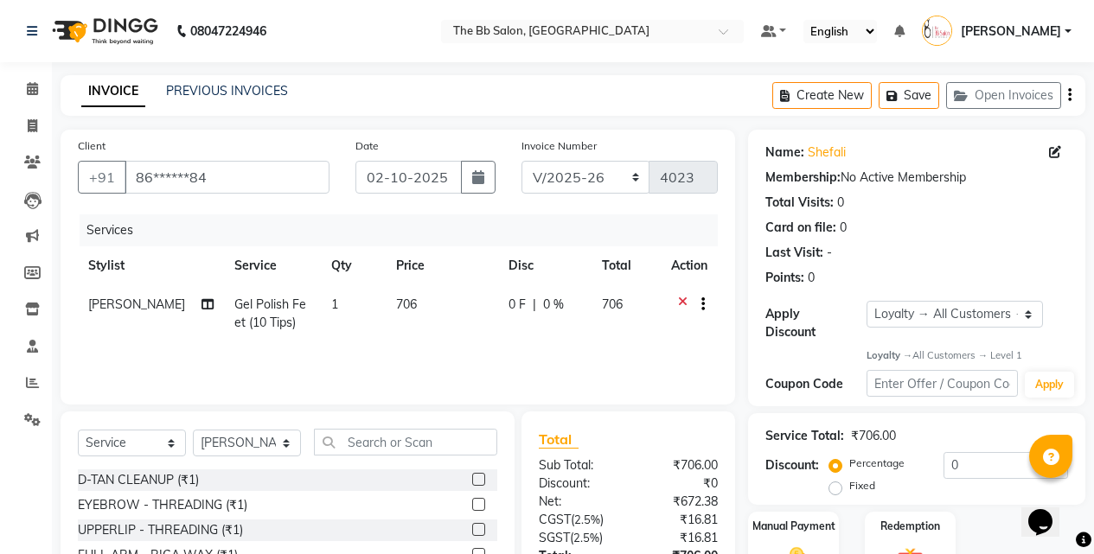
scroll to position [138, 0]
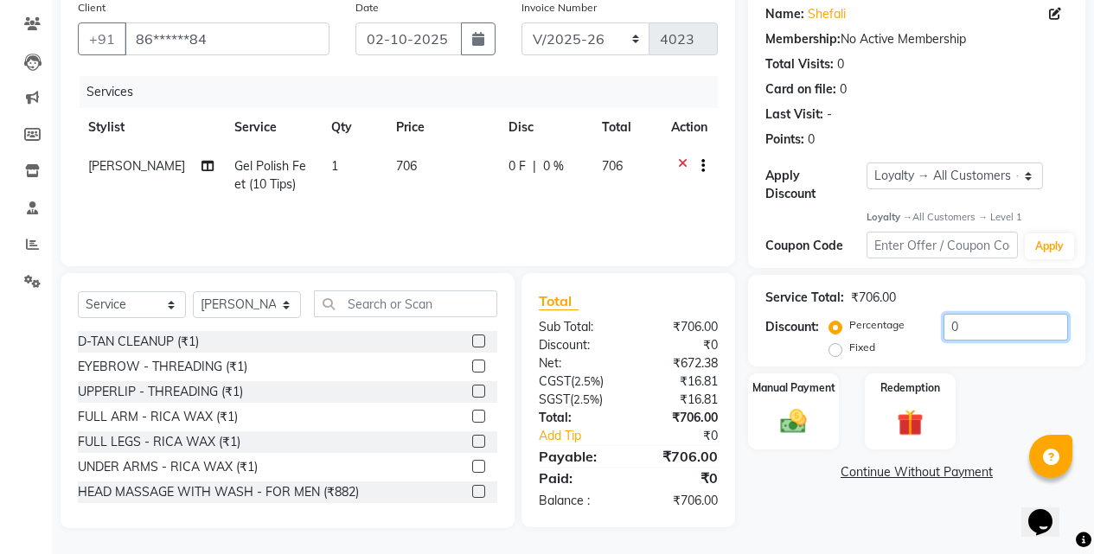
click at [960, 314] on input "0" at bounding box center [1005, 327] width 124 height 27
type input "2"
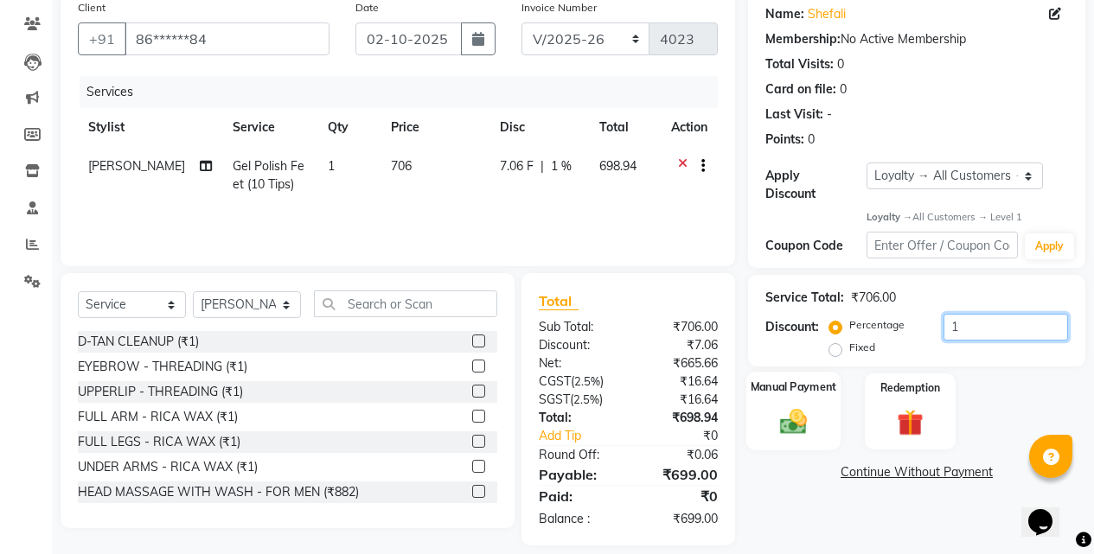
type input "1"
click at [798, 406] on img at bounding box center [793, 421] width 44 height 31
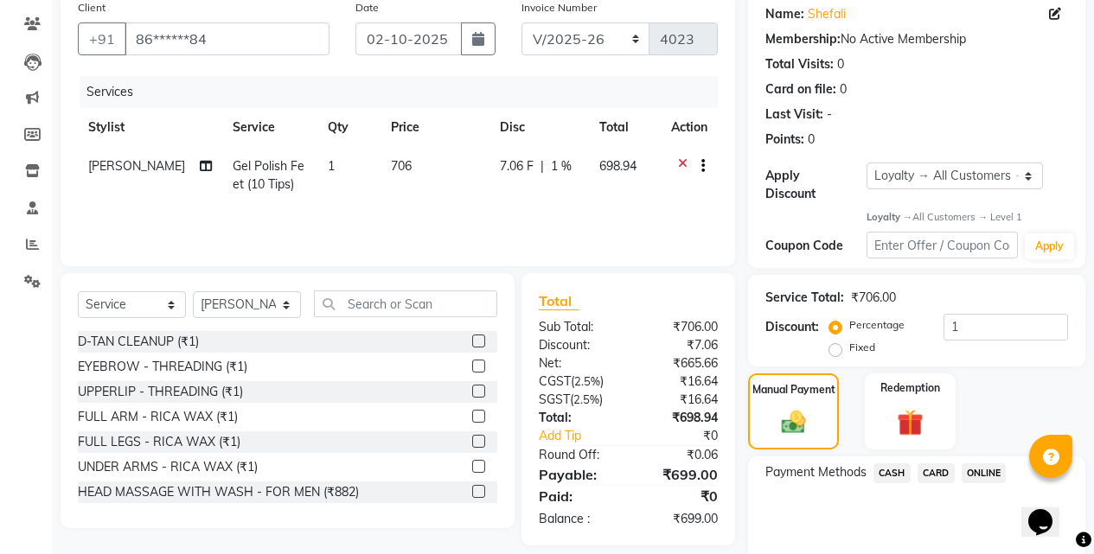
click at [982, 463] on span "ONLINE" at bounding box center [983, 473] width 45 height 20
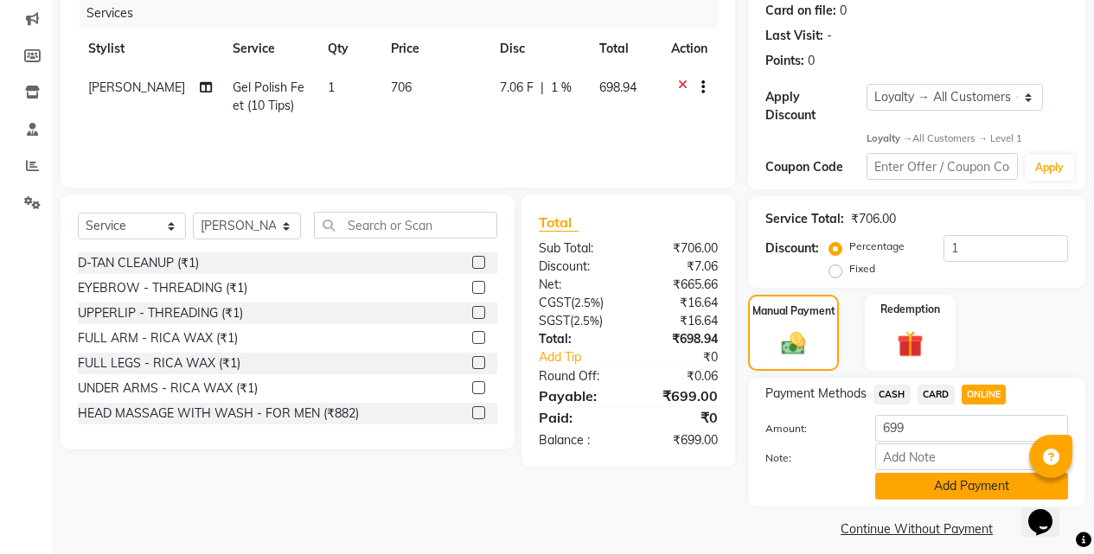
click at [909, 473] on button "Add Payment" at bounding box center [971, 486] width 193 height 27
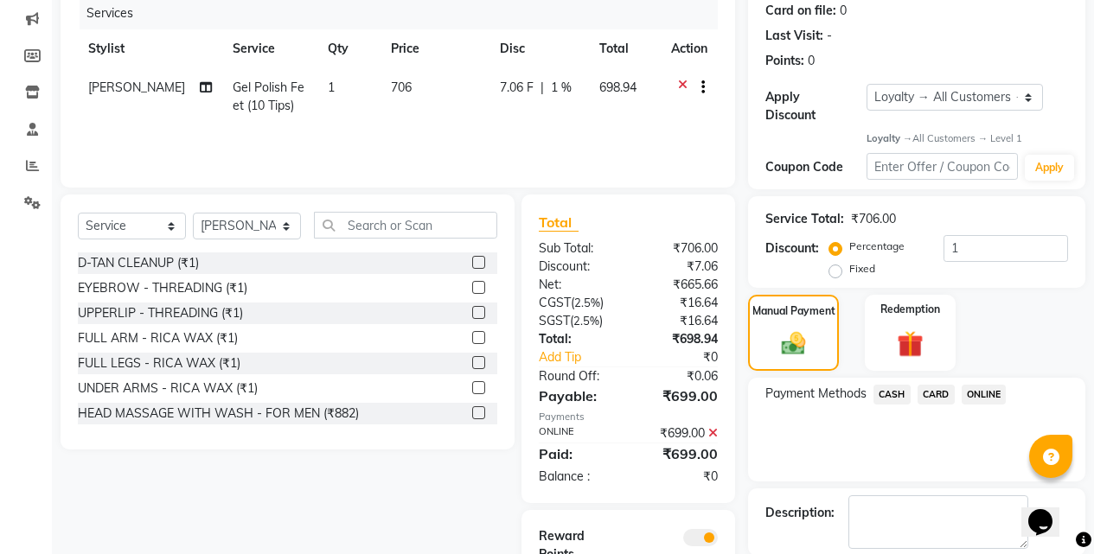
scroll to position [331, 0]
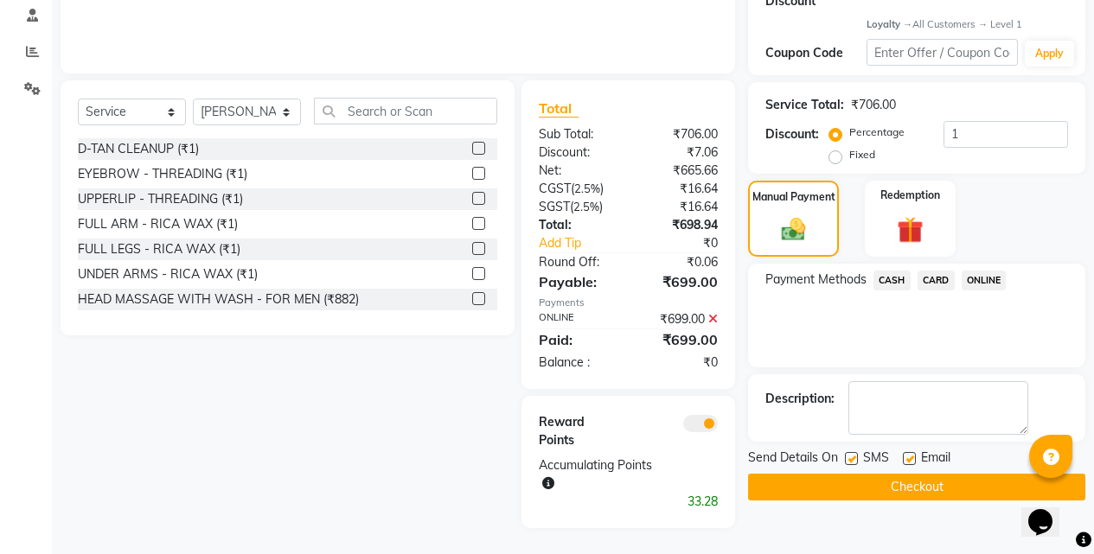
click at [808, 477] on button "Checkout" at bounding box center [916, 487] width 337 height 27
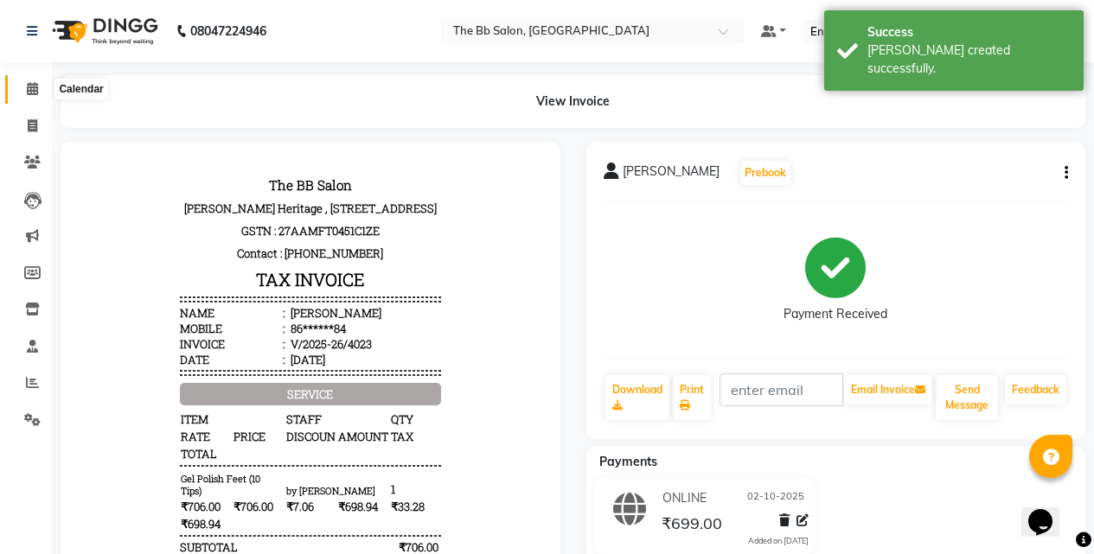
click at [35, 83] on icon at bounding box center [32, 88] width 11 height 13
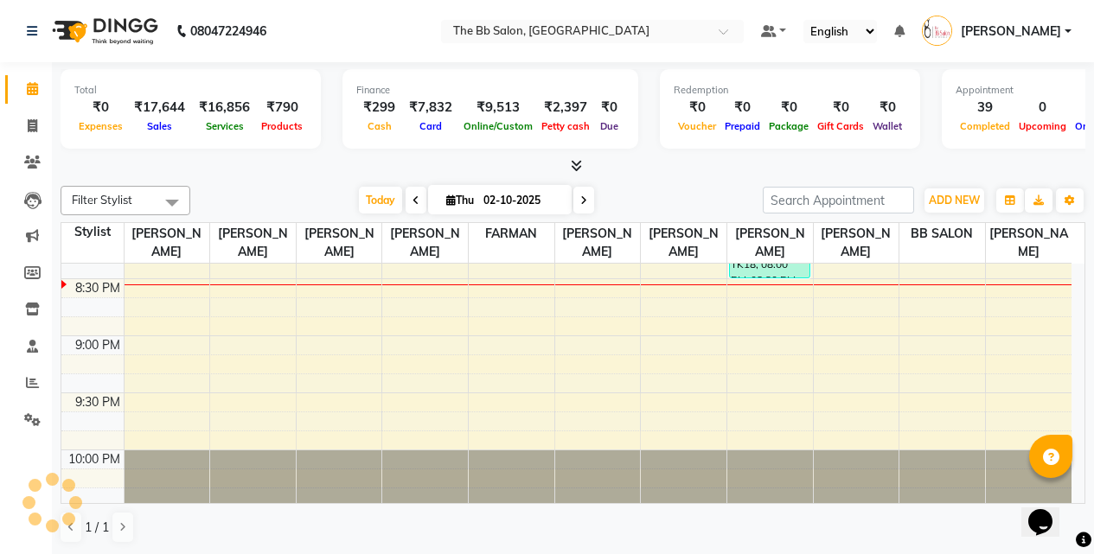
scroll to position [1210, 0]
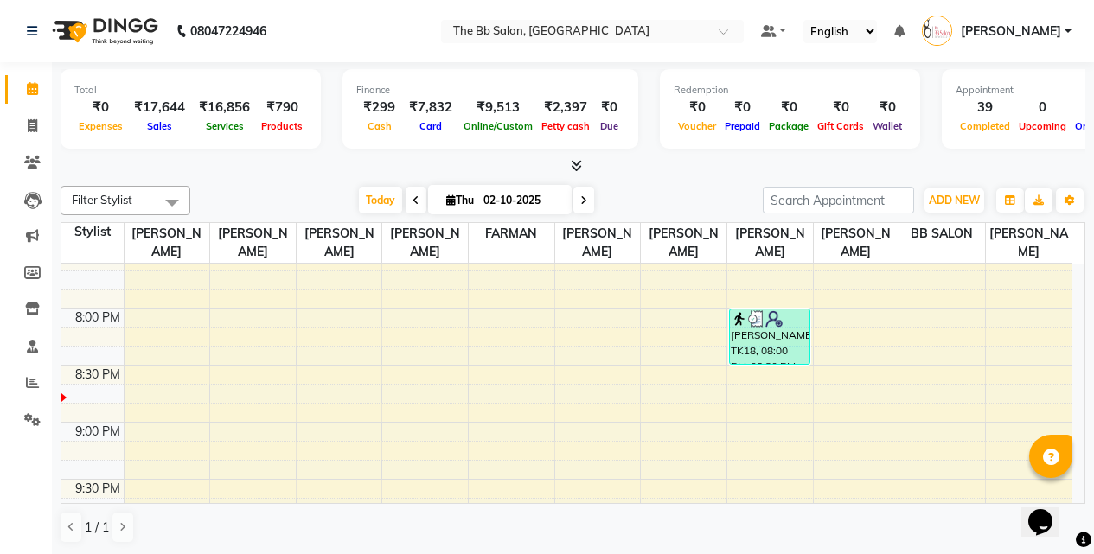
click at [580, 198] on icon at bounding box center [583, 200] width 7 height 10
type input "03-10-2025"
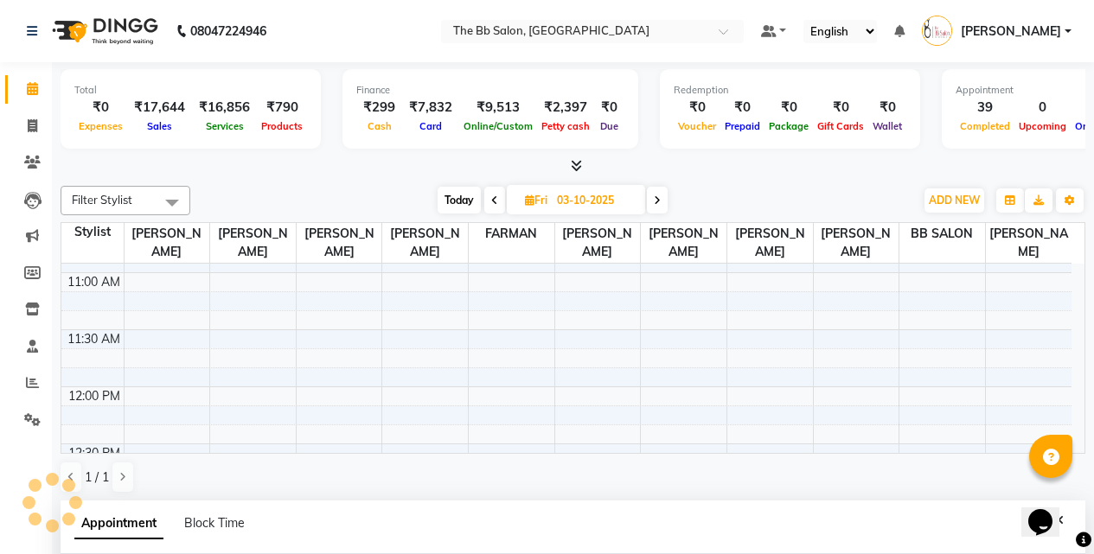
scroll to position [340, 0]
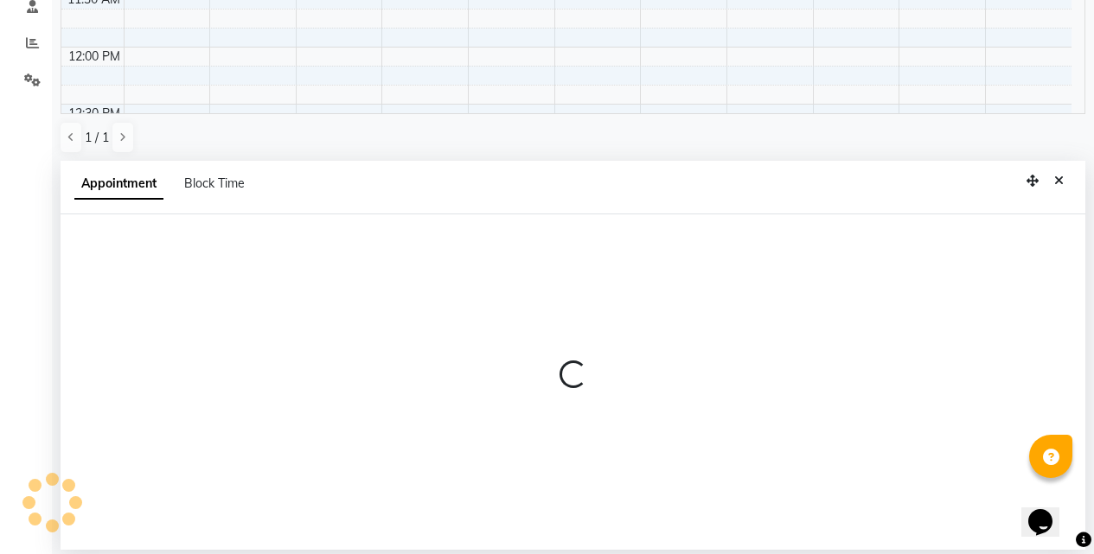
select select "83660"
select select "720"
select select "tentative"
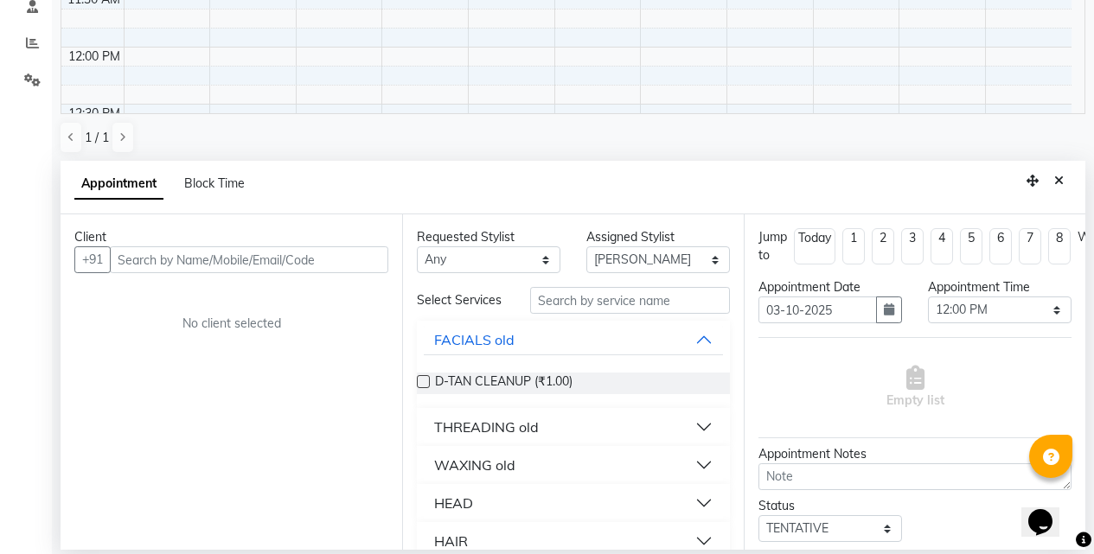
click at [305, 258] on input "text" at bounding box center [249, 259] width 278 height 27
click at [125, 259] on input "B83962" at bounding box center [213, 259] width 207 height 27
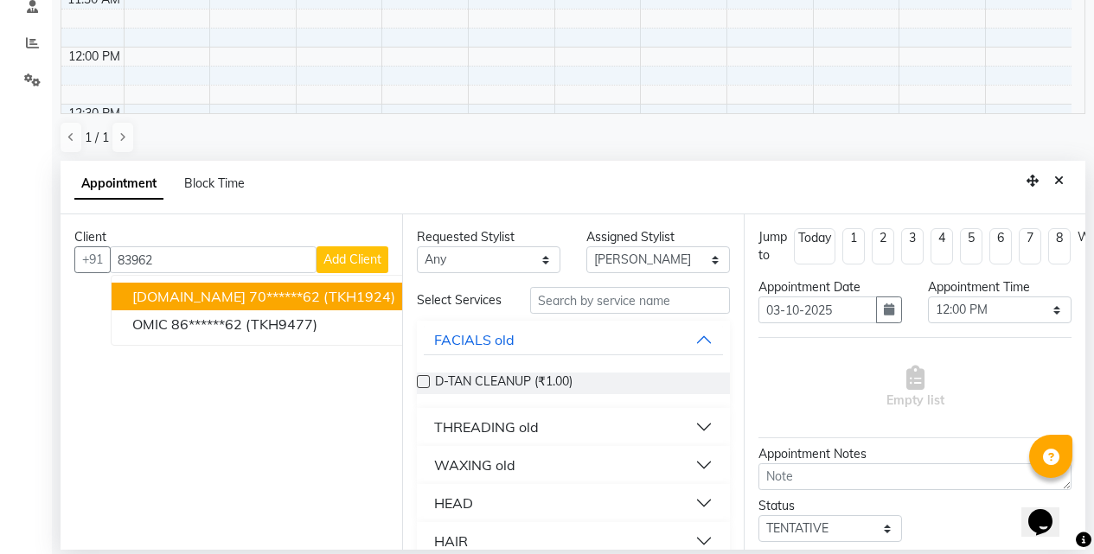
click at [323, 294] on span "(TKH1924)" at bounding box center [359, 296] width 72 height 17
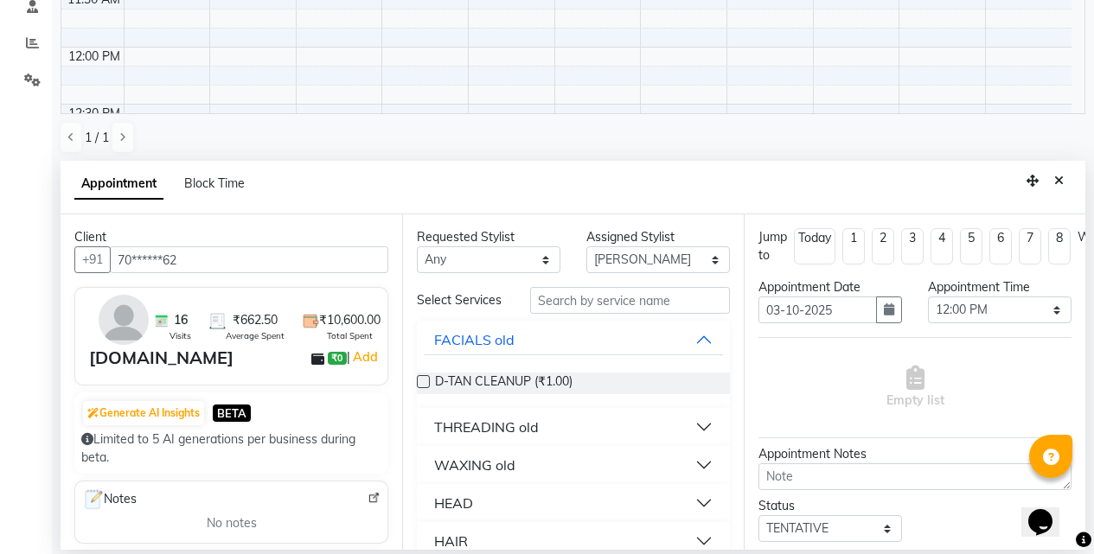
type input "70******62"
click at [608, 303] on input "text" at bounding box center [630, 300] width 200 height 27
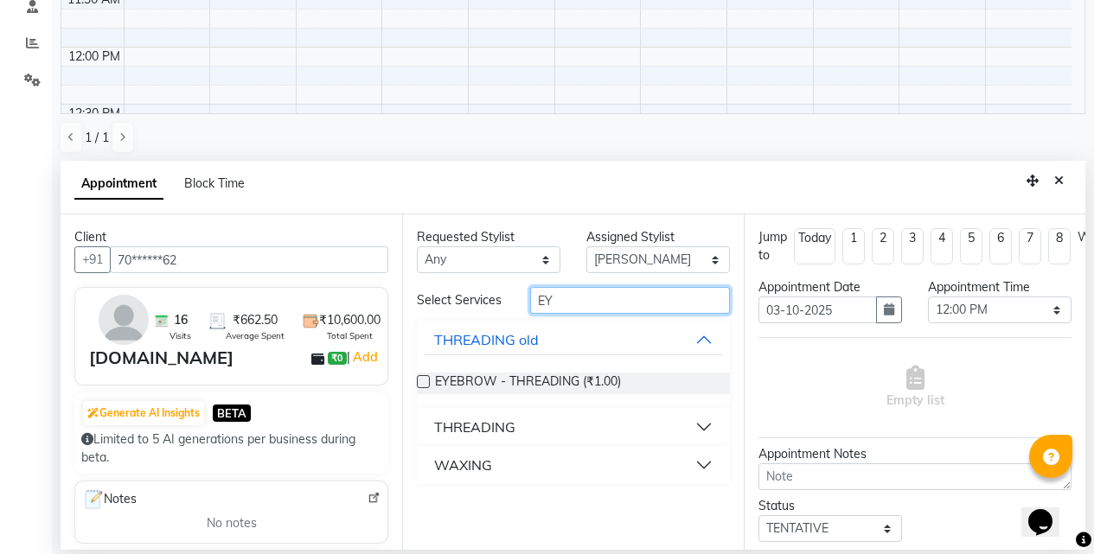
type input "E"
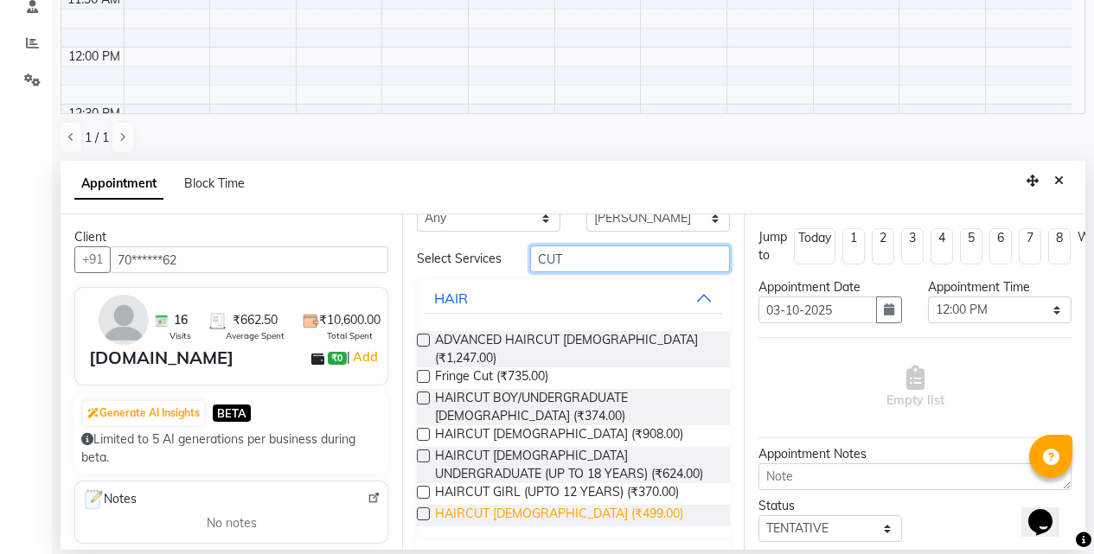
scroll to position [79, 0]
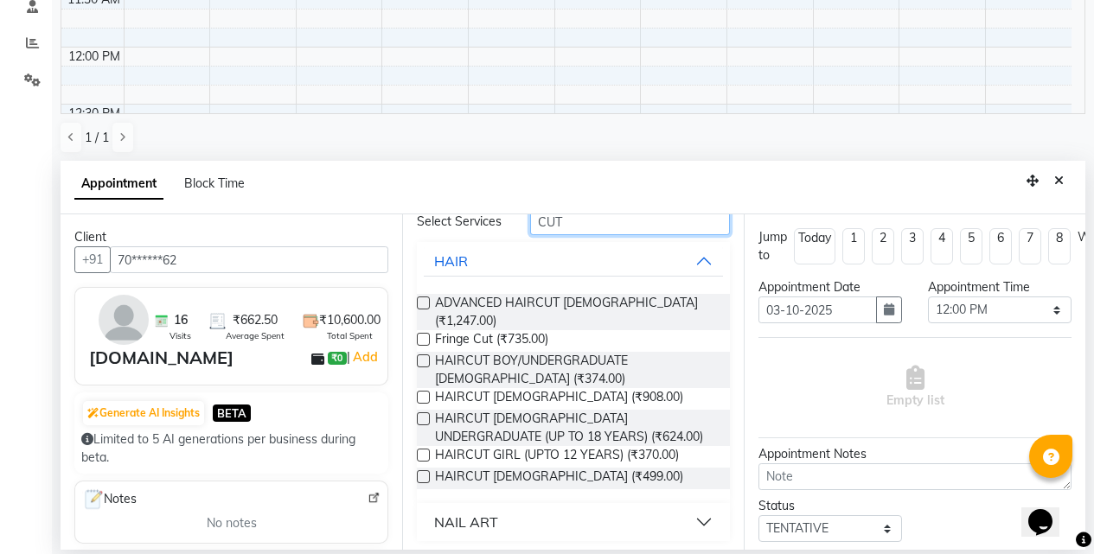
type input "CUT"
click at [423, 470] on label at bounding box center [423, 476] width 13 height 13
click at [423, 473] on input "checkbox" at bounding box center [422, 478] width 11 height 11
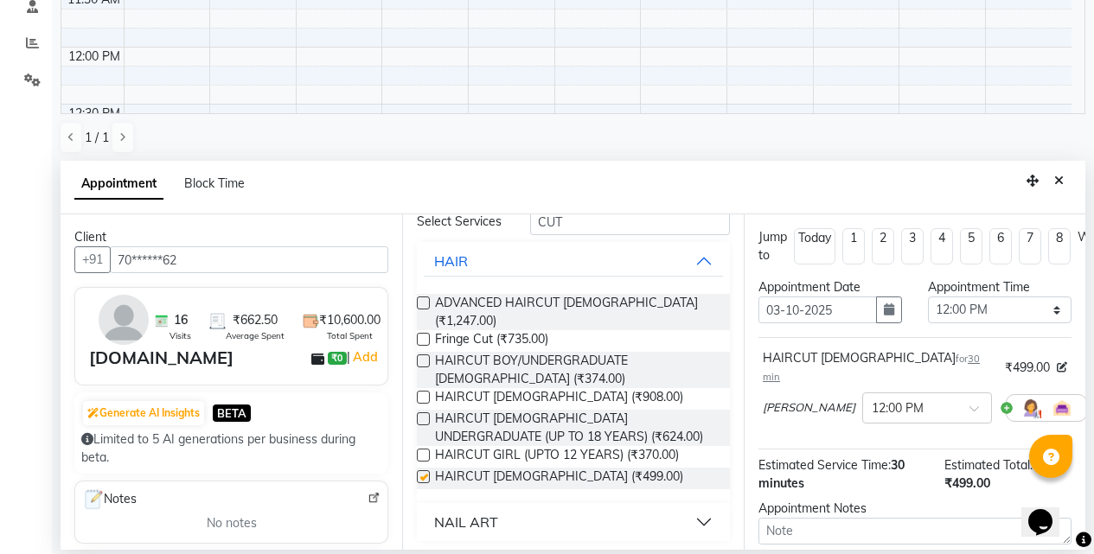
checkbox input "false"
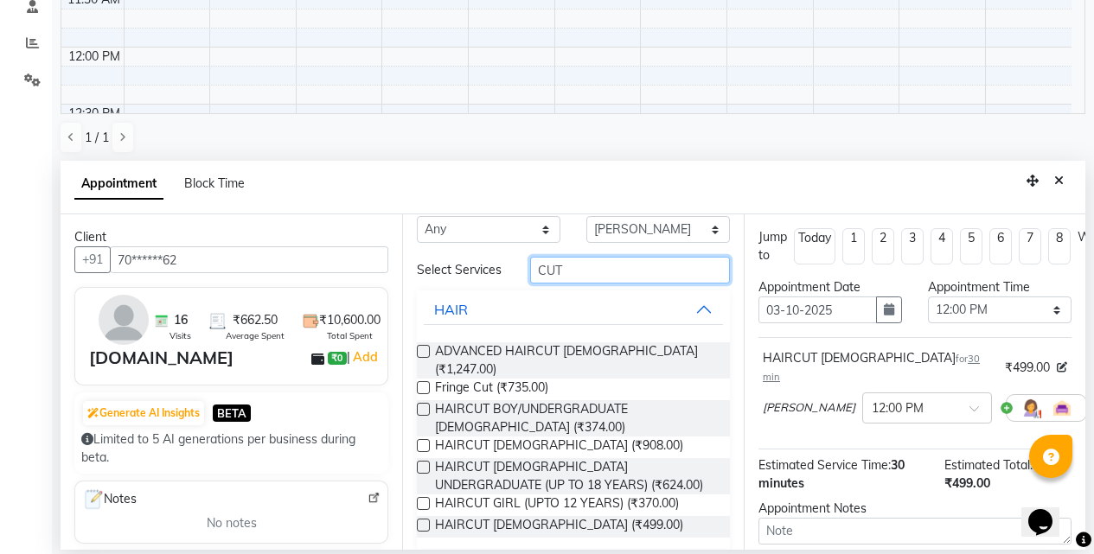
drag, startPoint x: 578, startPoint y: 229, endPoint x: 476, endPoint y: 225, distance: 103.0
click at [476, 225] on div "Requested Stylist Any BB SALON [PERSON_NAME] [PERSON_NAME] [PERSON_NAME] [PERSO…" at bounding box center [572, 381] width 341 height 335
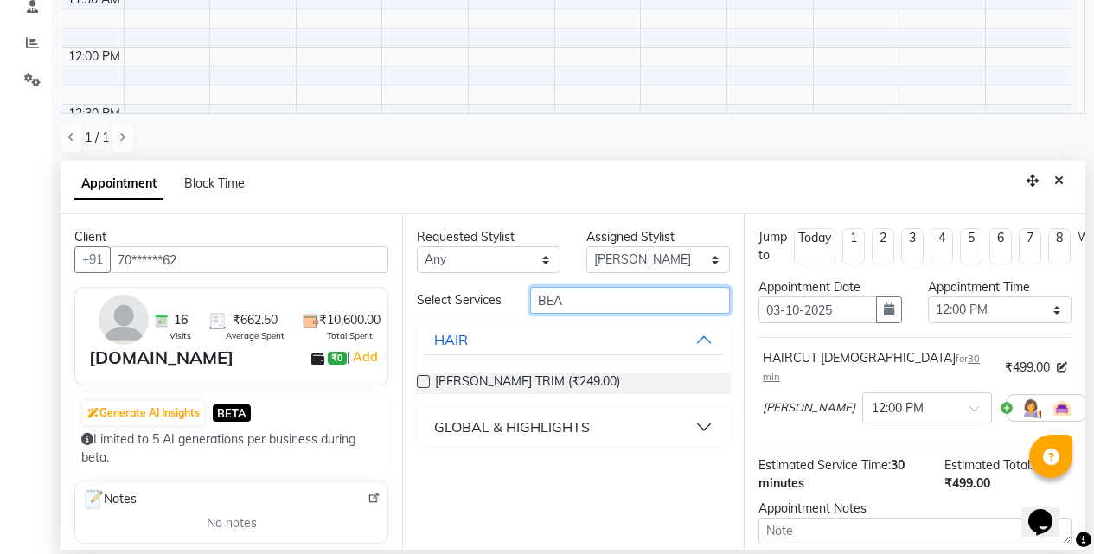
scroll to position [0, 0]
type input "BEA"
click at [422, 383] on label at bounding box center [423, 381] width 13 height 13
click at [422, 383] on input "checkbox" at bounding box center [422, 383] width 11 height 11
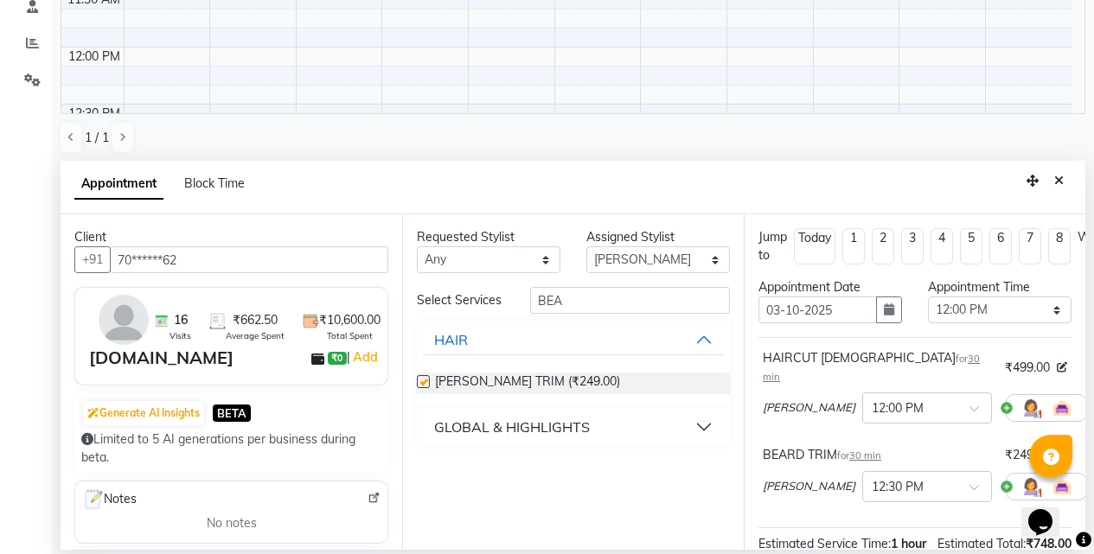
checkbox input "false"
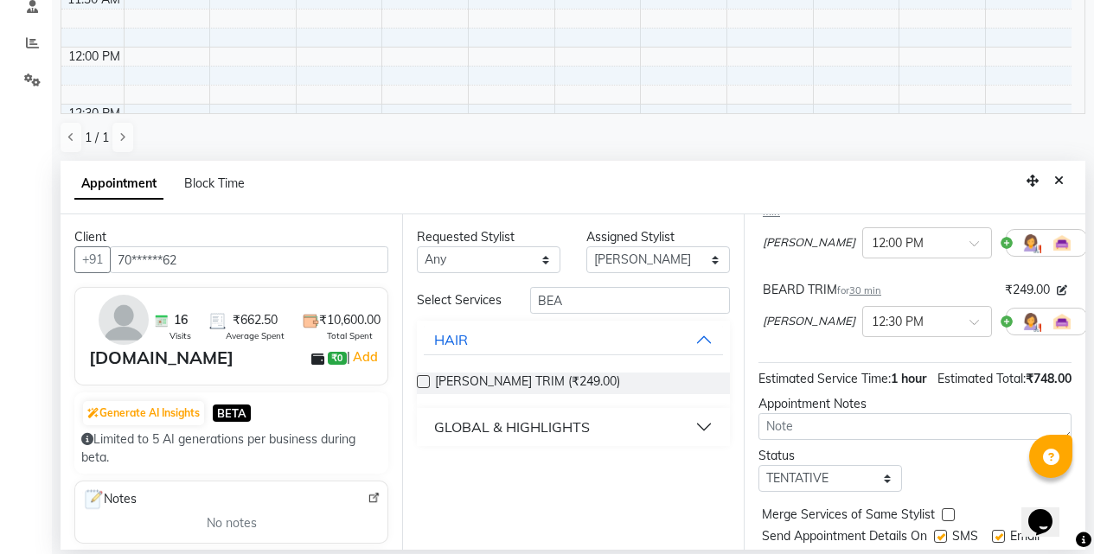
scroll to position [234, 0]
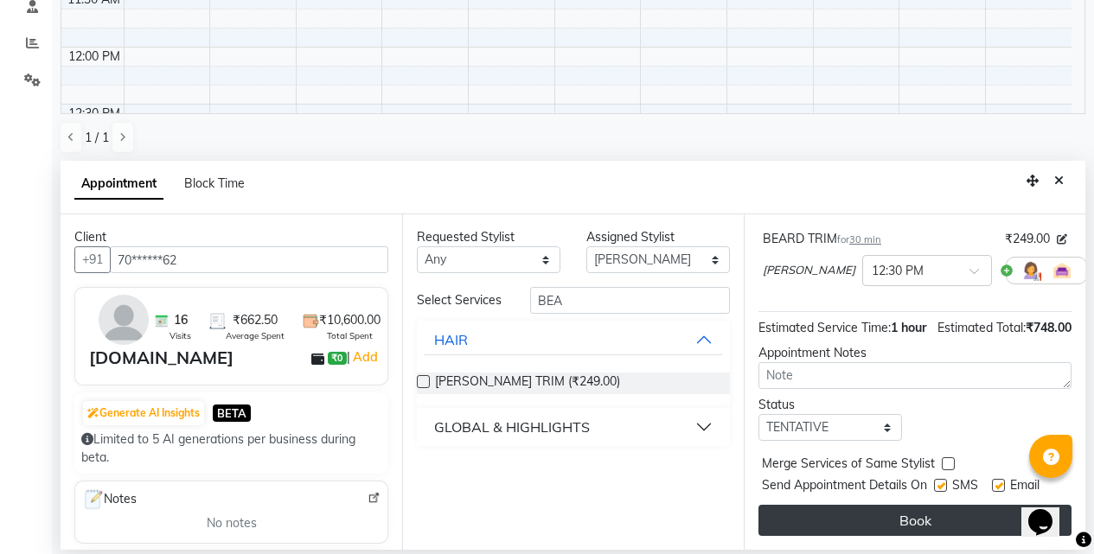
click at [886, 510] on button "Book" at bounding box center [914, 520] width 313 height 31
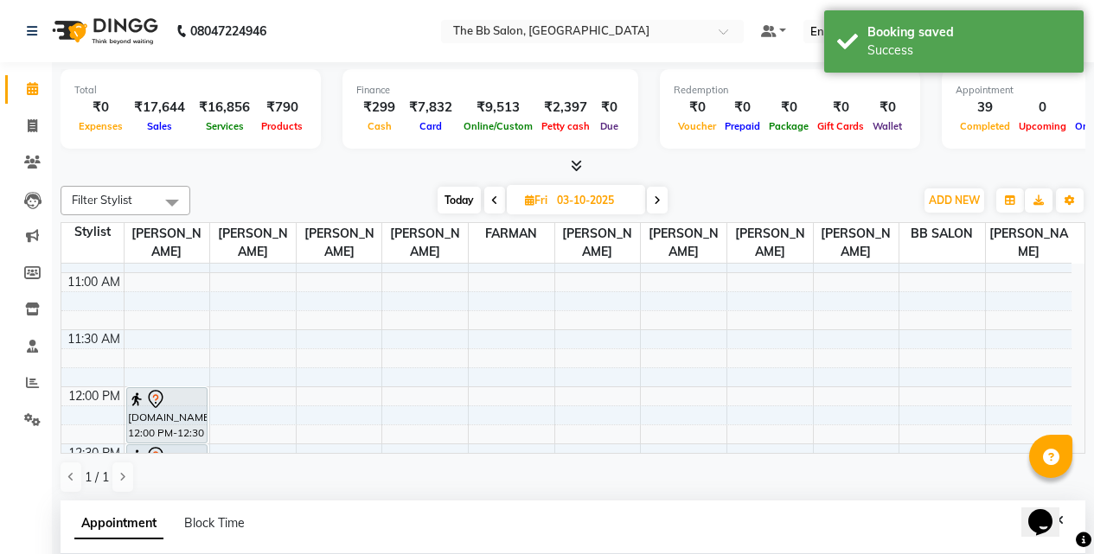
scroll to position [173, 0]
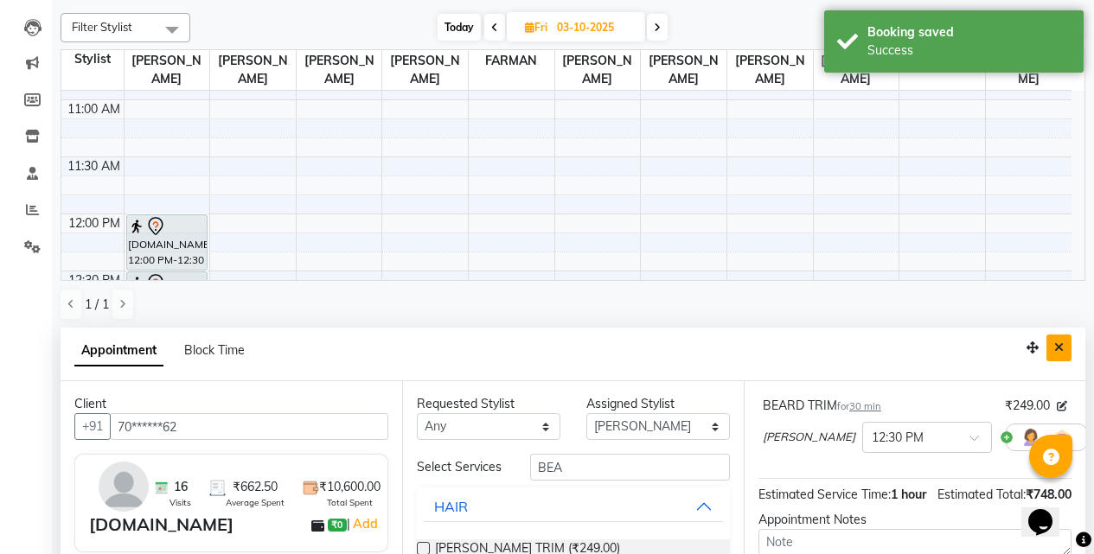
click at [1058, 347] on icon "Close" at bounding box center [1059, 347] width 10 height 12
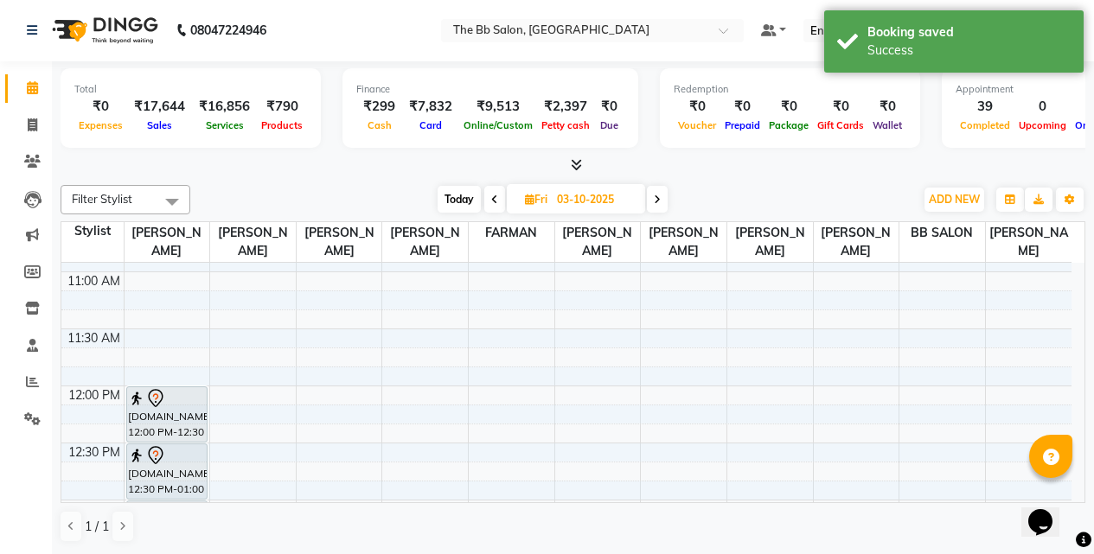
scroll to position [1, 0]
click at [457, 201] on span "Today" at bounding box center [458, 199] width 43 height 27
type input "02-10-2025"
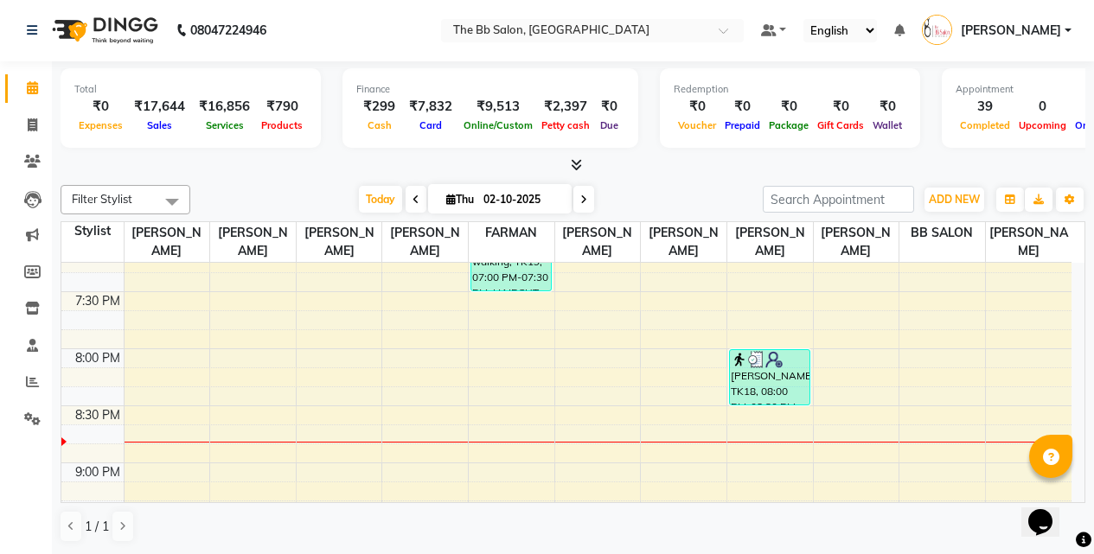
scroll to position [1170, 0]
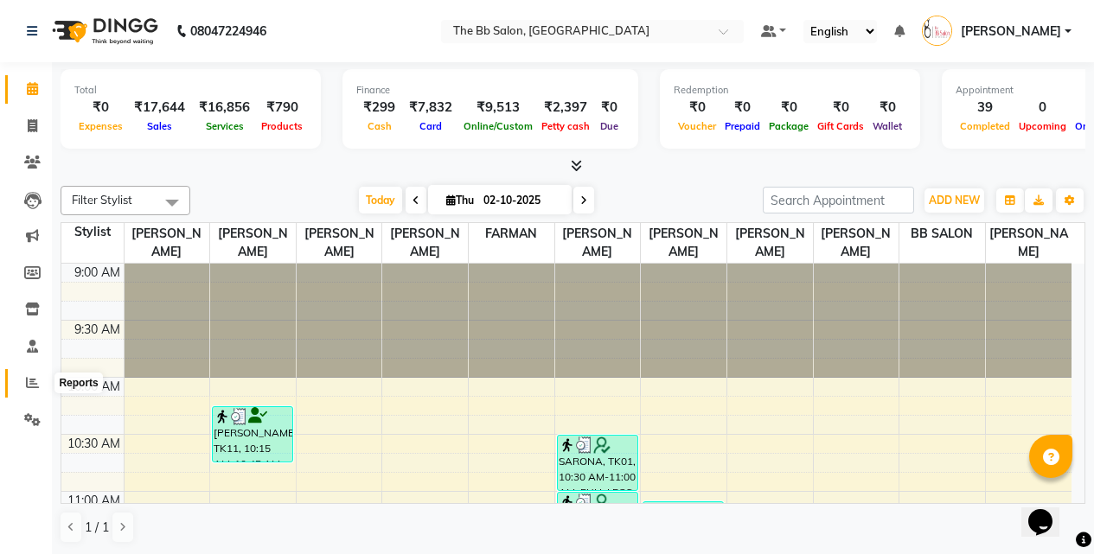
click at [31, 383] on icon at bounding box center [32, 382] width 13 height 13
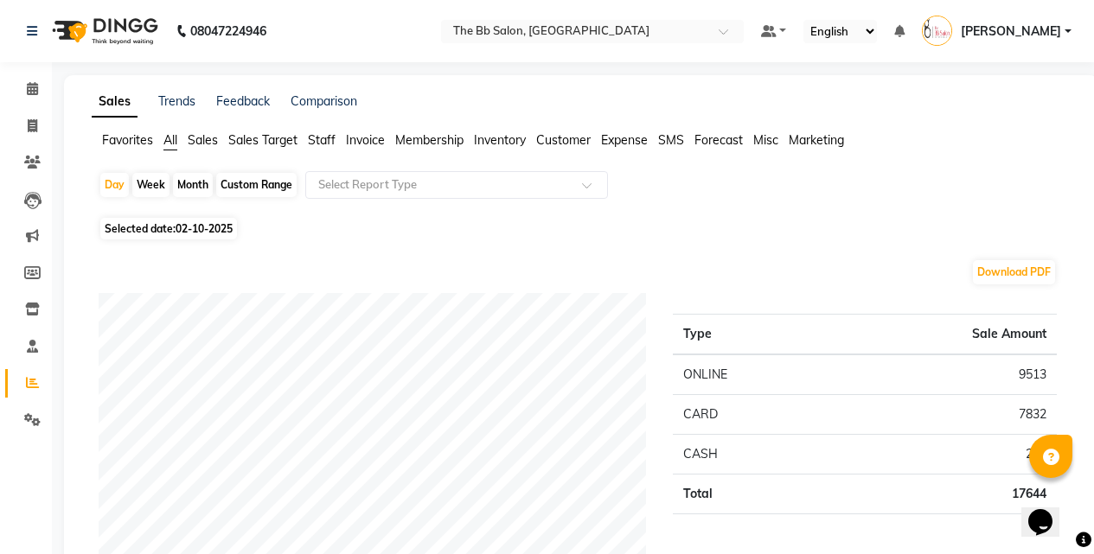
drag, startPoint x: 327, startPoint y: 138, endPoint x: 326, endPoint y: 149, distance: 10.4
click at [327, 141] on span "Staff" at bounding box center [322, 140] width 28 height 16
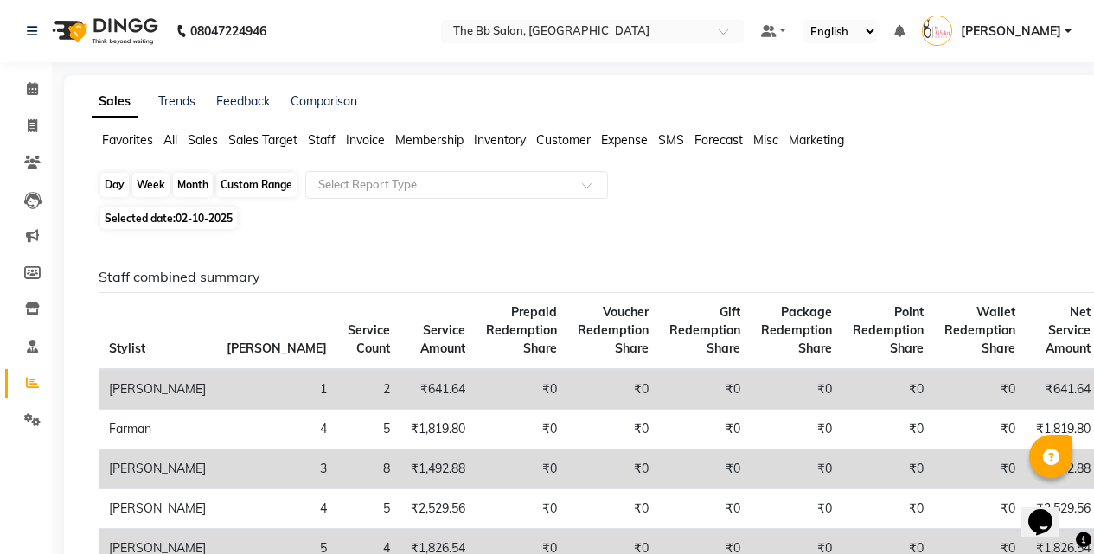
click at [117, 187] on div "Day" at bounding box center [114, 185] width 29 height 24
select select "10"
select select "2025"
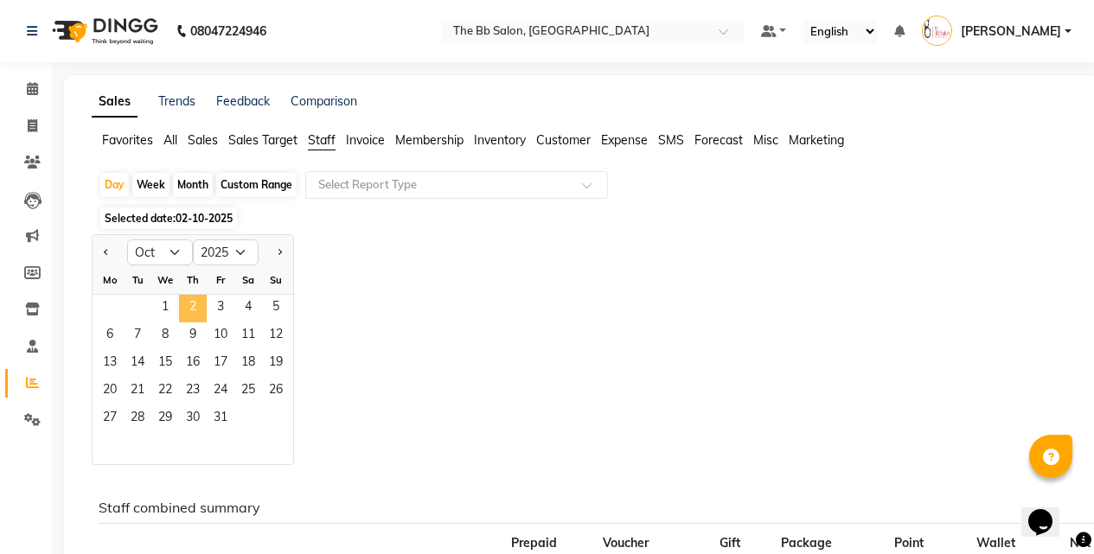
click at [195, 308] on span "2" at bounding box center [193, 309] width 28 height 28
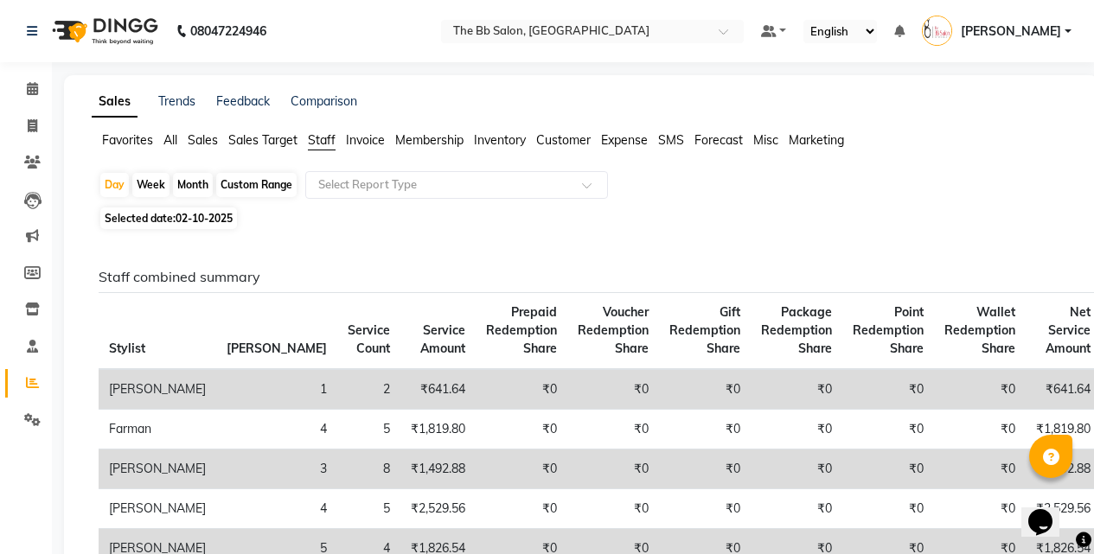
click at [318, 140] on span "Staff" at bounding box center [322, 140] width 28 height 16
click at [29, 124] on icon at bounding box center [33, 125] width 10 height 13
select select "6231"
select select "service"
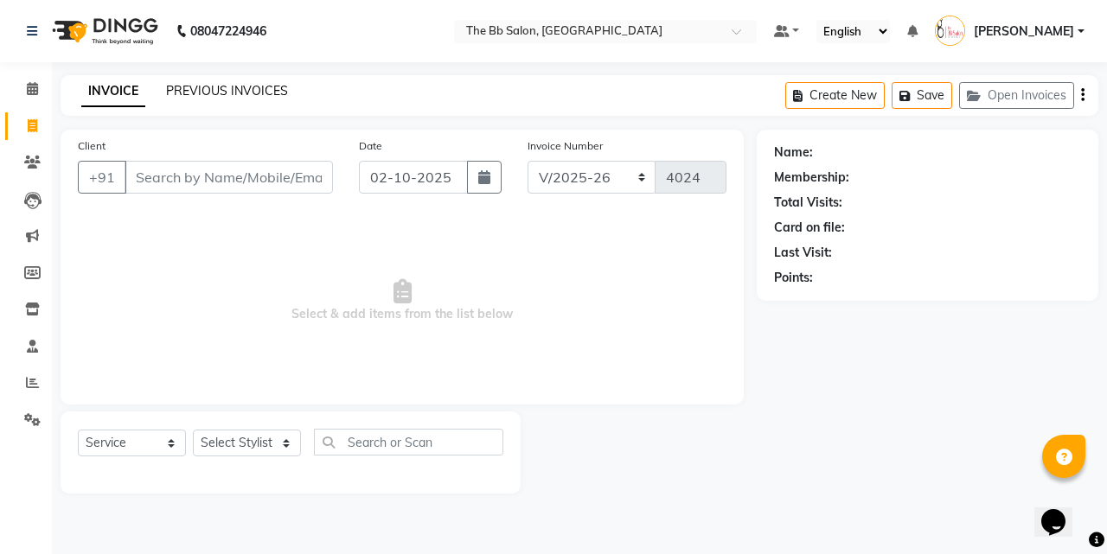
click at [214, 84] on link "PREVIOUS INVOICES" at bounding box center [227, 91] width 122 height 16
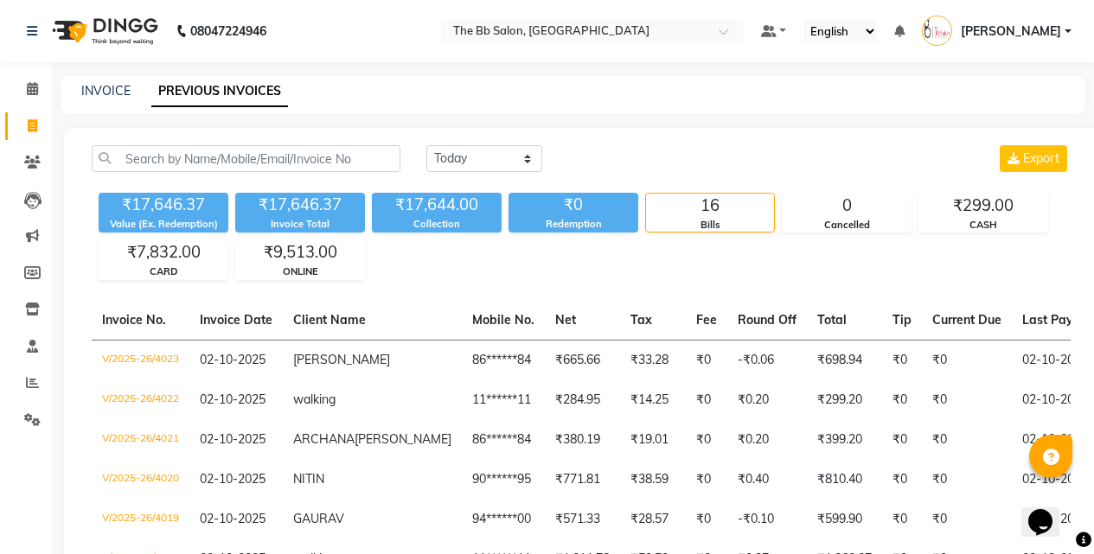
click at [718, 100] on div "INVOICE PREVIOUS INVOICES" at bounding box center [573, 94] width 1024 height 39
